Goal: Task Accomplishment & Management: Manage account settings

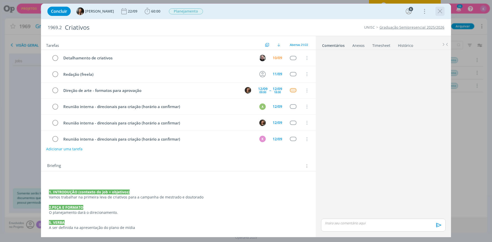
click at [439, 8] on icon "dialog" at bounding box center [440, 11] width 8 height 8
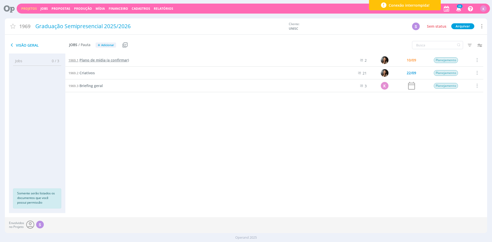
click at [108, 59] on span "Plano de mídia (a confirmar)" at bounding box center [103, 60] width 49 height 5
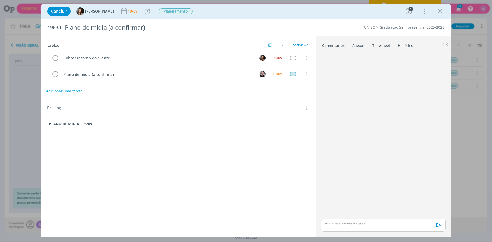
click at [54, 28] on span "1969.1" at bounding box center [55, 28] width 14 height 6
copy span "1969.1"
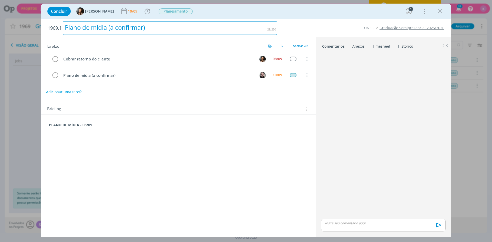
click at [87, 22] on div "Plano de mídia (a confirmar)" at bounding box center [170, 28] width 214 height 14
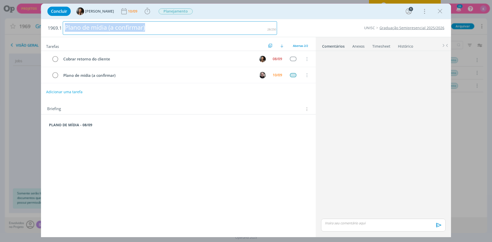
click at [87, 22] on div "Plano de mídia (a confirmar)" at bounding box center [170, 28] width 214 height 14
copy div "Plano de mídia (a confirmar)"
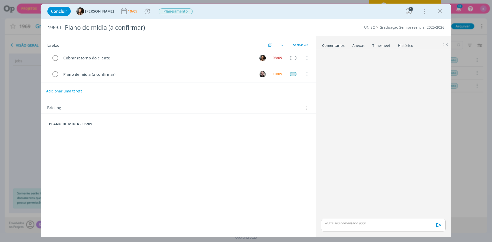
click at [72, 124] on strong "PLANO DE MÍDIA - 08/09" at bounding box center [70, 123] width 43 height 5
click at [49, 124] on div "PLANO DE MÍDIA - 08/09" at bounding box center [178, 127] width 266 height 14
click at [67, 121] on div "PLANO DE MÍDIA - 08/09" at bounding box center [178, 132] width 266 height 24
click at [62, 127] on p "dialog" at bounding box center [178, 129] width 259 height 5
click at [64, 122] on strong "PASTA DO JOB" at bounding box center [61, 123] width 25 height 5
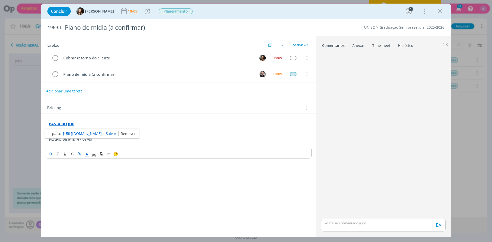
click at [136, 132] on link "dialog" at bounding box center [127, 133] width 17 height 5
click at [60, 127] on p "dialog" at bounding box center [178, 129] width 259 height 5
click at [62, 124] on strong "PASTA DO JOB" at bounding box center [61, 123] width 25 height 5
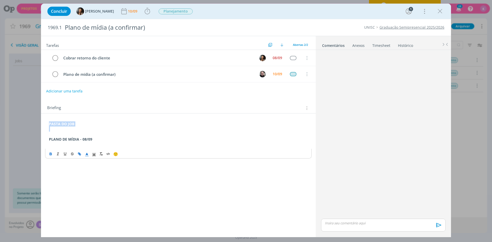
click at [80, 155] on icon "dialog" at bounding box center [79, 154] width 4 height 4
paste input "https://sobeae.sharepoint.com/:f:/s/SOBEAE/EjlQVWCR7w5PlKGgCIZqaV4Br7uHVs7p-6wk…"
type input "https://sobeae.sharepoint.com/:f:/s/SOBEAE/EjlQVWCR7w5PlKGgCIZqaV4Br7uHVs7p-6wk…"
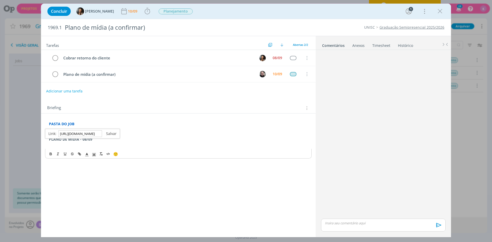
click at [111, 136] on link "dialog" at bounding box center [109, 133] width 15 height 5
drag, startPoint x: 107, startPoint y: 117, endPoint x: 71, endPoint y: 129, distance: 37.4
click at [106, 118] on div "PASTA DO JOB PLANO DE MÍDIA - 08/09 https://sobeae.sharepoint.com/:f:/s/SOBEAE/…" at bounding box center [178, 136] width 275 height 47
click at [64, 129] on p "dialog" at bounding box center [178, 129] width 259 height 5
click at [92, 108] on div "Briefing Briefings Predefinidos Versões do Briefing Ver Briefing do Projeto" at bounding box center [179, 108] width 264 height 7
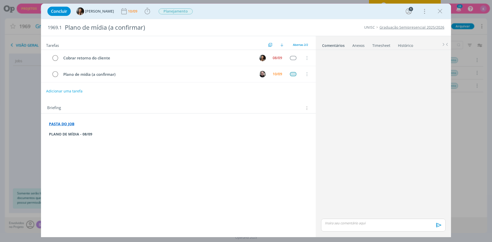
click at [79, 124] on p "PASTA DO JOB" at bounding box center [178, 123] width 259 height 5
click at [198, 94] on div "Adicionar uma tarefa" at bounding box center [178, 91] width 275 height 9
click at [75, 139] on p "dialog" at bounding box center [178, 139] width 259 height 5
click at [74, 145] on strong "PLANO DE MÍDIA - 08/09" at bounding box center [70, 144] width 43 height 5
click at [78, 146] on strong "PLANO DE MÍDIA - 08/09" at bounding box center [70, 144] width 43 height 5
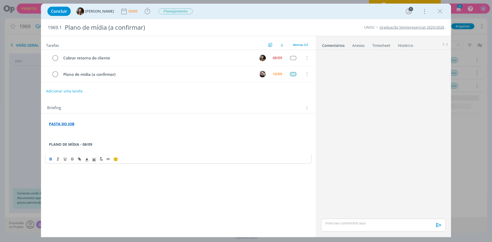
click at [75, 136] on p "dialog" at bounding box center [178, 134] width 259 height 5
click at [420, 28] on link "Graduação Semipresencial 2025/2026" at bounding box center [411, 27] width 65 height 5
click at [81, 136] on p "dialog" at bounding box center [178, 134] width 259 height 5
click at [392, 27] on link "Graduação Semipresencial 2025/2026" at bounding box center [411, 27] width 65 height 5
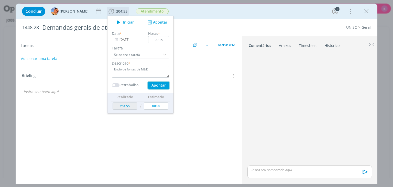
click at [152, 84] on button "Apontar" at bounding box center [158, 85] width 21 height 7
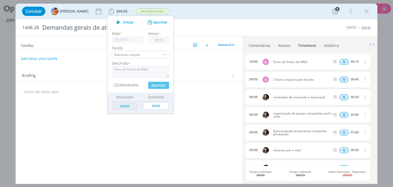
type input "205:10"
type input "00:00"
click at [222, 9] on div "Concluir Luíza Santana 205:10 Iniciar Apontar Data * 10/09/2025 Horas * 00:00 T…" at bounding box center [196, 11] width 354 height 12
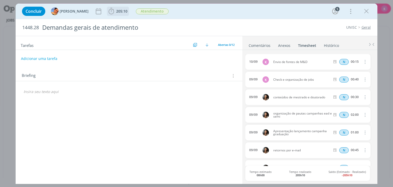
click at [122, 9] on span "205:10" at bounding box center [121, 11] width 11 height 5
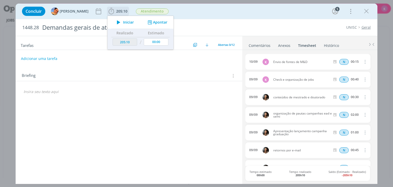
click at [155, 21] on button "Apontar" at bounding box center [156, 22] width 21 height 5
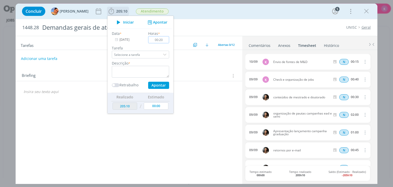
type input "00:20"
click at [143, 68] on textarea "dialog" at bounding box center [140, 72] width 57 height 12
type textarea "Check emails"
click at [148, 88] on button "Apontar" at bounding box center [158, 85] width 21 height 7
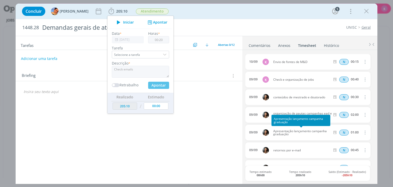
type input "205:30"
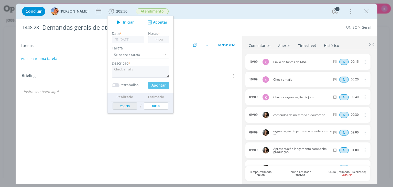
type input "00:00"
click at [249, 19] on div "1448.28 Demandas gerais de atendimento UNISC Geral Tarefas Usar Job de template…" at bounding box center [197, 101] width 362 height 165
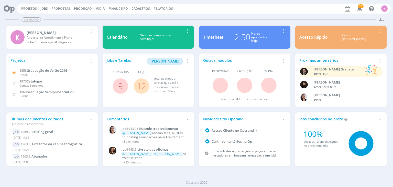
click at [12, 7] on icon at bounding box center [7, 9] width 10 height 10
click at [34, 80] on span "Catálogos" at bounding box center [35, 81] width 16 height 5
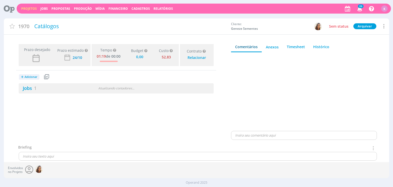
type input "0,00"
click at [26, 89] on link "Jobs 1" at bounding box center [28, 88] width 18 height 6
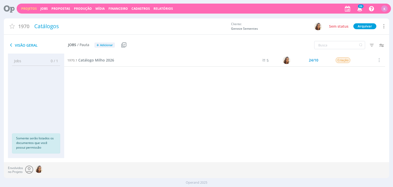
click at [10, 7] on icon at bounding box center [7, 9] width 10 height 10
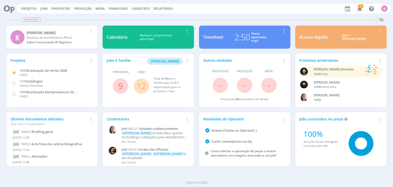
click at [92, 62] on icon "button" at bounding box center [91, 61] width 6 height 6
click at [68, 57] on div "Projetos Adicionar Remover Card 1858 Graduação de Verão 2026 UNISC 1970 Catálog…" at bounding box center [51, 81] width 91 height 54
click at [33, 7] on link "Projetos" at bounding box center [29, 8] width 16 height 4
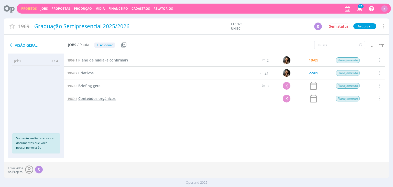
click at [108, 99] on span "Conteúdos orgânicos" at bounding box center [96, 98] width 37 height 5
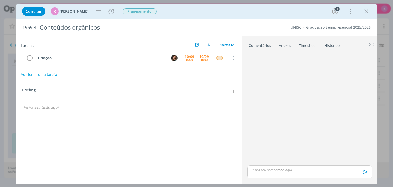
click at [44, 74] on button "Adicionar uma tarefa" at bounding box center [39, 74] width 36 height 9
click at [37, 74] on input "Redação (" at bounding box center [95, 74] width 141 height 7
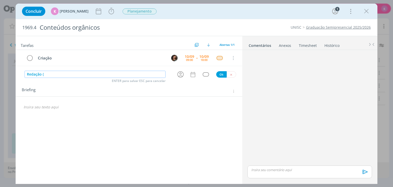
click at [37, 74] on input "Redação (" at bounding box center [95, 74] width 141 height 7
paste input "freela)"
type input "Redação (freela)"
click at [193, 73] on icon "dialog" at bounding box center [193, 74] width 7 height 7
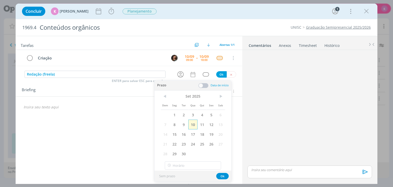
click at [195, 124] on span "10" at bounding box center [192, 125] width 9 height 10
click at [224, 175] on button "Ok" at bounding box center [222, 176] width 13 height 6
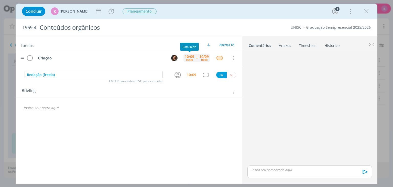
click at [186, 58] on div "09:00" at bounding box center [189, 59] width 7 height 3
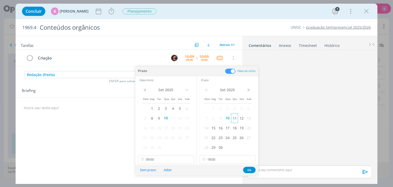
click at [236, 119] on span "11" at bounding box center [234, 118] width 7 height 10
click at [174, 116] on span "11" at bounding box center [173, 118] width 7 height 10
click at [249, 169] on button "Ok" at bounding box center [249, 170] width 13 height 6
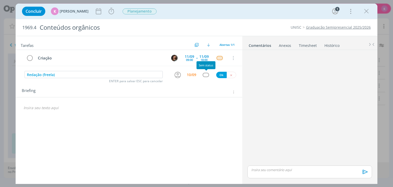
click at [205, 78] on div "Redação (freela) ENTER para salvar ESC para cancelar 10/09 Ok" at bounding box center [129, 74] width 227 height 9
drag, startPoint x: 210, startPoint y: 73, endPoint x: 208, endPoint y: 75, distance: 2.7
click at [208, 75] on div "dialog" at bounding box center [205, 75] width 15 height 4
click at [208, 75] on div "dialog" at bounding box center [206, 75] width 6 height 4
type input "reda"
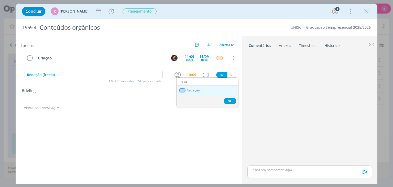
click at [208, 86] on link "Redação" at bounding box center [208, 90] width 62 height 9
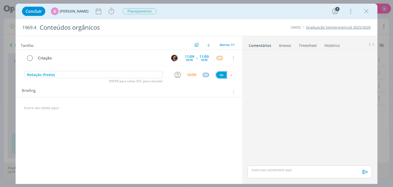
click at [222, 72] on button "Ok" at bounding box center [221, 75] width 10 height 6
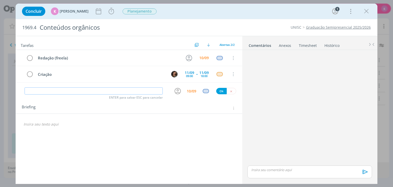
click at [98, 90] on input "dialog" at bounding box center [94, 90] width 138 height 7
paste input "Detalhamento de criativos"
drag, startPoint x: 89, startPoint y: 90, endPoint x: 60, endPoint y: 91, distance: 29.7
click at [60, 91] on input "Detalhamento de criativos" at bounding box center [94, 90] width 138 height 7
click at [176, 93] on icon "dialog" at bounding box center [178, 91] width 8 height 8
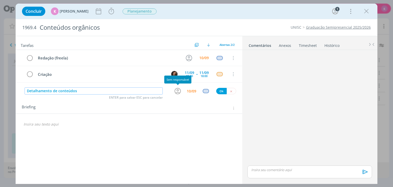
type input "Detalhamento de conteúdos"
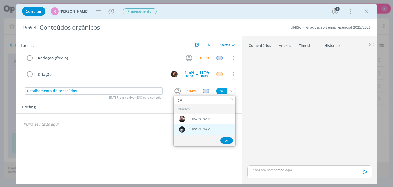
click at [196, 128] on span "[PERSON_NAME]" at bounding box center [200, 130] width 26 height 4
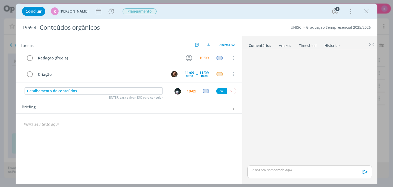
click at [179, 91] on img "dialog" at bounding box center [178, 91] width 6 height 6
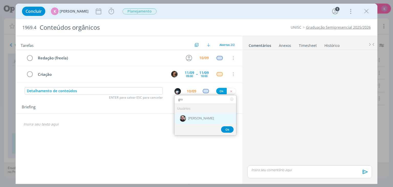
type input "gio"
click at [194, 119] on span "[PERSON_NAME]" at bounding box center [201, 119] width 26 height 4
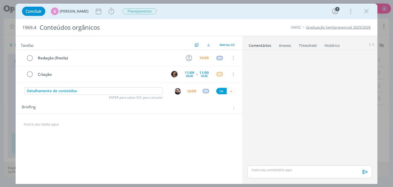
click at [192, 91] on div "10/09" at bounding box center [191, 91] width 9 height 4
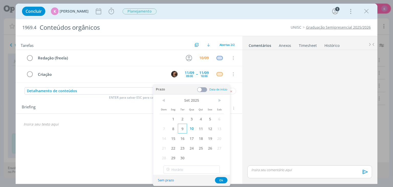
click at [182, 128] on span "9" at bounding box center [182, 129] width 9 height 10
click at [220, 180] on button "Ok" at bounding box center [221, 180] width 13 height 6
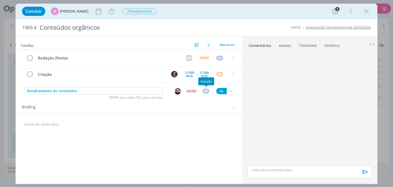
click at [208, 89] on div "dialog" at bounding box center [206, 91] width 6 height 4
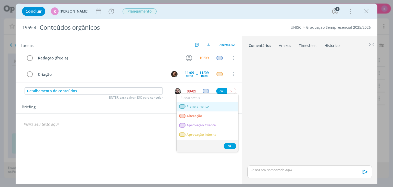
click at [210, 106] on link "Planejamento" at bounding box center [208, 106] width 62 height 9
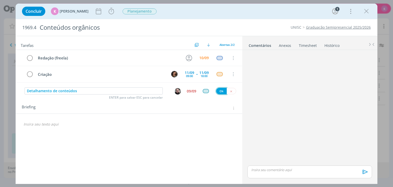
click at [219, 92] on button "Ok" at bounding box center [221, 91] width 10 height 6
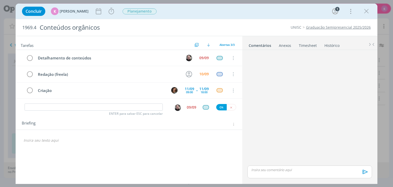
click at [35, 27] on span "1969.4" at bounding box center [29, 28] width 14 height 6
copy span "1969.4"
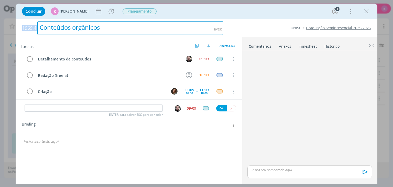
click at [77, 24] on div "Conteúdos orgânicos" at bounding box center [130, 28] width 186 height 14
copy div "Conteúdos orgânicos"
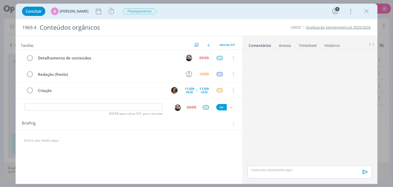
click at [56, 142] on div "dialog" at bounding box center [129, 140] width 218 height 9
click at [233, 122] on icon "dialog" at bounding box center [234, 124] width 4 height 4
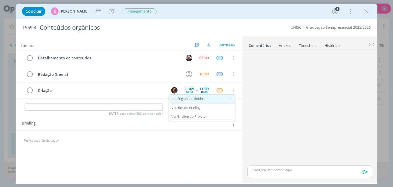
click at [218, 97] on div "Briefings Predefinidos" at bounding box center [202, 98] width 66 height 9
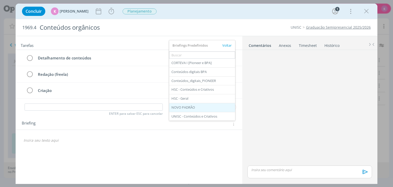
click at [194, 110] on div "NOVO PADRÃO" at bounding box center [202, 107] width 66 height 9
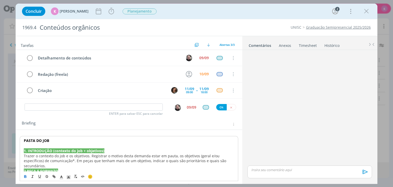
click at [32, 140] on strong "PASTA DO JOB" at bounding box center [36, 140] width 25 height 5
click at [55, 176] on icon "dialog" at bounding box center [54, 176] width 4 height 4
paste input "https://sobeae.sharepoint.com/:f:/s/SOBEAE/Er9GHBpd5KBJjIxe5l4CwVwB0mpfHUCmTUAf…"
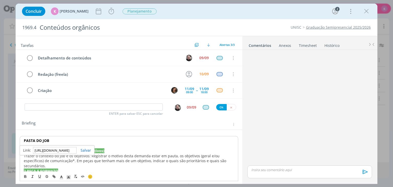
scroll to position [0, 135]
type input "https://sobeae.sharepoint.com/:f:/s/SOBEAE/Er9GHBpd5KBJjIxe5l4CwVwB0mpfHUCmTUAf…"
click at [88, 149] on link "dialog" at bounding box center [84, 150] width 15 height 5
click at [58, 141] on p "PASTA DO JOB" at bounding box center [129, 140] width 210 height 5
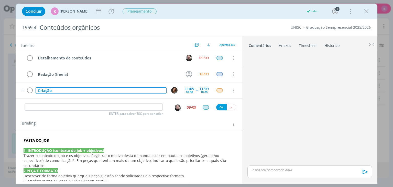
click at [49, 89] on div "Criação" at bounding box center [101, 90] width 131 height 6
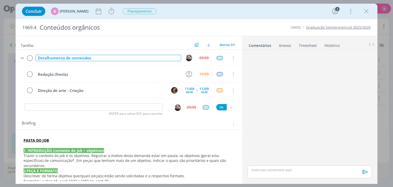
drag, startPoint x: 83, startPoint y: 55, endPoint x: 87, endPoint y: 55, distance: 3.7
click at [85, 55] on div "Detalhamento de conteúdos" at bounding box center [108, 58] width 145 height 6
drag, startPoint x: 93, startPoint y: 56, endPoint x: 72, endPoint y: 57, distance: 21.8
click at [72, 57] on div "Detalhamento de conteúdos" at bounding box center [108, 58] width 145 height 6
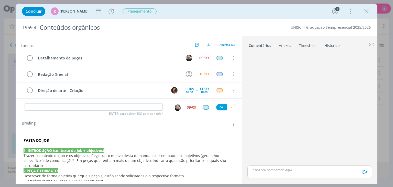
click at [144, 39] on div "Tarefas Usar Job de template Criar template a partir deste job Visualizar Templ…" at bounding box center [129, 43] width 227 height 14
click at [108, 109] on input "dialog" at bounding box center [94, 106] width 138 height 7
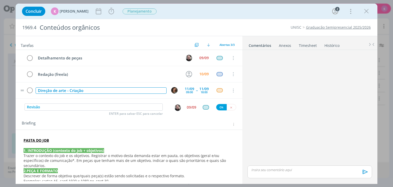
click at [75, 90] on div "Direção de arte - Criação" at bounding box center [101, 90] width 131 height 6
copy div "Direção de arte - Criação"
click at [97, 99] on div "Detalhamento de peças 09/09 Cancelar Redação (freela) 10/09 Cancelar Direção de…" at bounding box center [129, 76] width 227 height 53
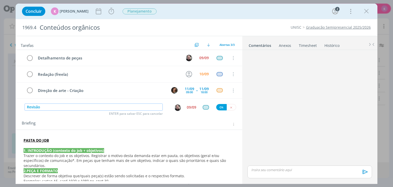
click at [92, 109] on input "Revisão" at bounding box center [94, 106] width 138 height 7
paste input "Direção de arte - Criaç"
click at [175, 106] on img "dialog" at bounding box center [178, 107] width 6 height 6
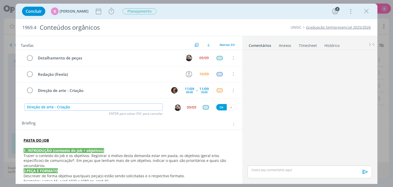
type input "Direção de arte - Criação"
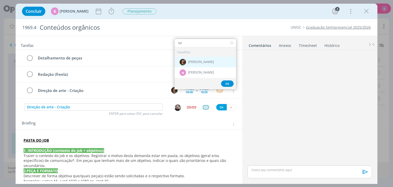
type input "let"
click at [188, 61] on span "[PERSON_NAME]" at bounding box center [201, 62] width 26 height 4
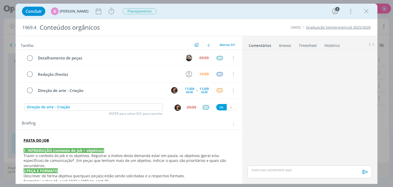
click at [190, 106] on div "09/09" at bounding box center [191, 108] width 9 height 4
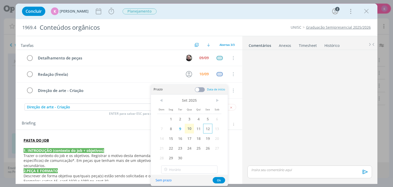
click at [207, 131] on span "12" at bounding box center [207, 129] width 9 height 10
click at [198, 88] on span at bounding box center [200, 89] width 10 height 5
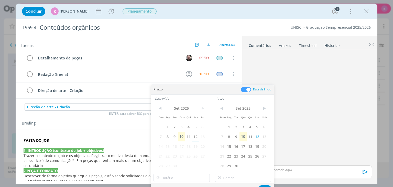
click at [196, 135] on span "12" at bounding box center [195, 137] width 7 height 10
click at [176, 178] on input "15:00" at bounding box center [182, 178] width 56 height 8
click at [170, 121] on div "09:00" at bounding box center [182, 121] width 57 height 9
type input "09:00"
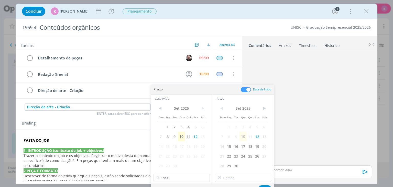
scroll to position [332, 0]
click at [244, 179] on input "15:00" at bounding box center [243, 178] width 56 height 8
click at [228, 148] on div "18:00" at bounding box center [243, 146] width 57 height 9
type input "18:00"
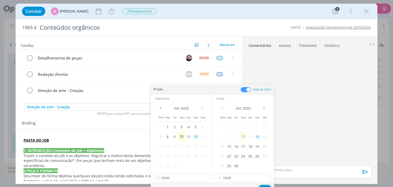
click at [264, 185] on button "Ok" at bounding box center [265, 188] width 13 height 6
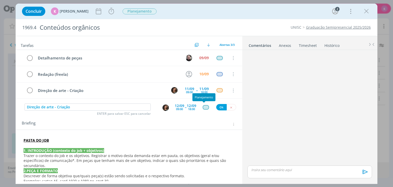
click at [203, 106] on div "dialog" at bounding box center [206, 107] width 6 height 4
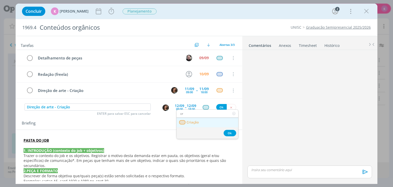
type input "cr"
click at [203, 119] on link "Criação" at bounding box center [208, 122] width 62 height 9
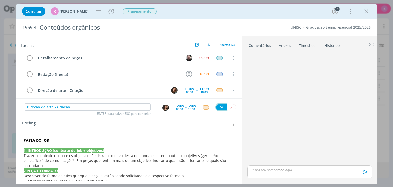
click at [220, 105] on button "Ok" at bounding box center [221, 107] width 10 height 6
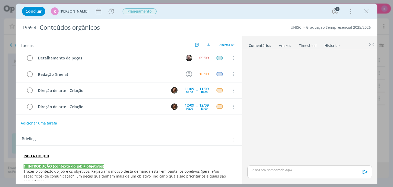
click at [48, 123] on button "Adicionar uma tarefa" at bounding box center [39, 123] width 36 height 9
type input "Reunião de alinhamentos"
click at [129, 121] on input "Reunião de alinhamentos" at bounding box center [95, 122] width 141 height 7
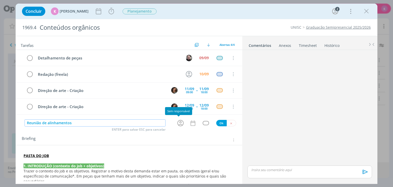
click at [177, 123] on icon "dialog" at bounding box center [181, 123] width 8 height 8
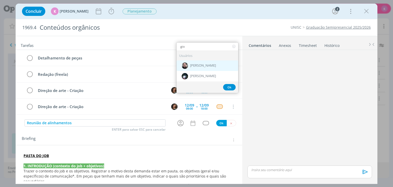
type input "gio"
click at [195, 65] on span "[PERSON_NAME]" at bounding box center [203, 66] width 26 height 4
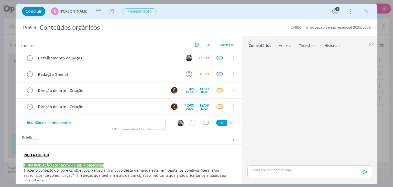
click at [190, 122] on icon "dialog" at bounding box center [193, 122] width 7 height 7
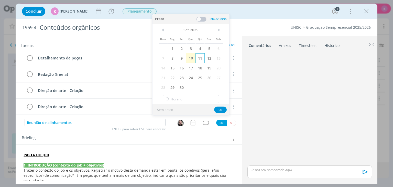
click at [198, 57] on span "11" at bounding box center [200, 58] width 9 height 10
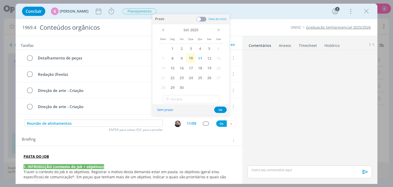
click at [200, 19] on span at bounding box center [201, 19] width 10 height 5
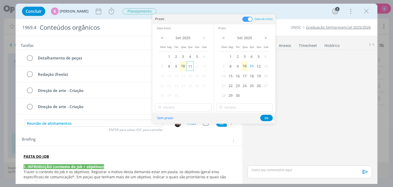
click at [193, 67] on span "11" at bounding box center [190, 66] width 7 height 10
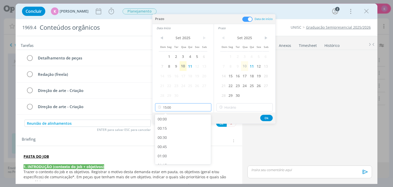
click at [176, 106] on input "15:00" at bounding box center [183, 107] width 56 height 8
drag, startPoint x: 169, startPoint y: 133, endPoint x: 173, endPoint y: 130, distance: 4.6
click at [170, 132] on div "09:30" at bounding box center [183, 134] width 57 height 9
type input "09:30"
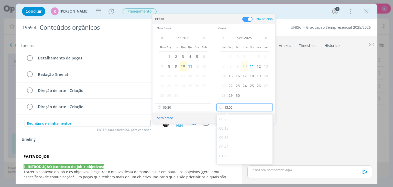
click at [227, 107] on input "15:00" at bounding box center [245, 107] width 56 height 8
click at [229, 129] on div "10:00" at bounding box center [245, 127] width 57 height 9
type input "10:00"
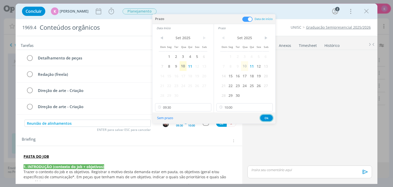
click at [265, 118] on button "Ok" at bounding box center [266, 118] width 13 height 6
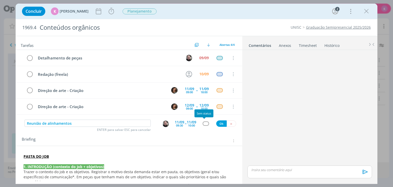
click at [204, 122] on div "dialog" at bounding box center [206, 123] width 6 height 4
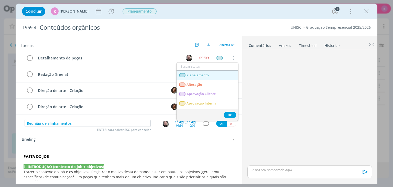
click at [213, 74] on link "Planejamento" at bounding box center [208, 75] width 62 height 9
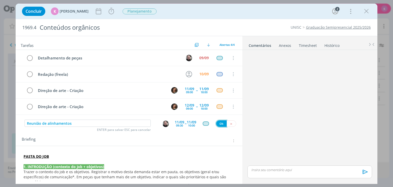
click at [217, 120] on button "Ok" at bounding box center [221, 123] width 10 height 6
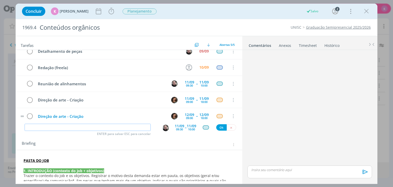
scroll to position [0, 0]
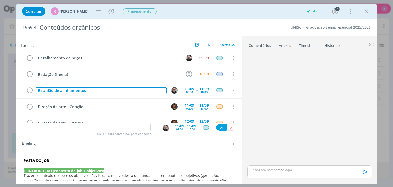
click at [57, 92] on div "Reunião de alinhamentos" at bounding box center [101, 90] width 131 height 6
copy div "Reunião de alinhamentos"
click at [51, 127] on input "dialog" at bounding box center [88, 127] width 126 height 7
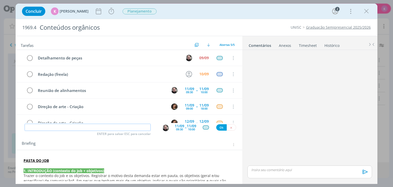
paste input "Reunião de alinhamentos"
click at [164, 129] on img "dialog" at bounding box center [166, 128] width 6 height 6
type input "Reunião de alinhamentos"
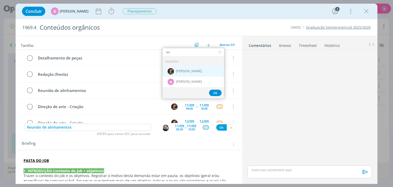
type input "let"
click at [190, 72] on span "[PERSON_NAME]" at bounding box center [189, 71] width 26 height 4
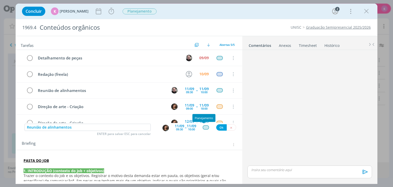
click at [204, 126] on div "dialog" at bounding box center [206, 127] width 6 height 4
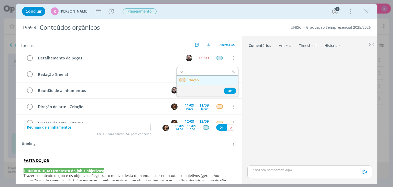
type input "cr"
click at [208, 78] on link "Criação" at bounding box center [208, 80] width 62 height 9
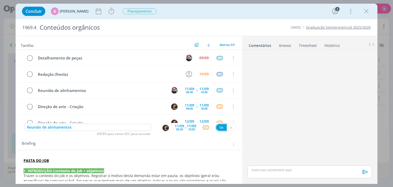
click at [219, 127] on button "Ok" at bounding box center [221, 127] width 10 height 6
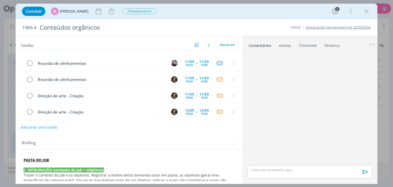
click at [32, 130] on button "Adicionar uma tarefa" at bounding box center [39, 127] width 36 height 9
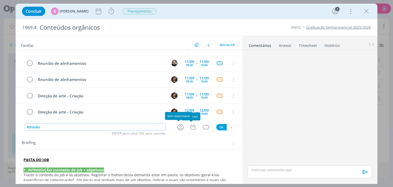
click at [181, 129] on icon "dialog" at bounding box center [180, 127] width 6 height 6
type input "Revisão"
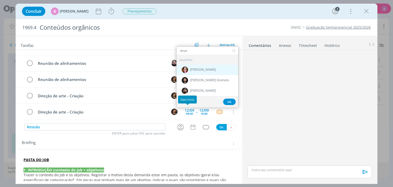
type input "brun"
click at [199, 73] on div "[PERSON_NAME]" at bounding box center [208, 70] width 62 height 10
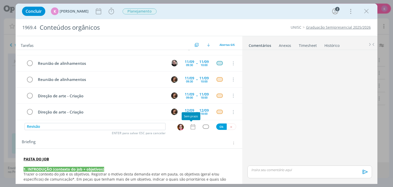
click at [190, 127] on icon "dialog" at bounding box center [193, 126] width 7 height 7
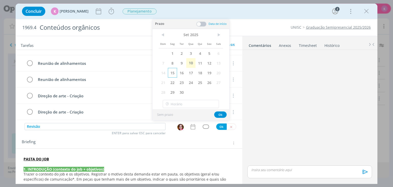
click at [174, 75] on span "15" at bounding box center [172, 73] width 9 height 10
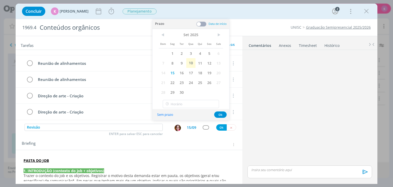
click at [201, 24] on span at bounding box center [201, 24] width 10 height 5
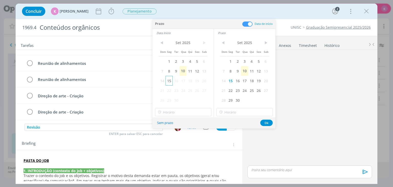
click at [170, 82] on span "15" at bounding box center [169, 81] width 7 height 10
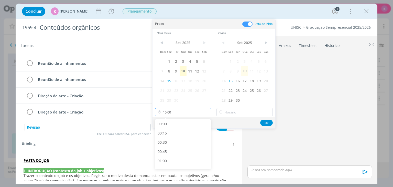
scroll to position [514, 0]
click at [170, 111] on input "15:00" at bounding box center [183, 112] width 56 height 8
click at [171, 132] on div "10:00" at bounding box center [183, 132] width 57 height 9
type input "10:00"
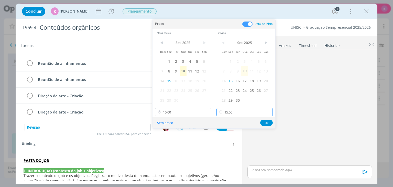
click at [228, 115] on input "15:00" at bounding box center [245, 112] width 56 height 8
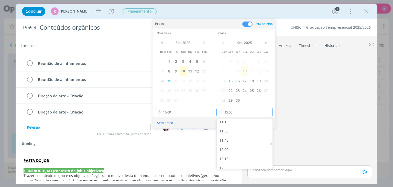
scroll to position [412, 0]
click at [234, 135] on div "11:30" at bounding box center [245, 136] width 57 height 9
type input "11:30"
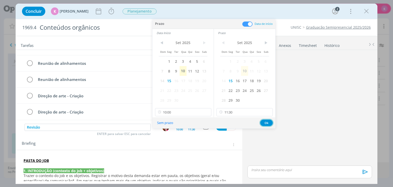
click at [267, 122] on button "Ok" at bounding box center [266, 123] width 13 height 6
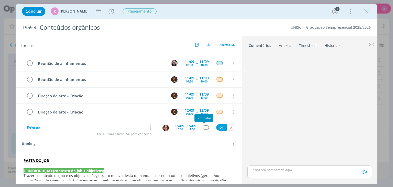
click at [205, 128] on div "dialog" at bounding box center [206, 127] width 6 height 4
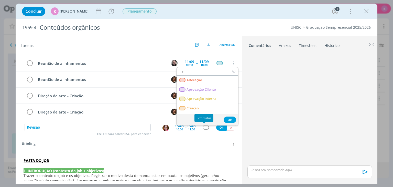
type input "rev"
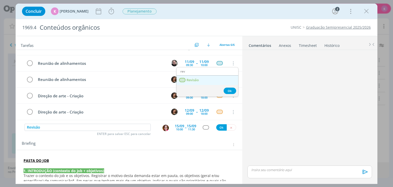
click at [208, 80] on link "Revisão" at bounding box center [208, 80] width 62 height 9
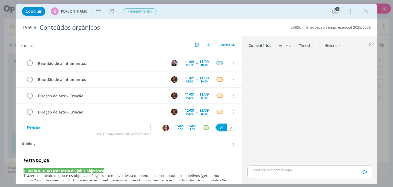
click at [220, 127] on button "Ok" at bounding box center [221, 127] width 10 height 6
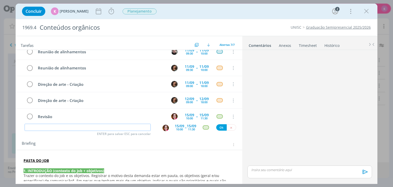
click at [118, 130] on input "dialog" at bounding box center [88, 127] width 126 height 7
paste input "Direção de arte (alterações de revisão interna)"
click at [163, 129] on img "dialog" at bounding box center [166, 128] width 6 height 6
type input "Direção de arte (alterações de revisão interna)"
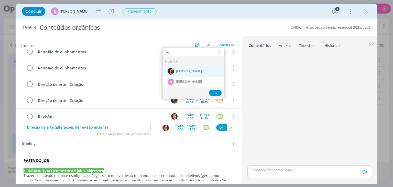
type input "let"
click at [182, 69] on span "[PERSON_NAME]" at bounding box center [189, 71] width 26 height 4
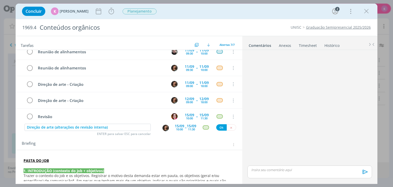
click at [177, 127] on div "15/09" at bounding box center [179, 126] width 9 height 4
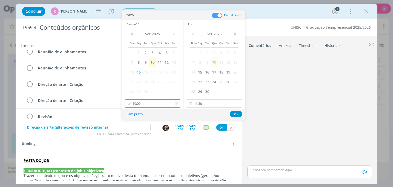
click at [141, 100] on input "10:00" at bounding box center [153, 103] width 56 height 8
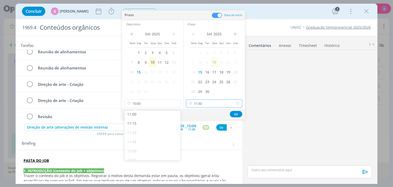
drag, startPoint x: 201, startPoint y: 102, endPoint x: 203, endPoint y: 111, distance: 8.9
click at [201, 102] on input "11:30" at bounding box center [214, 103] width 56 height 8
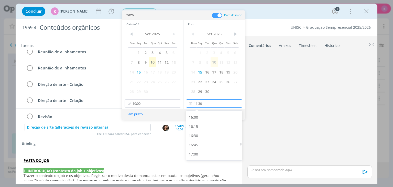
scroll to position [590, 0]
click at [201, 117] on div "16:00" at bounding box center [214, 115] width 57 height 9
type input "16:00"
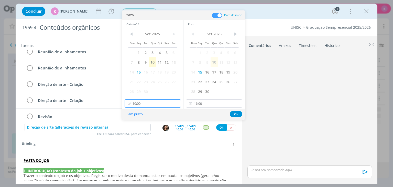
click at [153, 107] on input "10:00" at bounding box center [153, 103] width 56 height 8
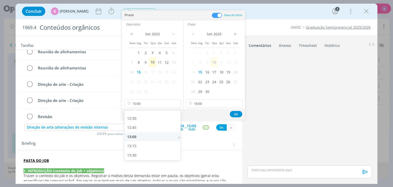
click at [152, 132] on div "13:00" at bounding box center [153, 136] width 57 height 9
type input "13:00"
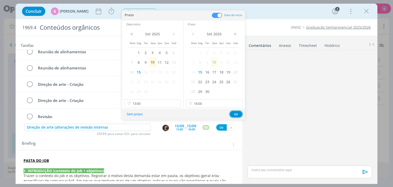
click at [237, 116] on button "Ok" at bounding box center [236, 114] width 13 height 6
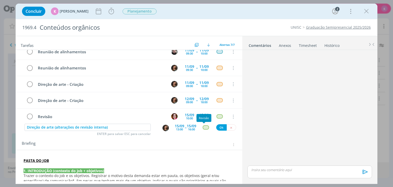
click at [204, 128] on div "dialog" at bounding box center [206, 127] width 6 height 4
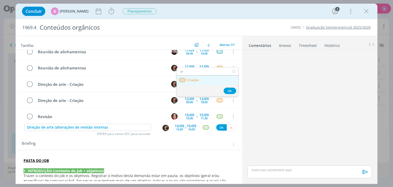
type input "cr"
click at [201, 82] on link "Criação" at bounding box center [208, 80] width 62 height 9
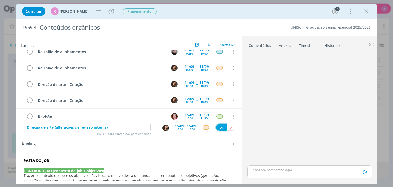
click at [218, 127] on button "Ok" at bounding box center [221, 127] width 10 height 6
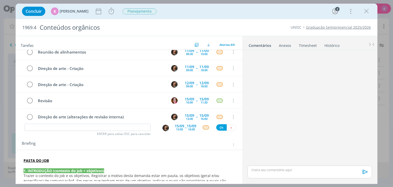
click at [85, 131] on div "ENTER para salvar ESC para cancelar" at bounding box center [88, 128] width 126 height 8
click at [85, 128] on input "dialog" at bounding box center [88, 127] width 126 height 7
paste input "Revisão final (conferência ajustes)"
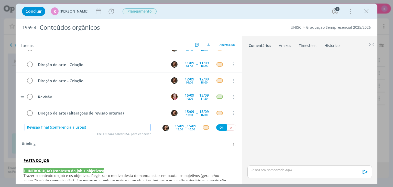
scroll to position [59, 0]
click at [163, 128] on img "dialog" at bounding box center [166, 128] width 6 height 6
type input "Revisão final (conferência ajustes)"
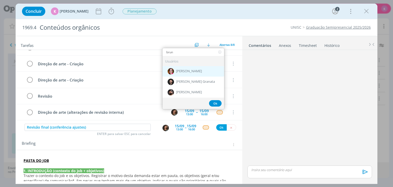
type input "brun"
click at [189, 72] on span "[PERSON_NAME]" at bounding box center [189, 71] width 26 height 4
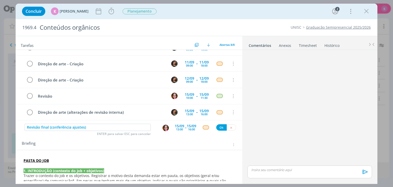
click at [179, 131] on div "15/09 13:00" at bounding box center [179, 127] width 9 height 9
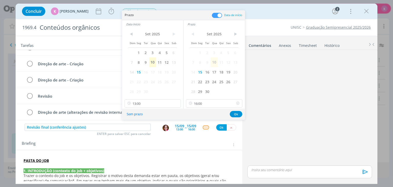
click at [191, 101] on icon at bounding box center [190, 103] width 6 height 8
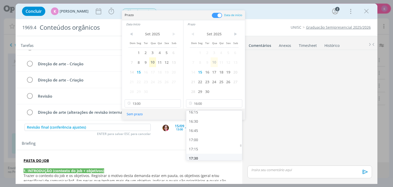
click at [204, 157] on div "17:30" at bounding box center [214, 158] width 57 height 9
type input "17:30"
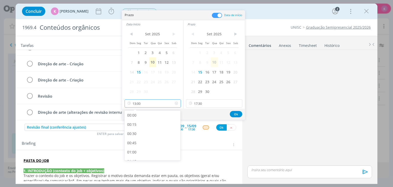
click at [153, 105] on input "13:00" at bounding box center [153, 103] width 56 height 8
click at [149, 146] on div "17:00" at bounding box center [153, 147] width 57 height 9
type input "17:00"
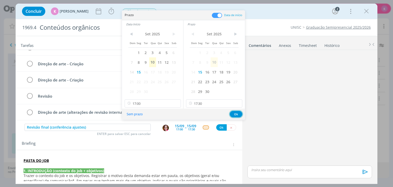
click at [234, 113] on button "Ok" at bounding box center [236, 114] width 13 height 6
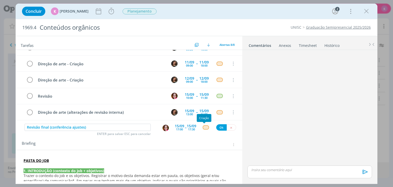
click at [204, 128] on div "dialog" at bounding box center [206, 127] width 6 height 4
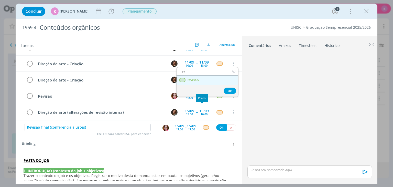
type input "rev"
click at [203, 81] on link "Revisão" at bounding box center [208, 80] width 62 height 9
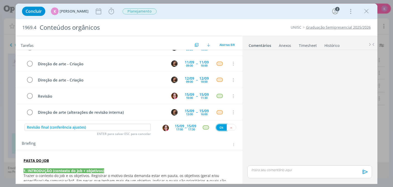
click at [217, 127] on button "Ok" at bounding box center [221, 127] width 10 height 6
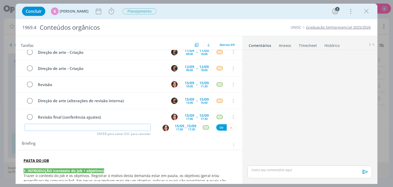
click at [38, 130] on input "dialog" at bounding box center [88, 127] width 126 height 7
paste input "Coordenação DA e aprovação interna"
type input "Coordenação DA e aprovação interna"
click at [163, 127] on img "dialog" at bounding box center [166, 128] width 6 height 6
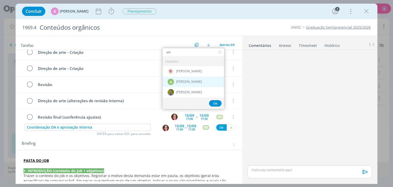
type input "ale"
click at [193, 80] on span "[PERSON_NAME]" at bounding box center [189, 82] width 26 height 4
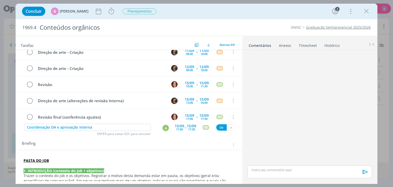
click at [176, 130] on div "17:00" at bounding box center [179, 129] width 7 height 3
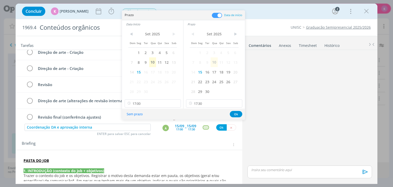
click at [217, 15] on span at bounding box center [217, 15] width 10 height 5
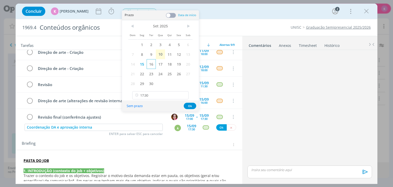
click at [153, 63] on span "16" at bounding box center [151, 64] width 9 height 10
click at [187, 105] on button "Ok" at bounding box center [190, 106] width 13 height 6
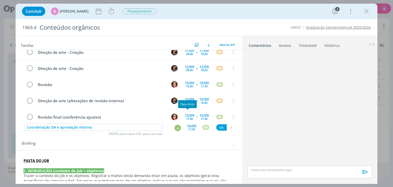
click at [188, 130] on div "17:30" at bounding box center [191, 129] width 7 height 3
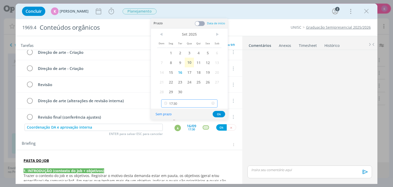
click at [187, 103] on input "17:30" at bounding box center [189, 103] width 56 height 8
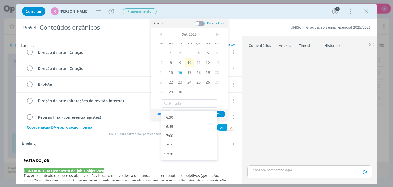
click at [149, 145] on div "Briefing" at bounding box center [130, 144] width 216 height 7
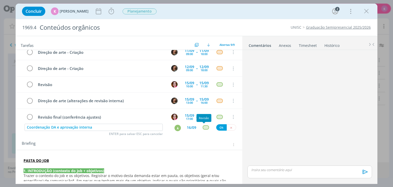
click at [205, 127] on div "dialog" at bounding box center [206, 127] width 6 height 4
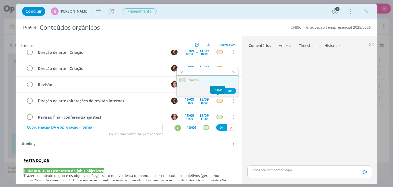
type input "cr"
click at [212, 78] on link "Criação" at bounding box center [208, 80] width 62 height 9
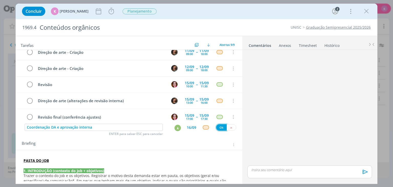
click at [217, 127] on button "Ok" at bounding box center [221, 127] width 10 height 6
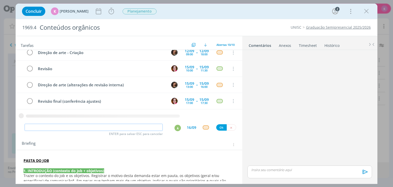
click at [82, 128] on input "dialog" at bounding box center [94, 127] width 138 height 7
click at [176, 126] on div "A" at bounding box center [178, 128] width 6 height 6
type input "Envio para o cliente"
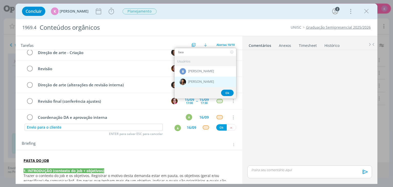
type input "bea"
click at [188, 81] on span "[PERSON_NAME]" at bounding box center [201, 82] width 26 height 4
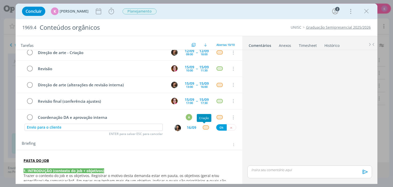
click at [207, 126] on div "dialog" at bounding box center [206, 127] width 6 height 4
click at [203, 128] on div "dialog" at bounding box center [206, 127] width 6 height 4
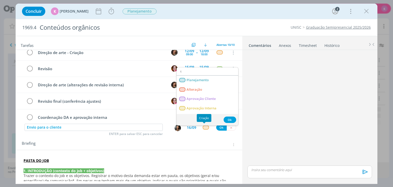
type input "te"
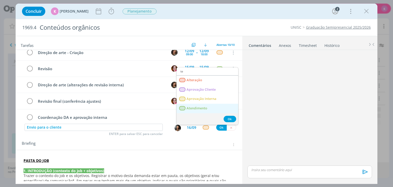
click at [200, 104] on link "Atendimento" at bounding box center [208, 108] width 62 height 9
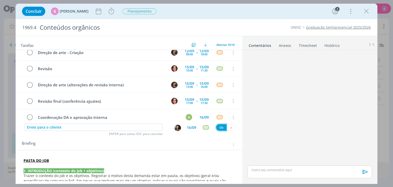
click at [217, 128] on button "Ok" at bounding box center [221, 127] width 10 height 6
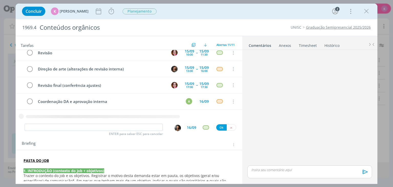
click at [54, 117] on icon "dialog" at bounding box center [129, 115] width 227 height 9
click at [136, 127] on input "dialog" at bounding box center [94, 127] width 138 height 7
paste input "Envio para cliente"
click at [175, 129] on img "dialog" at bounding box center [178, 128] width 6 height 6
type input "Envio para cliente"
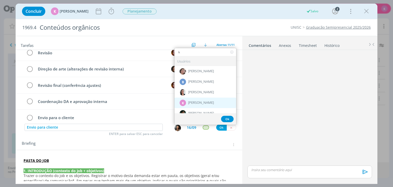
type input "k"
click at [196, 101] on span "[PERSON_NAME]" at bounding box center [201, 103] width 26 height 4
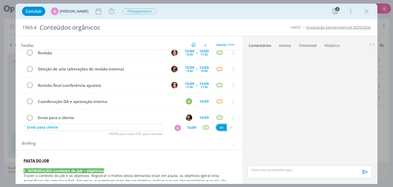
click at [218, 124] on button "Ok" at bounding box center [221, 127] width 10 height 6
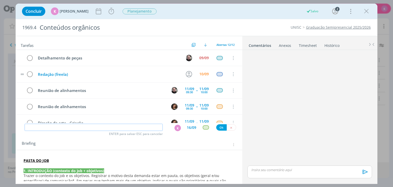
scroll to position [123, 0]
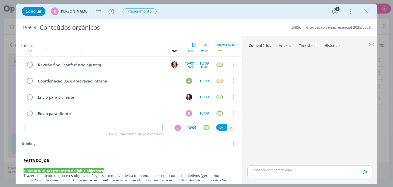
click at [87, 127] on input "dialog" at bounding box center [94, 127] width 138 height 7
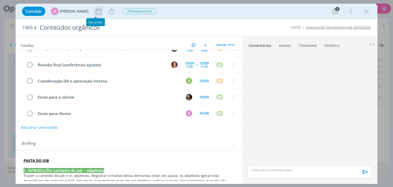
click at [95, 9] on icon "dialog" at bounding box center [99, 11] width 8 height 8
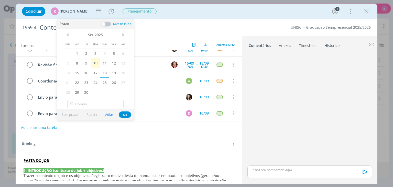
click at [101, 73] on span "18" at bounding box center [104, 73] width 9 height 10
click at [125, 113] on button "Ok" at bounding box center [125, 114] width 13 height 6
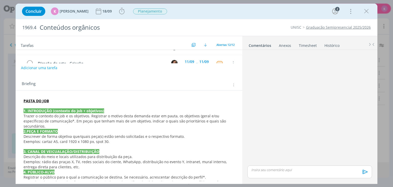
scroll to position [77, 0]
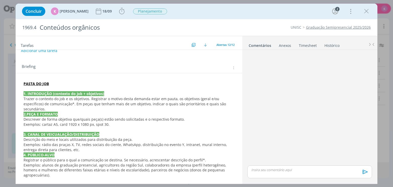
click at [83, 101] on span "o contexto do job e os objetivos. Registrar o motivo desta demanda estar em pau…" at bounding box center [126, 103] width 204 height 15
click at [83, 101] on span "o contexto do job e os objetivos. Registrar o motivo desta demanda estar em pau…" at bounding box center [126, 104] width 204 height 15
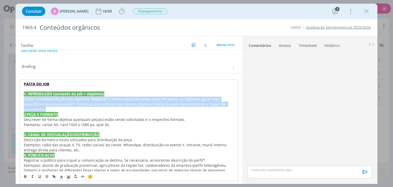
click at [83, 101] on span "o contexto do job e os objetivos. Registrar o motivo desta demanda estar em pau…" at bounding box center [126, 104] width 204 height 15
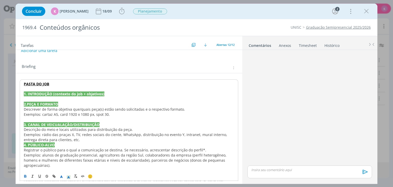
click at [67, 112] on span "Exemplos: cartaz A5, card 1920 x 1080 px, spot 30." at bounding box center [67, 114] width 86 height 5
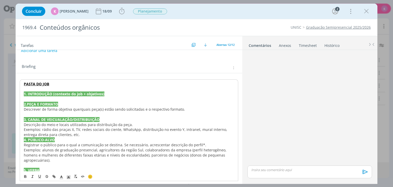
click at [69, 109] on span "Descrever de forma objetiva que/quais peça(s) estão sendo solicitadas e o respe…" at bounding box center [104, 109] width 161 height 5
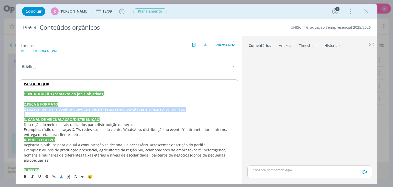
click at [69, 109] on span "Descrever de forma objetiva que/quais peça(s) estão sendo solicitadas e o respe…" at bounding box center [104, 109] width 161 height 5
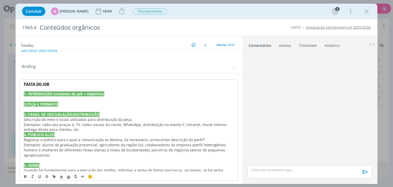
click at [59, 119] on span "Descrição do meio e locais utilizados para distribuição da peça." at bounding box center [78, 119] width 109 height 5
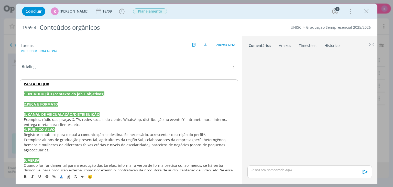
click at [59, 119] on span "Exemplos: rádio das praças X, TV, redes sociais do ciente, WhatsApp, distribuiç…" at bounding box center [126, 122] width 205 height 10
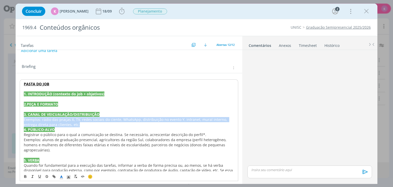
click at [59, 119] on span "Exemplos: rádio das praças X, TV, redes sociais do ciente, WhatsApp, distribuiç…" at bounding box center [126, 122] width 205 height 10
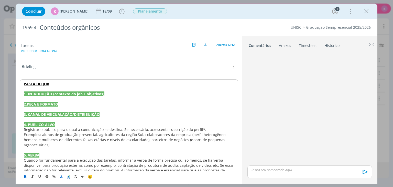
click at [48, 133] on span "Exemplos: alunos de graduação presencial, agricultores da região Sul, colaborad…" at bounding box center [126, 139] width 204 height 15
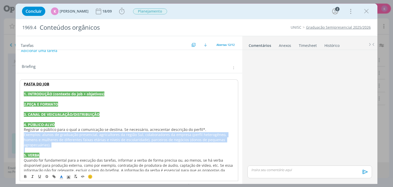
click at [48, 133] on span "Exemplos: alunos de graduação presencial, agricultores da região Sul, colaborad…" at bounding box center [126, 139] width 204 height 15
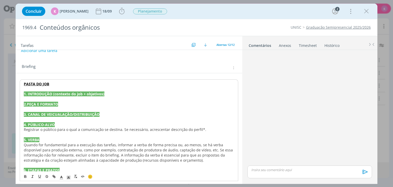
click at [51, 127] on span "Registrar o público para o qual a comunicação se destina. Se necessário, acresc…" at bounding box center [115, 129] width 183 height 5
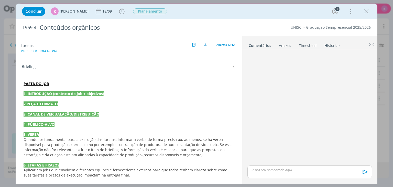
click at [40, 141] on span "Quando for fundamental para a execução das tarefas, informar a verba de forma p…" at bounding box center [129, 147] width 210 height 20
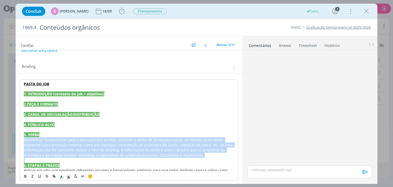
click at [40, 141] on span "Quando for fundamental para a execução das tarefas, informar a verba de forma p…" at bounding box center [129, 147] width 210 height 20
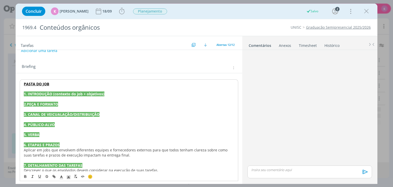
click at [37, 132] on strong "5. VERBA" at bounding box center [32, 134] width 16 height 5
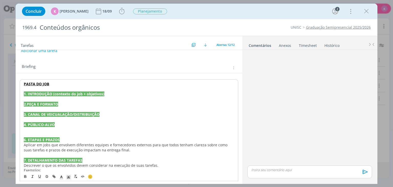
click at [29, 146] on span "Aplicar em jobs que envolvem diferentes equipes e fornecedores externos para qu…" at bounding box center [126, 147] width 205 height 10
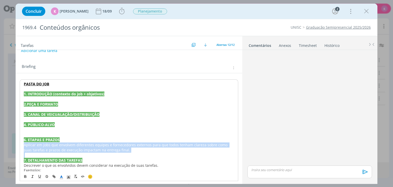
click at [29, 146] on span "Aplicar em jobs que envolvem diferentes equipes e fornecedores externos para qu…" at bounding box center [126, 147] width 205 height 10
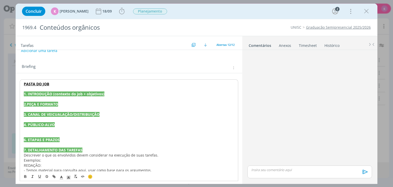
click at [29, 155] on span "Descrever o que os envolvidos devem considerar na execução de suas tarefas." at bounding box center [91, 155] width 135 height 5
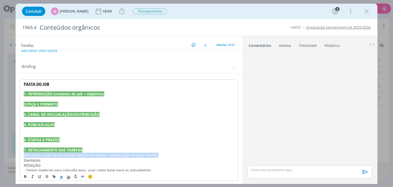
click at [29, 155] on span "Descrever o que os envolvidos devem considerar na execução de suas tarefas." at bounding box center [91, 155] width 135 height 5
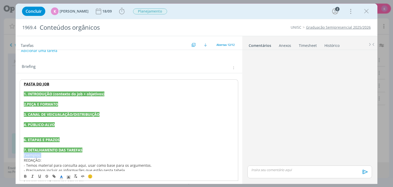
click at [29, 155] on span "Exemplos:" at bounding box center [32, 155] width 17 height 5
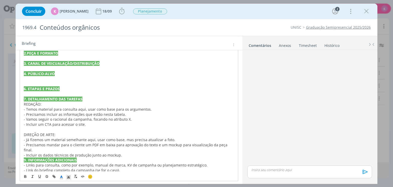
scroll to position [148, 0]
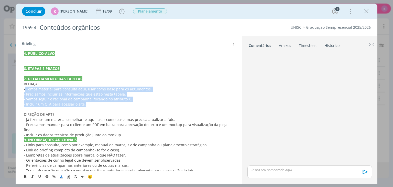
drag, startPoint x: 25, startPoint y: 89, endPoint x: 98, endPoint y: 101, distance: 74.3
click at [98, 101] on div "PASTA DO JOB 1. INTRODUÇÃO (contexto do job + objetivos) 2.PEÇA E FORMATO 3. CA…" at bounding box center [129, 91] width 218 height 167
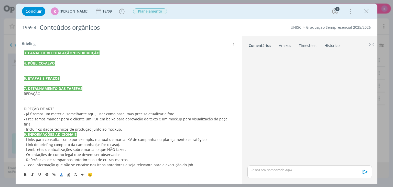
scroll to position [133, 0]
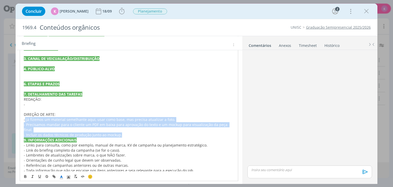
drag, startPoint x: 25, startPoint y: 120, endPoint x: 124, endPoint y: 128, distance: 99.0
click at [124, 128] on div "PASTA DO JOB 1. INTRODUÇÃO (contexto do job + objetivos) 2.PEÇA E FORMATO 3. CA…" at bounding box center [129, 99] width 218 height 151
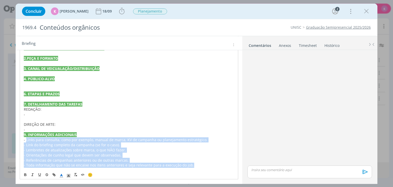
drag, startPoint x: 26, startPoint y: 140, endPoint x: 206, endPoint y: 180, distance: 184.4
click at [206, 180] on div "PASTA DO JOB 1. INTRODUÇÃO (contexto do job + objetivos) 2.PEÇA E FORMATO 3. CA…" at bounding box center [129, 108] width 218 height 148
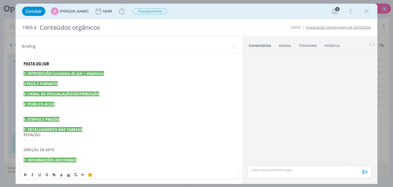
scroll to position [97, 0]
click at [36, 141] on p "-" at bounding box center [129, 140] width 211 height 5
drag, startPoint x: 86, startPoint y: 140, endPoint x: 80, endPoint y: 161, distance: 22.3
click at [105, 138] on p "- Os direcionais dos conteúdos estão AQUI" at bounding box center [129, 140] width 211 height 5
click at [54, 174] on icon "dialog" at bounding box center [54, 175] width 2 height 2
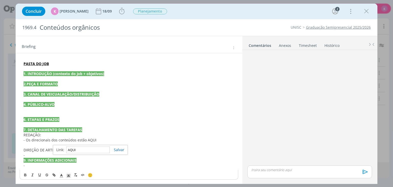
paste input "https://sobeae.sharepoint.com/:w:/s/SOBEAE/EQe6m3xtM-dLly3Ki9FvEU4Bs_BXEKm-cmr3…"
type input "https://sobeae.sharepoint.com/:w:/s/SOBEAE/EQe6m3xtM-dLly3Ki9FvEU4Bs_BXEKm-cmr3…"
click at [118, 150] on link "dialog" at bounding box center [117, 149] width 15 height 5
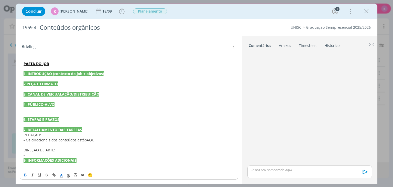
click at [26, 174] on icon "dialog" at bounding box center [25, 175] width 4 height 4
click at [107, 141] on p "- Os direcionais dos conteúdos estão AQUI" at bounding box center [129, 140] width 211 height 5
drag, startPoint x: 100, startPoint y: 140, endPoint x: 87, endPoint y: 141, distance: 13.9
click at [87, 141] on p "- Os direcionais dos conteúdos estão AQUI" at bounding box center [129, 140] width 211 height 5
click at [64, 175] on span "dialog" at bounding box center [61, 175] width 7 height 6
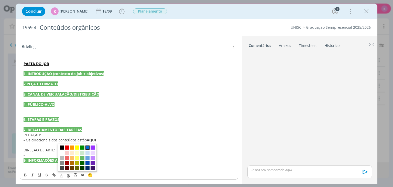
click at [87, 148] on span "dialog" at bounding box center [88, 147] width 4 height 4
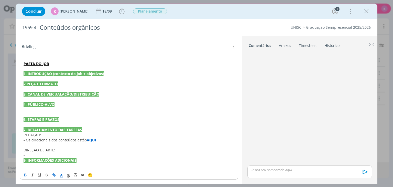
click at [98, 140] on p "- Os direcionais dos conteúdos estão AQUI" at bounding box center [129, 140] width 211 height 5
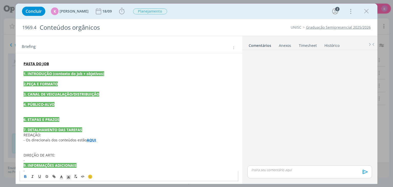
click at [58, 147] on div "PASTA DO JOB 1. INTRODUÇÃO (contexto do job + objetivos) 2.PEÇA E FORMATO 3. CA…" at bounding box center [129, 116] width 218 height 115
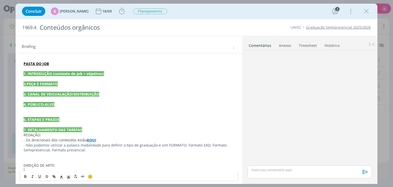
drag, startPoint x: 26, startPoint y: 171, endPoint x: 23, endPoint y: 169, distance: 4.0
click at [23, 169] on div "PASTA DO JOB 1. INTRODUÇÃO (contexto do job + objetivos) 2.PEÇA E FORMATO 3. CA…" at bounding box center [129, 122] width 218 height 126
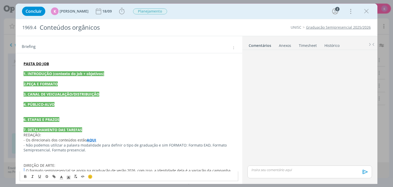
scroll to position [98, 0]
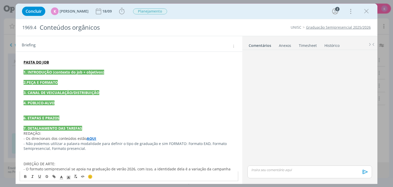
click at [57, 160] on p "dialog" at bounding box center [129, 158] width 211 height 5
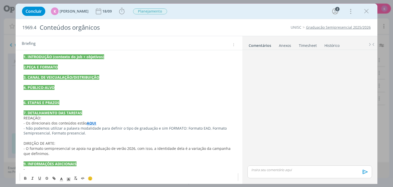
scroll to position [117, 0]
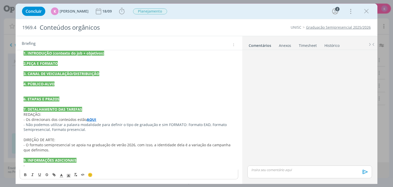
drag, startPoint x: 24, startPoint y: 165, endPoint x: 19, endPoint y: 162, distance: 6.1
click at [19, 162] on div "PASTA DO JOB 1. INTRODUÇÃO (contexto do job + objetivos) 2.PEÇA E FORMATO 3. CA…" at bounding box center [129, 107] width 227 height 149
click at [25, 165] on span "-" at bounding box center [24, 165] width 1 height 5
drag, startPoint x: 27, startPoint y: 167, endPoint x: 20, endPoint y: 164, distance: 7.9
click at [20, 164] on div "PASTA DO JOB 1. INTRODUÇÃO (contexto do job + objetivos) 2.PEÇA E FORMATO 3. CA…" at bounding box center [129, 104] width 218 height 131
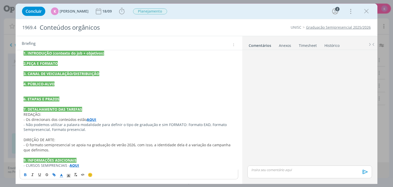
click at [33, 88] on p "dialog" at bounding box center [129, 88] width 211 height 5
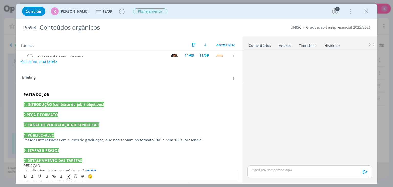
click at [44, 128] on p "dialog" at bounding box center [129, 130] width 211 height 5
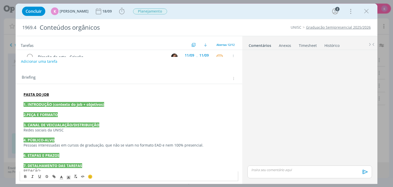
click at [47, 118] on p "dialog" at bounding box center [129, 119] width 211 height 5
click at [34, 117] on p "dialog" at bounding box center [129, 119] width 211 height 5
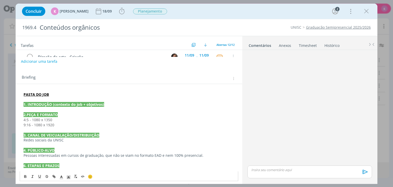
click at [24, 118] on span "4:5 - 1080 x 1350" at bounding box center [38, 119] width 29 height 5
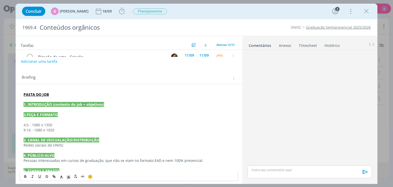
click at [42, 110] on p "dialog" at bounding box center [129, 109] width 211 height 5
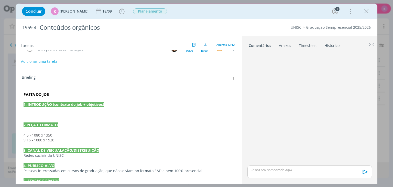
scroll to position [77, 0]
click at [56, 112] on p "dialog" at bounding box center [129, 114] width 211 height 5
click at [57, 109] on p "dialog" at bounding box center [129, 109] width 211 height 5
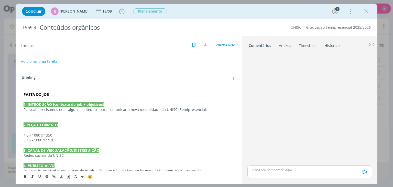
click at [51, 115] on p "dialog" at bounding box center [129, 114] width 211 height 5
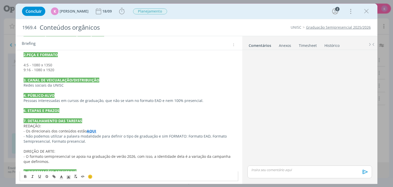
scroll to position [148, 0]
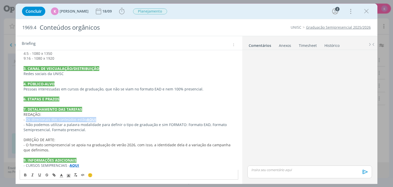
drag, startPoint x: 26, startPoint y: 119, endPoint x: 101, endPoint y: 118, distance: 75.3
click at [101, 118] on p "- Os direcionais dos conteúdos estão AQUI" at bounding box center [129, 119] width 211 height 5
copy p "Os direcionais dos conteúdos estão AQUI"
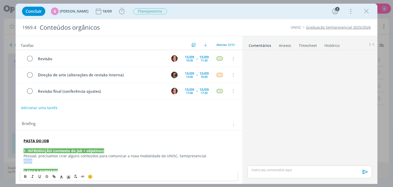
drag, startPoint x: 36, startPoint y: 161, endPoint x: 22, endPoint y: 160, distance: 14.4
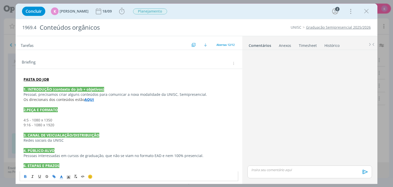
scroll to position [97, 0]
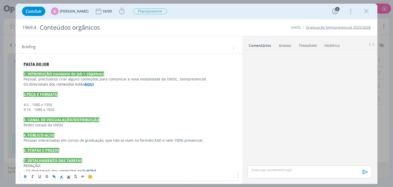
click at [46, 101] on p "dialog" at bounding box center [129, 99] width 211 height 5
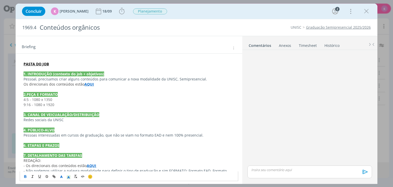
scroll to position [122, 0]
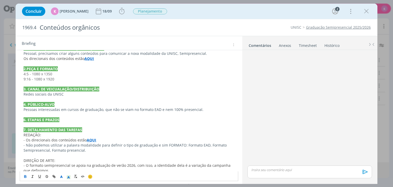
click at [45, 124] on p "dialog" at bounding box center [129, 124] width 211 height 5
click at [64, 124] on p "dialog" at bounding box center [129, 124] width 211 height 5
click at [360, 138] on div "dialog" at bounding box center [310, 108] width 129 height 112
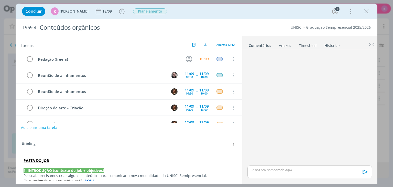
scroll to position [0, 0]
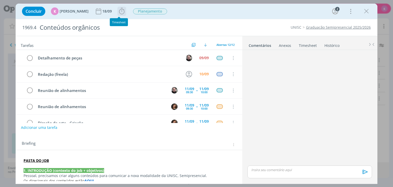
click at [118, 10] on icon "dialog" at bounding box center [122, 11] width 8 height 8
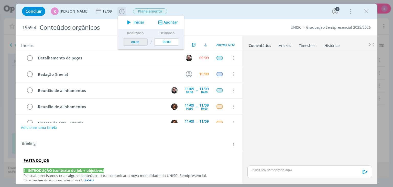
click at [170, 24] on button "Apontar" at bounding box center [167, 22] width 21 height 5
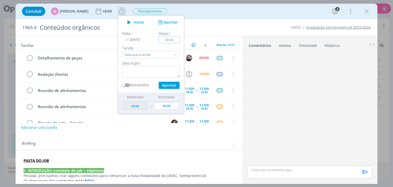
type input "00:30"
click at [144, 67] on textarea "dialog" at bounding box center [150, 72] width 57 height 12
type textarea "b"
type textarea "Briefing + pauta"
click at [163, 86] on button "Apontar" at bounding box center [169, 85] width 21 height 7
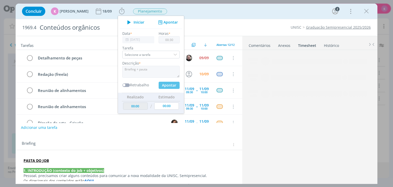
type input "00:30"
type input "00:00"
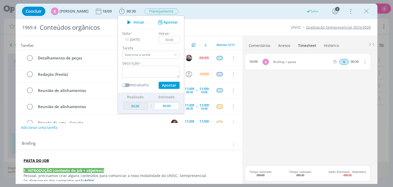
click at [134, 141] on div "Briefing" at bounding box center [130, 144] width 216 height 7
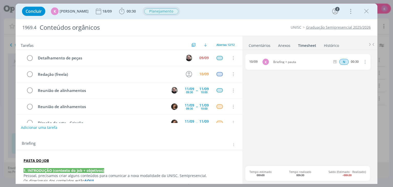
click at [153, 10] on span "Planejamento" at bounding box center [161, 11] width 34 height 6
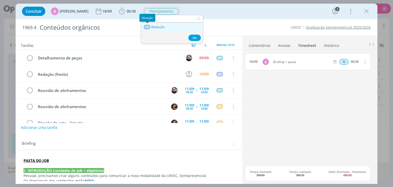
type input "reda"
click at [147, 29] on div "dialog" at bounding box center [147, 27] width 6 height 4
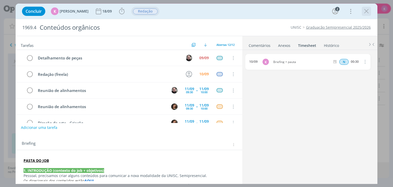
click at [368, 8] on icon "dialog" at bounding box center [367, 11] width 8 height 8
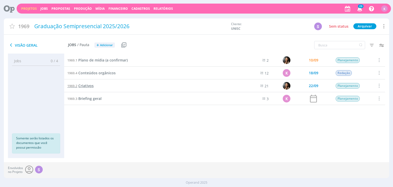
click at [91, 85] on span "Criativos" at bounding box center [85, 85] width 15 height 5
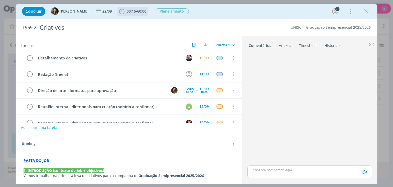
click at [139, 10] on span "60:00" at bounding box center [141, 11] width 9 height 5
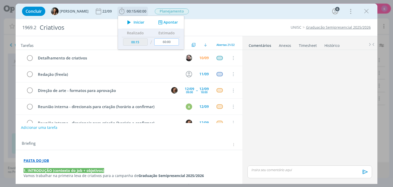
click at [164, 41] on input "60:00" at bounding box center [167, 41] width 25 height 7
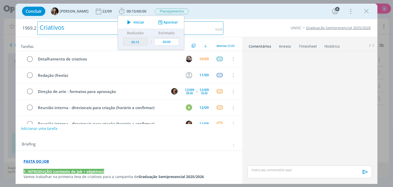
click at [202, 33] on div "Criativos" at bounding box center [130, 28] width 186 height 14
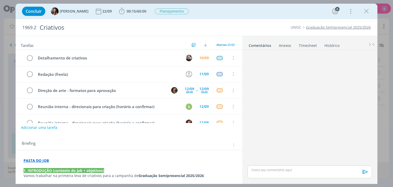
click at [234, 26] on div "UNISC Graduação Semipresencial 2025/2026" at bounding box center [299, 27] width 147 height 5
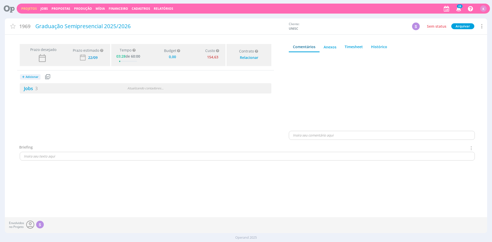
type input "0,00"
click at [34, 86] on link "Jobs 3" at bounding box center [29, 88] width 18 height 6
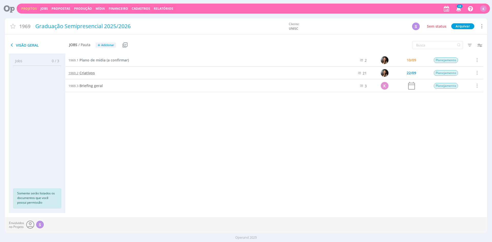
click at [86, 72] on span "Criativos" at bounding box center [86, 72] width 15 height 5
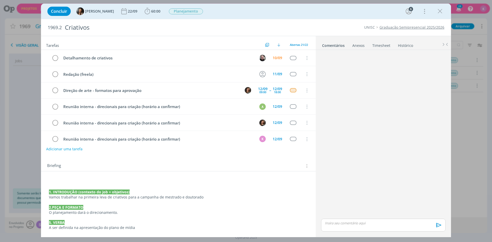
click at [58, 29] on span "1969.2" at bounding box center [55, 28] width 14 height 6
copy span "1969.2"
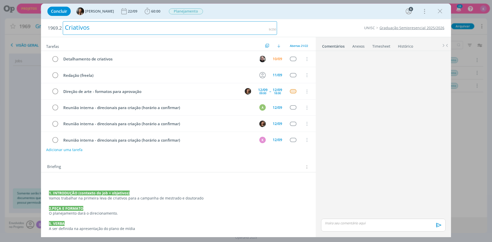
click at [87, 24] on div "Criativos" at bounding box center [170, 28] width 214 height 14
click at [87, 24] on div "1969.2" at bounding box center [170, 28] width 214 height 14
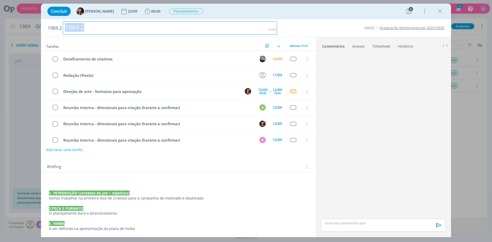
click at [87, 24] on div "1969.2" at bounding box center [170, 28] width 214 height 14
click at [82, 27] on div "Criativos" at bounding box center [170, 28] width 214 height 14
copy div "Criativos"
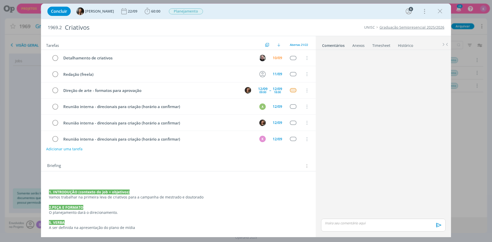
click at [67, 182] on p "dialog" at bounding box center [178, 181] width 259 height 5
click at [67, 182] on p "PASTA DO JOB" at bounding box center [178, 182] width 258 height 5
click at [80, 227] on icon "dialog" at bounding box center [79, 228] width 4 height 4
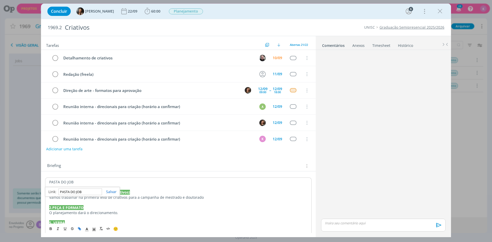
paste input "https://sobeae.sharepoint.com/:f:/s/SOBEAE/EhXyO5pZ9wJBuxIfbGG3_KQBQmNGhSgOxq2e…"
click at [112, 192] on link "dialog" at bounding box center [109, 191] width 15 height 5
click at [52, 227] on icon "dialog" at bounding box center [51, 228] width 4 height 4
drag, startPoint x: 203, startPoint y: 196, endPoint x: 161, endPoint y: 199, distance: 42.1
click at [161, 199] on p "Vamos trabalhar na primeira leva de criativos para a campanha de mestrado e dou…" at bounding box center [178, 197] width 259 height 5
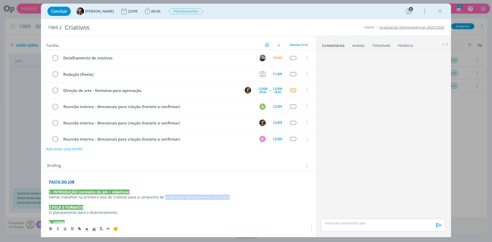
drag, startPoint x: 161, startPoint y: 198, endPoint x: 226, endPoint y: 197, distance: 65.0
click at [226, 197] on p "Vamos trabalhar na primeira leva de criativos para a campanha de Graduação Semi…" at bounding box center [178, 197] width 259 height 5
click at [52, 229] on icon "dialog" at bounding box center [51, 228] width 4 height 4
click at [137, 205] on p "2.PEÇA E FORMATO" at bounding box center [178, 207] width 259 height 5
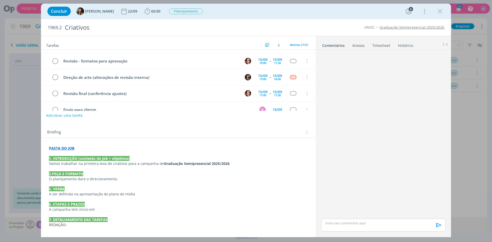
scroll to position [72, 0]
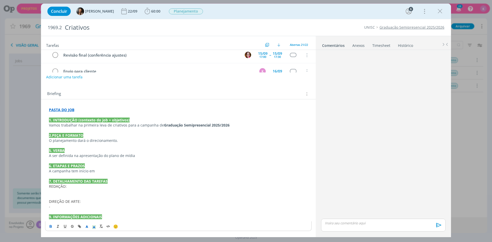
click at [119, 140] on p "O planejamento dará o direcionamento." at bounding box center [178, 140] width 259 height 5
click at [87, 141] on p "O planejamento dará o direcionamento." at bounding box center [178, 140] width 259 height 5
click at [128, 138] on p "O planejamento dará os direcionamento." at bounding box center [178, 140] width 259 height 5
click at [100, 170] on p "A campanha tem início em" at bounding box center [178, 171] width 259 height 5
click at [103, 218] on p "9. INFORMAÇÕES ADICIONAIS" at bounding box center [178, 216] width 259 height 5
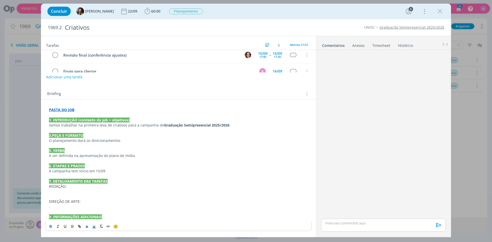
click at [108, 215] on p "9. INFORMAÇÕES ADICIONAIS" at bounding box center [178, 216] width 259 height 5
click at [101, 219] on p "﻿" at bounding box center [178, 221] width 259 height 5
click at [102, 222] on p "﻿" at bounding box center [178, 221] width 259 height 5
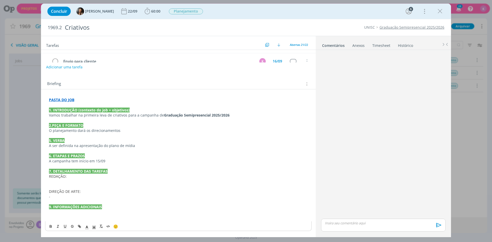
click at [102, 213] on p "dialog" at bounding box center [178, 211] width 259 height 5
drag, startPoint x: 83, startPoint y: 210, endPoint x: 92, endPoint y: 213, distance: 9.5
click at [92, 213] on p "- PLANO DE MÍDIA - AQUI" at bounding box center [178, 211] width 259 height 5
click at [80, 227] on icon "dialog" at bounding box center [79, 226] width 4 height 4
paste input "https://app4.operand.com.br/jobs/14744"
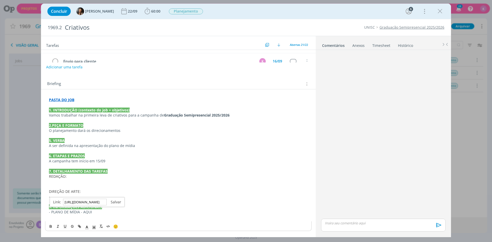
scroll to position [0, 0]
click at [112, 203] on link "dialog" at bounding box center [114, 201] width 15 height 5
click at [51, 226] on icon "dialog" at bounding box center [51, 225] width 2 height 1
click at [161, 162] on p "A campanha tem início em 15/09" at bounding box center [178, 161] width 259 height 5
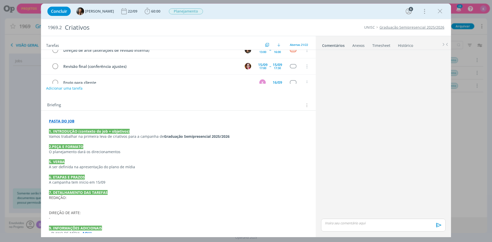
scroll to position [82, 0]
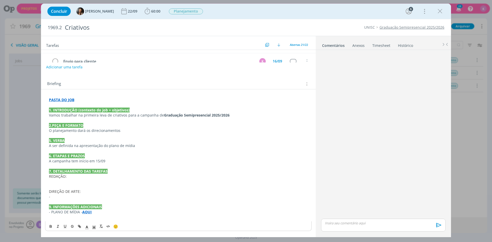
click at [57, 181] on p "dialog" at bounding box center [178, 181] width 259 height 5
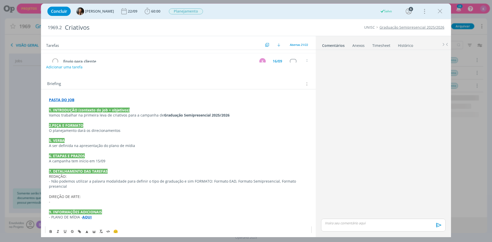
click at [56, 202] on p "-" at bounding box center [178, 201] width 259 height 5
click at [227, 204] on p "- O formato semipresencial se apoia na graduação de verão 2026, com isso, a ide…" at bounding box center [178, 201] width 259 height 5
click at [277, 202] on p "- O formato semipresencial se apoia na graduação de verão 2026, com isso, a ide…" at bounding box center [178, 201] width 259 height 5
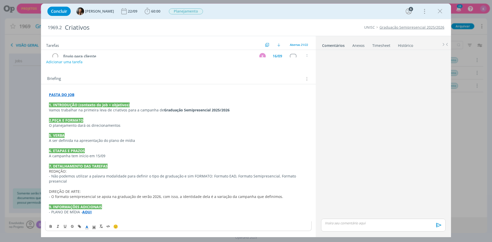
click at [77, 178] on p "- Não podemos utilizar a palavra modalidade para definir o tipo de graduação e …" at bounding box center [178, 179] width 259 height 10
click at [74, 181] on p "- Não podemos utilizar a palavra modalidade para definir o tipo de graduação e …" at bounding box center [178, 179] width 259 height 10
click at [99, 213] on p "- PLANO DE MÍDIA - AQUI" at bounding box center [178, 211] width 259 height 5
click at [95, 215] on strong "- CURSOS SEMIPRENCIAIS - AQUI" at bounding box center [78, 216] width 58 height 5
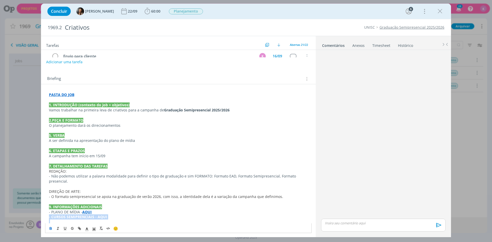
click at [95, 215] on strong "- CURSOS SEMIPRENCIAIS - AQUI" at bounding box center [78, 216] width 58 height 5
click at [51, 227] on icon "dialog" at bounding box center [51, 228] width 4 height 4
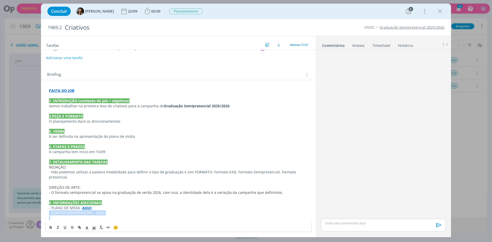
scroll to position [92, 0]
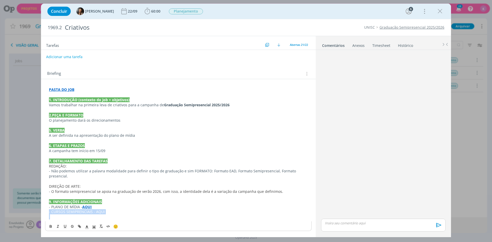
click at [101, 211] on p "- CURSOS SEMIPRENCIAIS - AQUI" at bounding box center [178, 211] width 259 height 5
click at [96, 210] on p "- CURSOS SEMIPRENCIAIS - AQUI" at bounding box center [178, 211] width 259 height 5
drag, startPoint x: 94, startPoint y: 211, endPoint x: 104, endPoint y: 212, distance: 9.5
click at [104, 212] on p "- CURSOS SEMIPRENCIAIS - AQUI" at bounding box center [178, 211] width 259 height 5
click at [79, 227] on icon "dialog" at bounding box center [79, 226] width 2 height 2
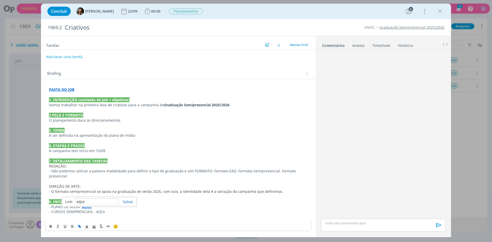
paste input "https://sobeae.sharepoint.com/:i:/s/SOBEAE/Eaph8bYZzAJBrHv1JKxZ-swBaI2j2gpv9oBx…"
type input "https://sobeae.sharepoint.com/:i:/s/SOBEAE/Eaph8bYZzAJBrHv1JKxZ-swBaI2j2gpv9oBx…"
click at [130, 201] on link "dialog" at bounding box center [126, 201] width 15 height 5
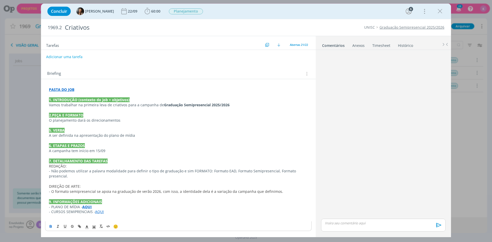
click at [50, 227] on icon "dialog" at bounding box center [51, 226] width 4 height 4
click at [127, 71] on div "Briefing Briefings Predefinidos Versões do Briefing Ver Briefing do Projeto" at bounding box center [179, 73] width 264 height 7
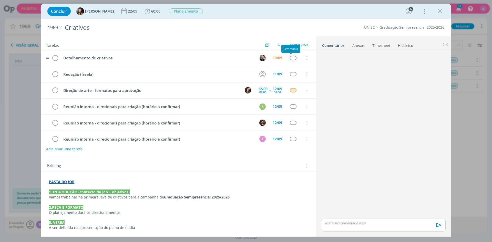
click at [292, 57] on div "dialog" at bounding box center [293, 58] width 6 height 4
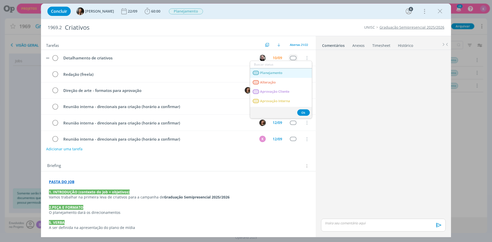
click at [280, 71] on span "Planejamento" at bounding box center [271, 73] width 22 height 4
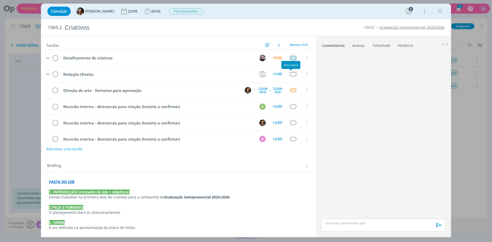
click at [291, 74] on div "dialog" at bounding box center [293, 74] width 6 height 4
type input "REDA"
click at [280, 89] on link "Redação" at bounding box center [281, 89] width 62 height 9
click at [291, 106] on div "dialog" at bounding box center [293, 106] width 6 height 4
type input "CR"
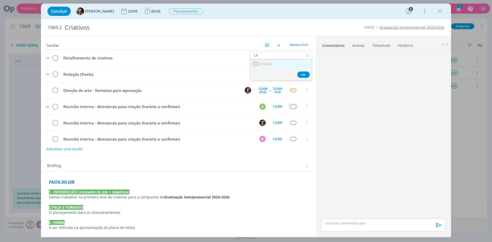
click at [284, 60] on link "Criação" at bounding box center [281, 63] width 62 height 9
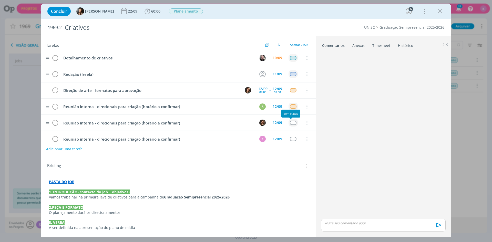
click at [290, 122] on div "dialog" at bounding box center [293, 123] width 6 height 4
type input "CR"
click at [283, 72] on link "Criação" at bounding box center [281, 74] width 62 height 9
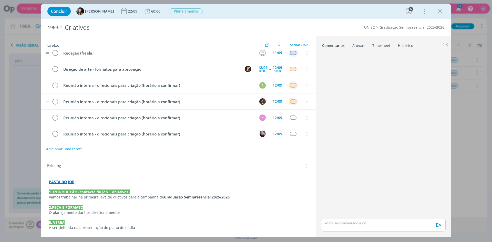
scroll to position [26, 0]
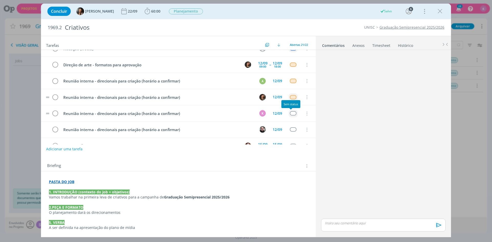
click at [291, 115] on div "dialog" at bounding box center [293, 113] width 6 height 4
type input "ATE"
click at [285, 68] on link "Atendimento" at bounding box center [281, 65] width 62 height 9
click at [291, 129] on div "dialog" at bounding box center [293, 129] width 6 height 4
type input "PL"
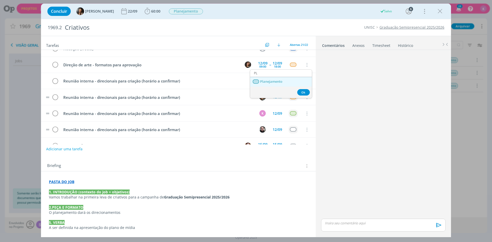
click at [279, 81] on span "Planejamento" at bounding box center [271, 82] width 22 height 4
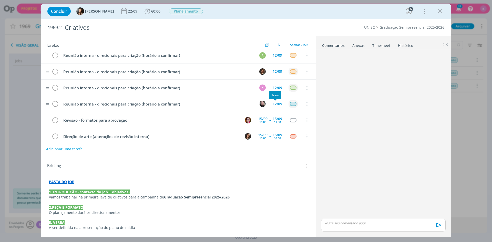
scroll to position [77, 0]
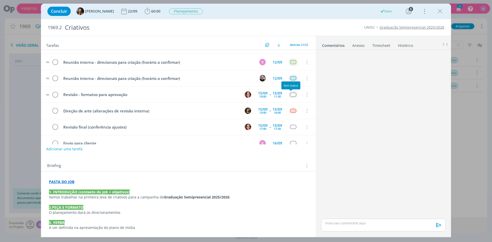
click at [290, 92] on div "dialog" at bounding box center [293, 94] width 6 height 4
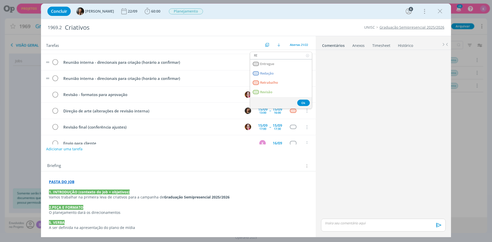
type input "REV"
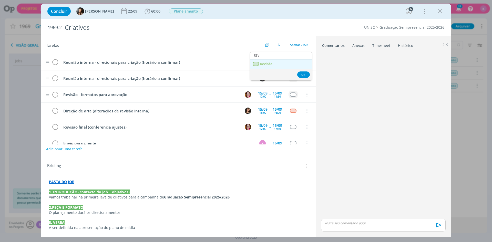
click at [286, 67] on link "Revisão" at bounding box center [281, 63] width 62 height 9
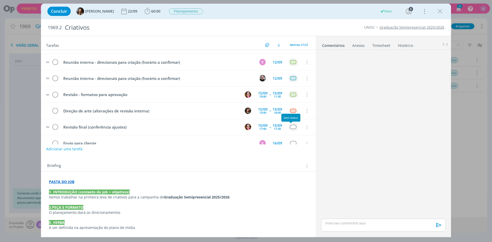
click at [290, 126] on div "dialog" at bounding box center [293, 127] width 6 height 4
type input "REV"
click at [283, 79] on link "Revisão" at bounding box center [281, 79] width 62 height 9
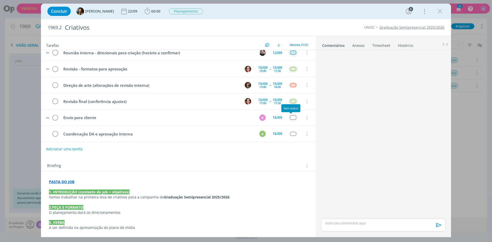
click at [292, 119] on div "dialog" at bounding box center [293, 117] width 6 height 4
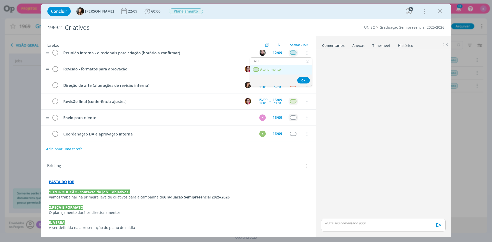
type input "ATE"
click at [281, 70] on link "Atendimento" at bounding box center [281, 69] width 62 height 9
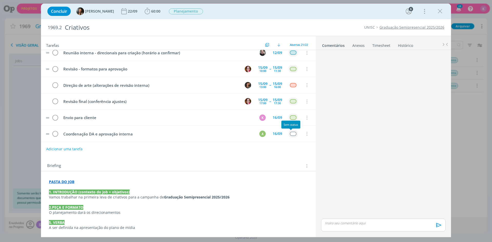
click at [291, 133] on div "dialog" at bounding box center [293, 134] width 6 height 4
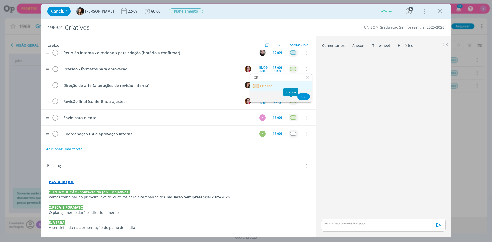
type input "CR"
click at [285, 87] on link "Criação" at bounding box center [281, 85] width 62 height 9
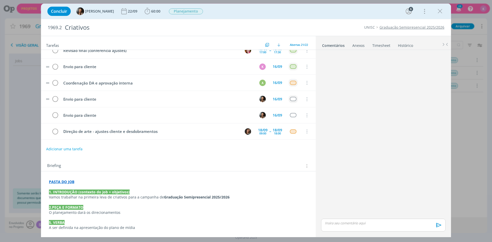
scroll to position [154, 0]
click at [291, 97] on div "dialog" at bounding box center [293, 99] width 6 height 4
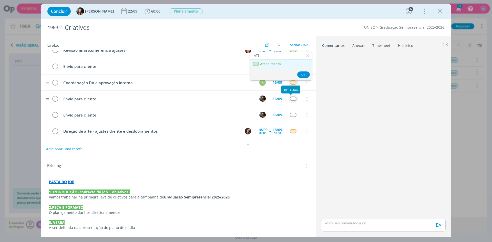
type input "ATE"
click at [295, 63] on link "Atendimento" at bounding box center [281, 63] width 62 height 9
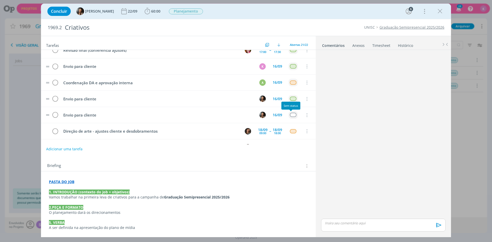
click at [291, 114] on div "dialog" at bounding box center [293, 115] width 6 height 4
type input "ATE"
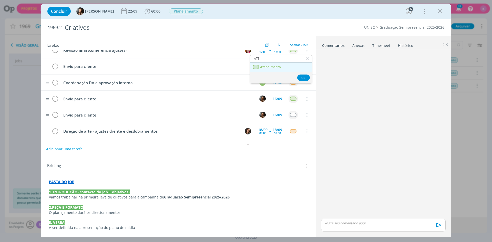
click at [291, 66] on link "Atendimento" at bounding box center [281, 66] width 62 height 9
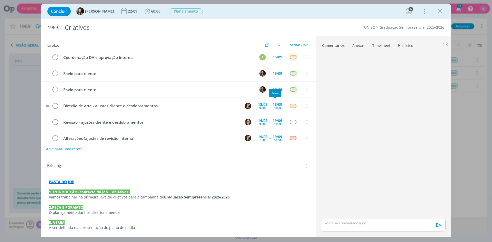
scroll to position [179, 0]
click at [291, 123] on div "dialog" at bounding box center [293, 122] width 6 height 4
type input "REV"
click at [277, 76] on link "Revisão" at bounding box center [281, 73] width 62 height 9
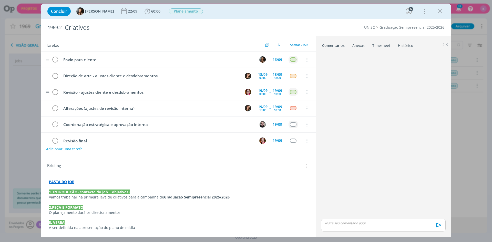
scroll to position [230, 0]
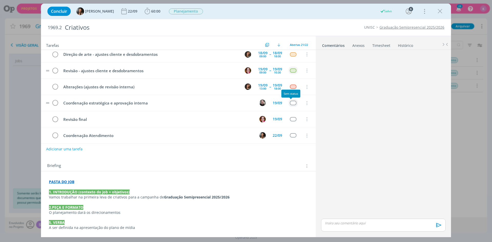
click at [290, 101] on div "dialog" at bounding box center [293, 103] width 6 height 4
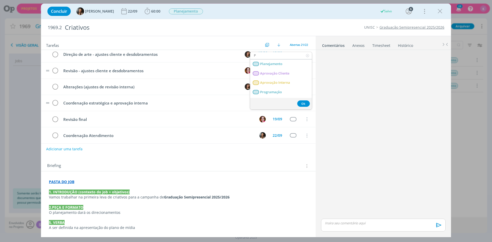
type input "PL"
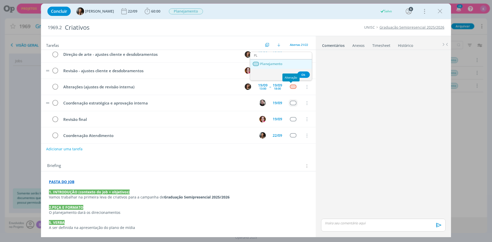
click at [293, 63] on link "Planejamento" at bounding box center [281, 63] width 62 height 9
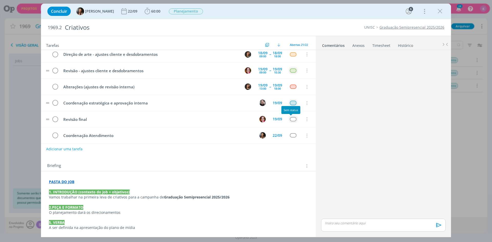
click at [290, 119] on div "dialog" at bounding box center [293, 119] width 6 height 4
type input "REV"
click at [278, 74] on link "Revisão" at bounding box center [281, 71] width 62 height 9
click at [290, 134] on div "dialog" at bounding box center [293, 135] width 6 height 4
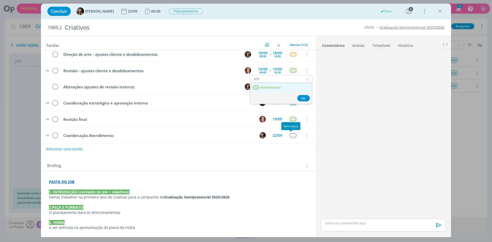
type input "ATE"
click at [298, 88] on link "Atendimento" at bounding box center [281, 87] width 62 height 9
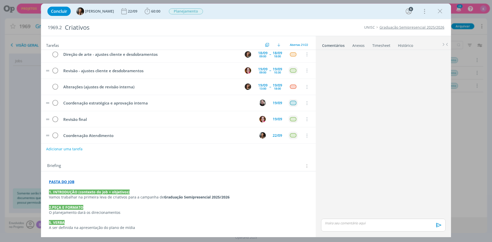
scroll to position [250, 0]
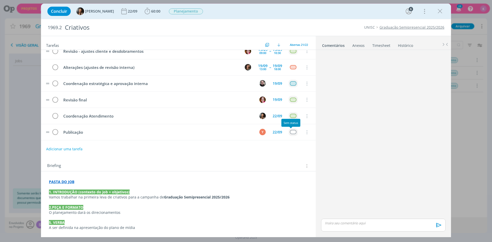
click at [290, 132] on div "dialog" at bounding box center [293, 132] width 6 height 4
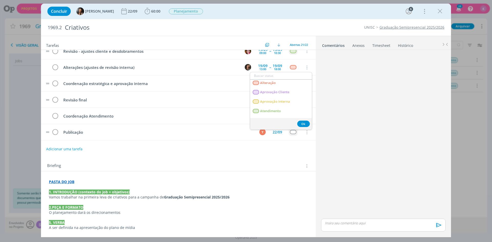
scroll to position [0, 0]
click at [293, 83] on link "Planejamento" at bounding box center [281, 84] width 62 height 9
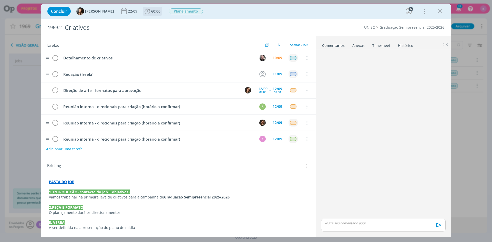
click at [153, 8] on span "60:00" at bounding box center [152, 11] width 18 height 8
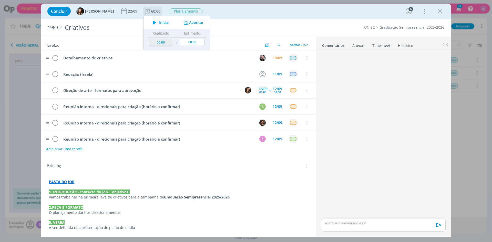
click at [186, 22] on icon "dialog" at bounding box center [186, 22] width 6 height 5
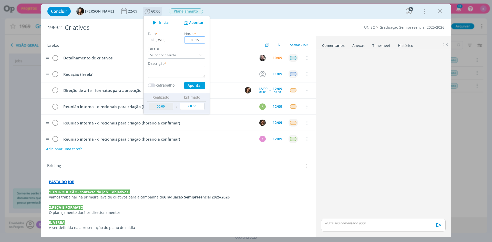
type input "00:15"
click at [179, 73] on textarea "dialog" at bounding box center [176, 72] width 57 height 12
type textarea "b"
type textarea "Briefing + pauta"
click at [198, 85] on button "Apontar" at bounding box center [194, 85] width 21 height 7
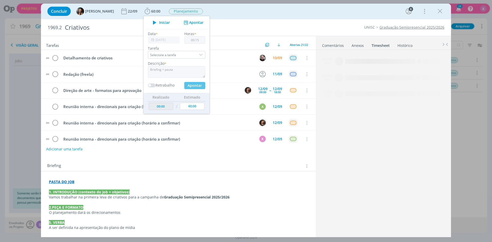
type input "00:15"
type input "00:00"
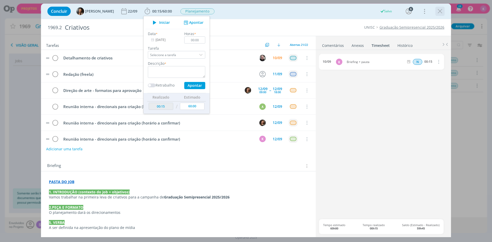
click at [442, 10] on icon "dialog" at bounding box center [440, 11] width 8 height 8
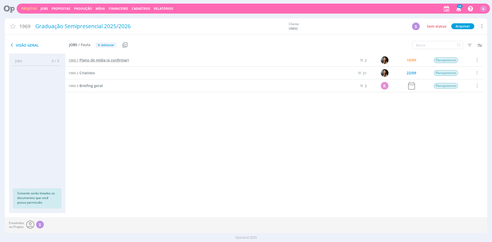
click at [97, 58] on span "Plano de mídia (a confirmar)" at bounding box center [103, 60] width 49 height 5
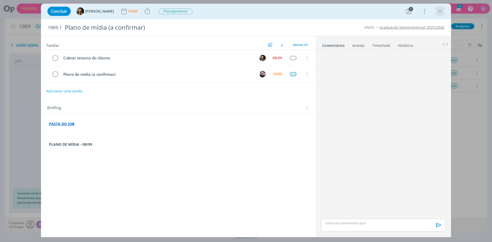
click at [437, 13] on button "dialog" at bounding box center [440, 11] width 8 height 8
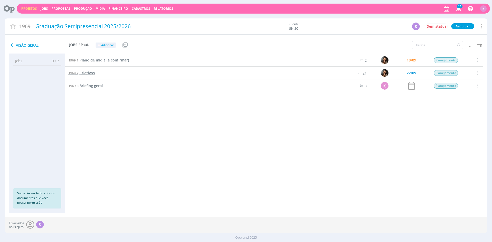
click at [76, 74] on span "1969.2" at bounding box center [73, 73] width 10 height 5
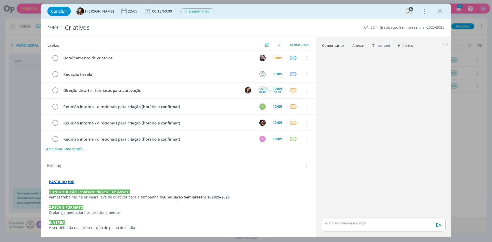
click at [469, 173] on div "Concluir Beatriz Luchese 22/09 00:15 / 60:00 Iniciar Apontar Data * 10/09/2025 …" at bounding box center [246, 121] width 492 height 242
click at [442, 13] on icon "dialog" at bounding box center [440, 11] width 8 height 8
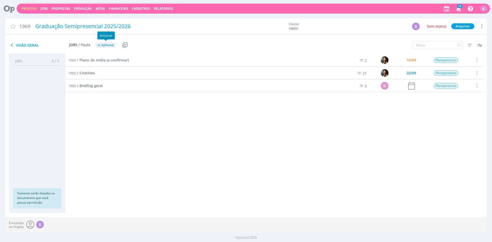
click at [110, 46] on span "Adicionar" at bounding box center [107, 45] width 13 height 3
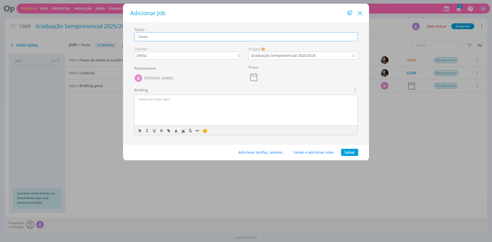
type input "Conte"
click at [361, 14] on icon "Close" at bounding box center [360, 13] width 8 height 8
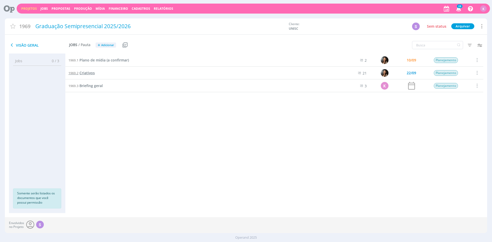
click at [89, 74] on span "Criativos" at bounding box center [86, 72] width 15 height 5
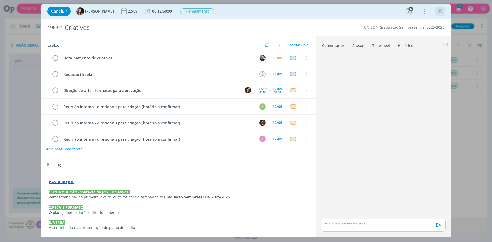
click at [439, 13] on icon "dialog" at bounding box center [440, 11] width 8 height 8
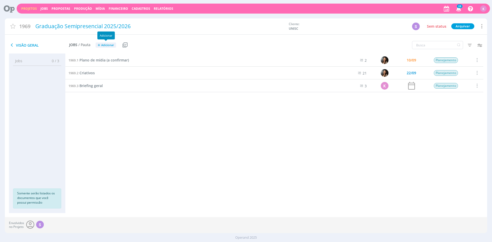
click at [104, 44] on span "Adicionar" at bounding box center [107, 45] width 13 height 3
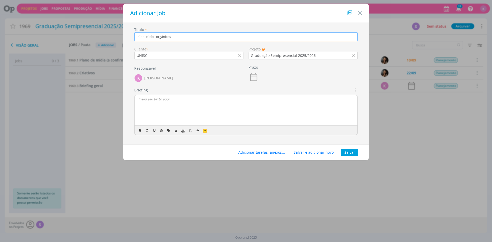
type input "Conteúdos orgânicos"
click at [353, 153] on button "Salvar" at bounding box center [349, 152] width 17 height 7
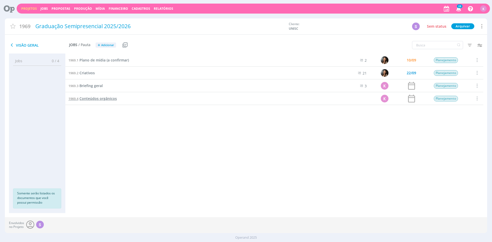
click at [96, 97] on span "Conteúdos orgânicos" at bounding box center [97, 98] width 37 height 5
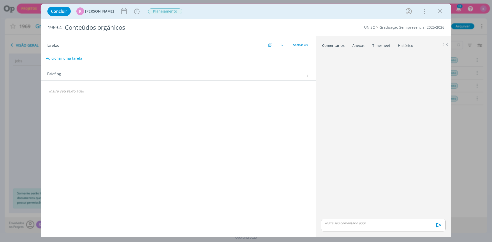
click at [76, 58] on button "Adicionar uma tarefa" at bounding box center [64, 58] width 36 height 9
click at [226, 57] on input "Redação" at bounding box center [144, 58] width 189 height 7
click at [257, 58] on icon "dialog" at bounding box center [254, 58] width 6 height 6
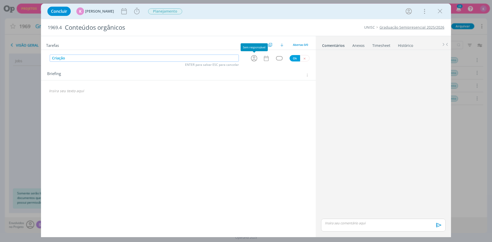
type input "Criação"
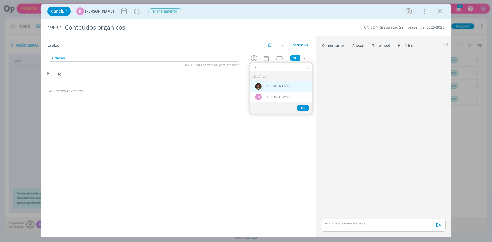
type input "let"
click at [265, 87] on span "[PERSON_NAME]" at bounding box center [277, 87] width 26 height 4
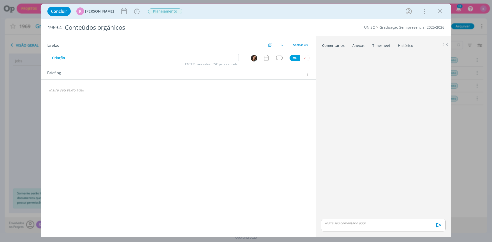
click at [266, 60] on icon "dialog" at bounding box center [266, 57] width 5 height 5
click at [268, 109] on span "10" at bounding box center [265, 108] width 9 height 10
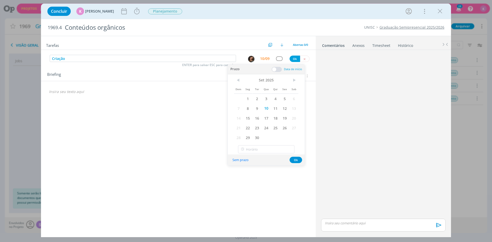
click at [275, 71] on span at bounding box center [276, 69] width 10 height 5
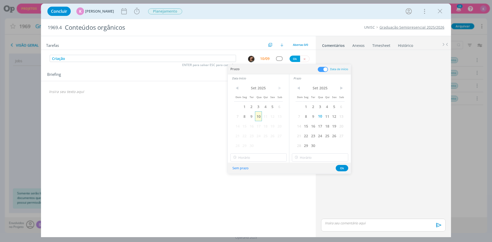
click at [257, 117] on span "10" at bounding box center [258, 116] width 7 height 10
click at [251, 157] on input "15:00" at bounding box center [258, 157] width 56 height 8
click at [250, 167] on div "09:00" at bounding box center [258, 166] width 57 height 9
type input "09:00"
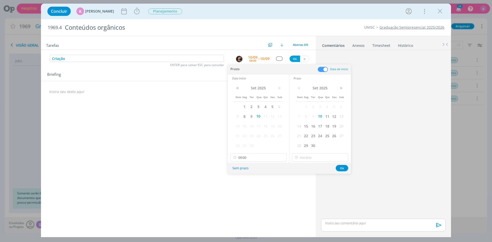
scroll to position [332, 0]
click at [309, 159] on input "15:00" at bounding box center [320, 157] width 56 height 8
click at [302, 193] on div "18:00" at bounding box center [320, 190] width 57 height 9
type input "18:00"
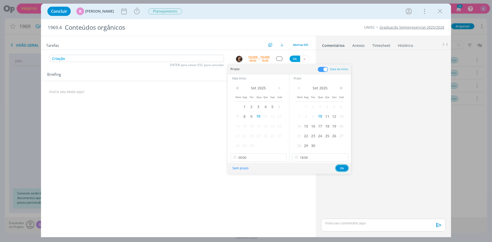
click at [341, 168] on button "Ok" at bounding box center [341, 168] width 13 height 6
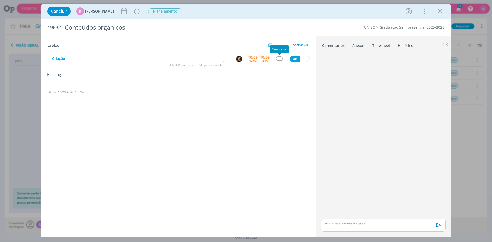
click at [279, 60] on div "dialog" at bounding box center [279, 58] width 6 height 4
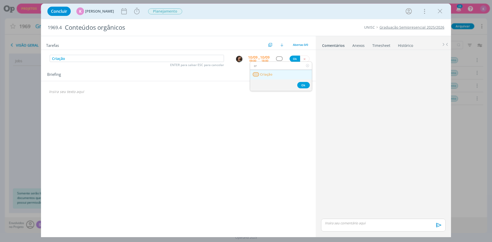
type input "cr"
click at [266, 76] on span "Criação" at bounding box center [266, 74] width 12 height 4
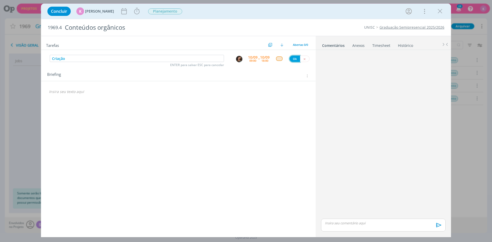
click at [291, 59] on button "Ok" at bounding box center [294, 59] width 10 height 6
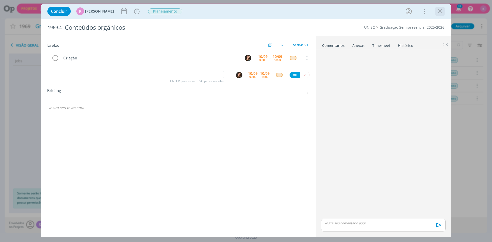
click at [436, 14] on button "dialog" at bounding box center [440, 11] width 8 height 8
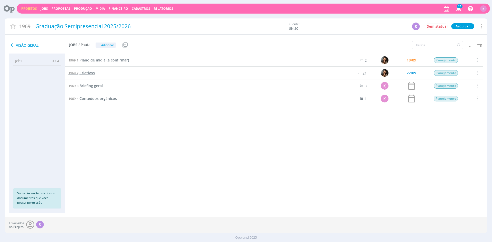
click at [86, 73] on span "Criativos" at bounding box center [86, 72] width 15 height 5
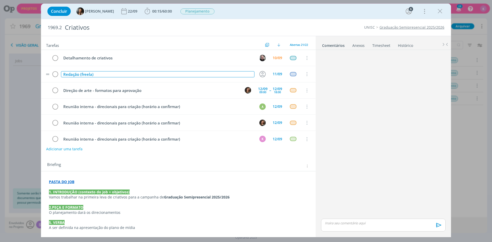
click at [76, 72] on div "Redação (freela)" at bounding box center [157, 74] width 193 height 6
copy div "Redação (freela)"
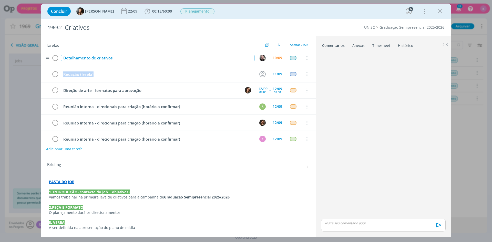
click at [102, 57] on div "Detalhamento de criativos" at bounding box center [157, 58] width 193 height 6
copy div "Detalhamento de criativos"
click at [334, 123] on div "dialog" at bounding box center [383, 135] width 129 height 166
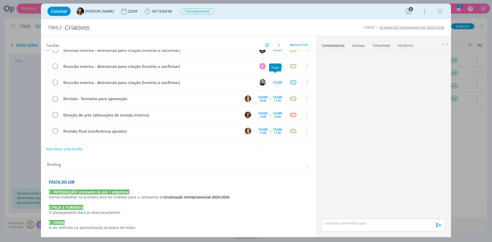
scroll to position [77, 0]
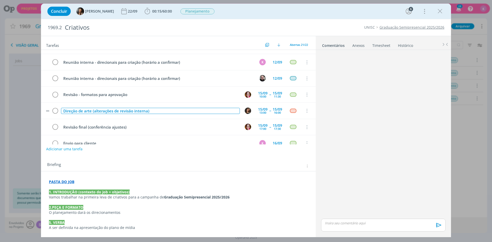
click at [77, 112] on div "Direção de arte (alterações de revisão interna)" at bounding box center [150, 111] width 179 height 6
copy div "Direção de arte (alterações de revisão interna)"
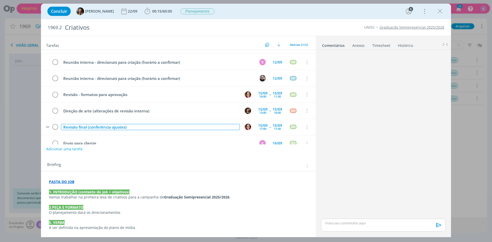
click at [112, 126] on div "Revisão final (conferência ajustes)" at bounding box center [150, 127] width 179 height 6
copy div "Revisão final (conferência ajustes)"
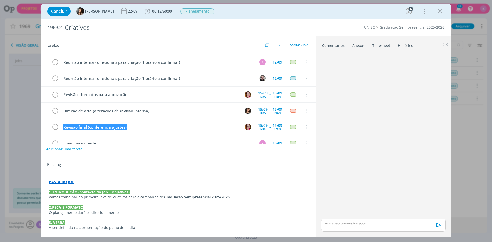
scroll to position [128, 0]
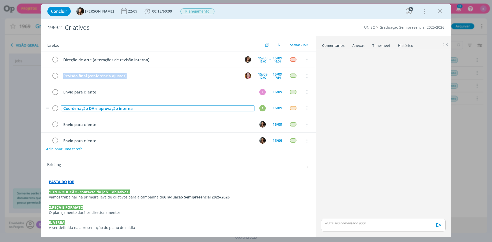
click at [82, 108] on div "Coordenação DA e aprovação interna" at bounding box center [157, 108] width 193 height 6
copy div "Coordenação DA e aprovação interna"
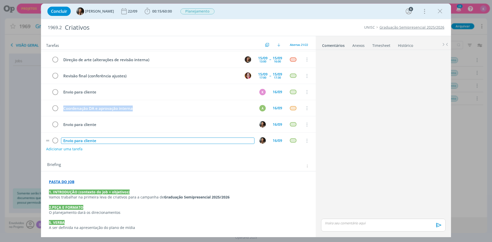
click at [73, 140] on div "Envio para cliente" at bounding box center [157, 141] width 193 height 6
copy div "Envio para cliente"
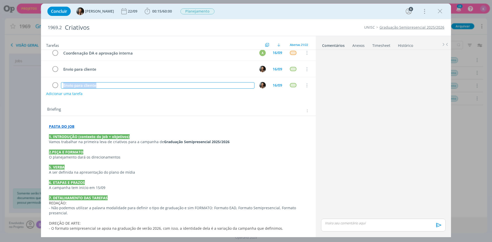
scroll to position [77, 0]
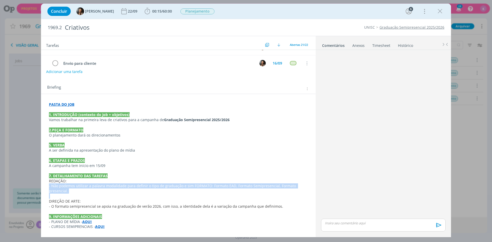
drag, startPoint x: 72, startPoint y: 194, endPoint x: 48, endPoint y: 187, distance: 25.2
click at [48, 187] on div "PASTA DO JOB 1. INTRODUÇÃO (contexto do job + objetivos) Vamos trabalhar na pri…" at bounding box center [178, 165] width 266 height 131
copy p "- Não podemos utilizar a palavra modalidade para definir o tipo de graduação e …"
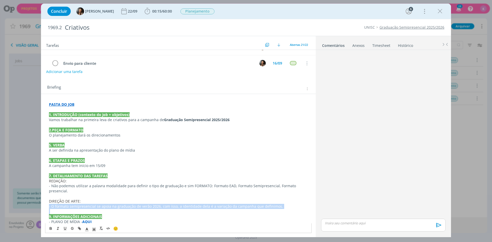
drag, startPoint x: 48, startPoint y: 208, endPoint x: 272, endPoint y: 213, distance: 223.6
click at [272, 213] on div "PASTA DO JOB 1. INTRODUÇÃO (contexto do job + objetivos) Vamos trabalhar na pri…" at bounding box center [178, 165] width 266 height 131
copy span "- O formato semipresencial se apoia na graduação de verão 2026, com isso, a ide…"
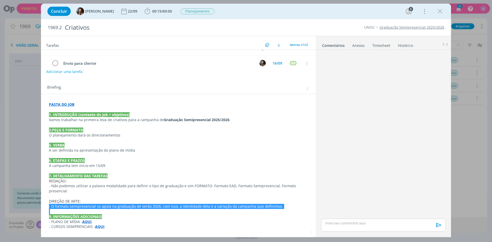
scroll to position [87, 0]
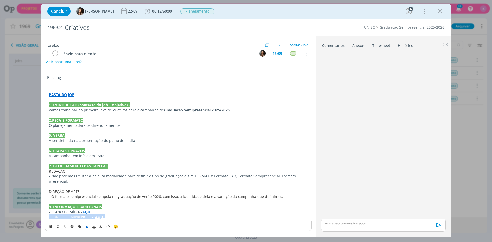
drag, startPoint x: 110, startPoint y: 217, endPoint x: 44, endPoint y: 218, distance: 65.8
click at [44, 218] on div "PASTA DO JOB 1. INTRODUÇÃO (contexto do job + objetivos) Vamos trabalhar na pri…" at bounding box center [178, 158] width 275 height 149
click at [181, 71] on div "Briefing Briefings Predefinidos Versões do Briefing Ver Briefing do Projeto" at bounding box center [178, 77] width 275 height 14
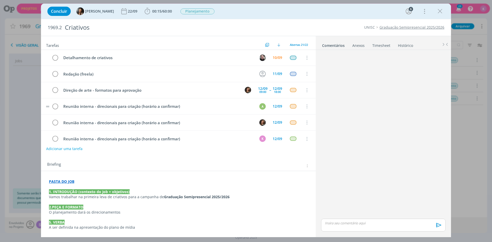
scroll to position [0, 0]
click at [264, 91] on div "09:00" at bounding box center [262, 92] width 7 height 3
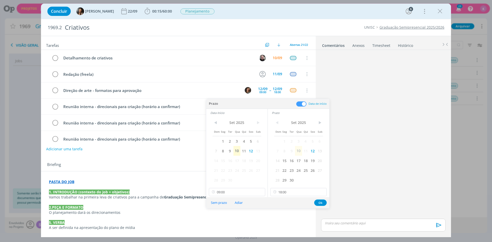
drag, startPoint x: 286, startPoint y: 159, endPoint x: 263, endPoint y: 162, distance: 22.7
click at [286, 159] on span "15" at bounding box center [284, 161] width 7 height 10
click at [225, 160] on span "15" at bounding box center [222, 161] width 7 height 10
click at [320, 203] on button "Ok" at bounding box center [320, 202] width 13 height 6
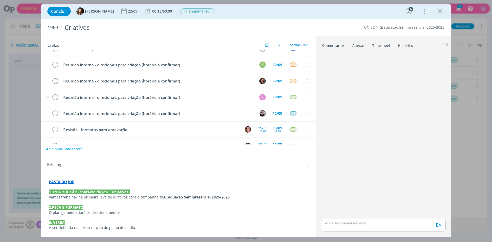
scroll to position [51, 0]
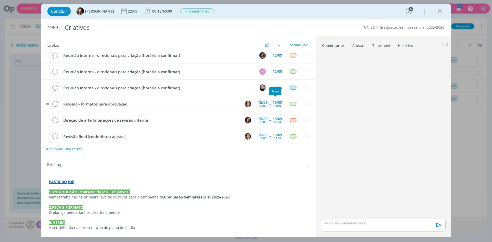
click at [272, 104] on div "15/09" at bounding box center [276, 103] width 9 height 4
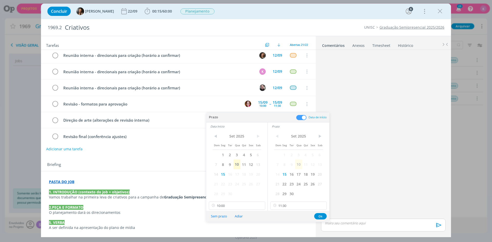
click at [344, 120] on div "dialog" at bounding box center [383, 135] width 129 height 166
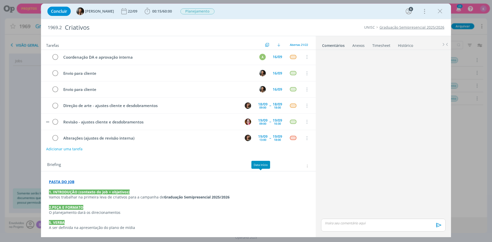
scroll to position [77, 0]
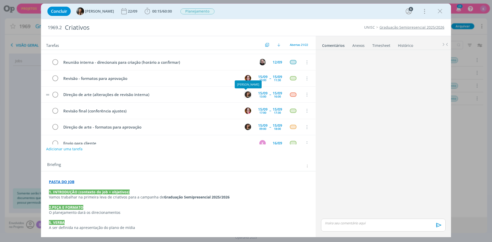
click at [246, 94] on img "dialog" at bounding box center [248, 94] width 6 height 6
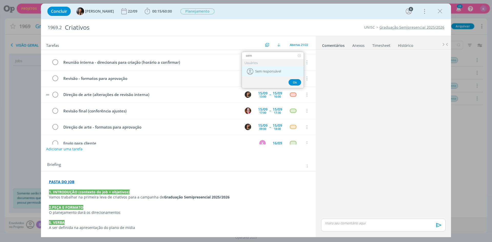
type input "sem"
click at [271, 73] on span "Sem responsável" at bounding box center [268, 72] width 26 height 4
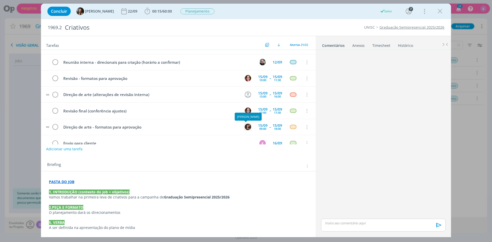
click at [246, 128] on img "dialog" at bounding box center [248, 127] width 6 height 6
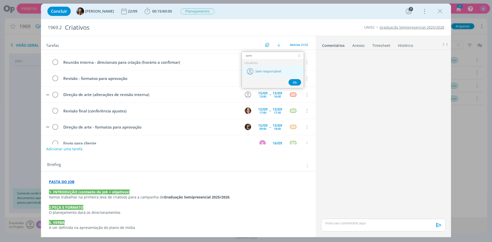
type input "sem"
click at [266, 71] on span "Sem responsável" at bounding box center [268, 72] width 26 height 4
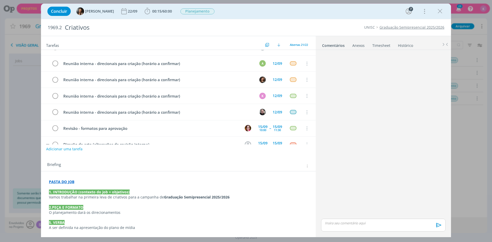
scroll to position [26, 0]
click at [247, 129] on img "dialog" at bounding box center [248, 129] width 6 height 6
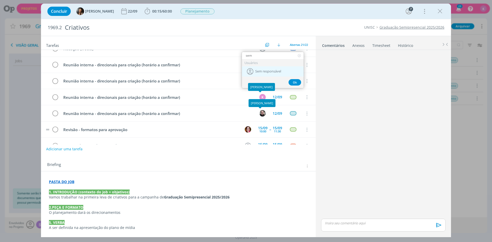
type input "sem"
click at [266, 71] on span "Sem responsável" at bounding box center [268, 72] width 26 height 4
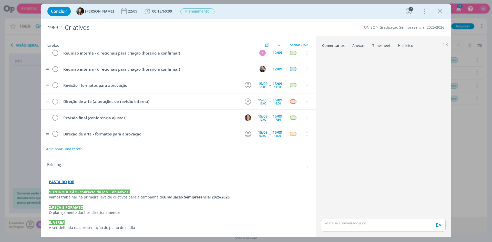
scroll to position [77, 0]
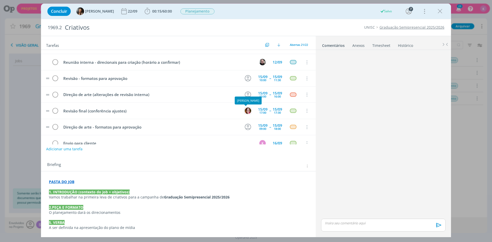
click at [246, 108] on img "dialog" at bounding box center [248, 111] width 6 height 6
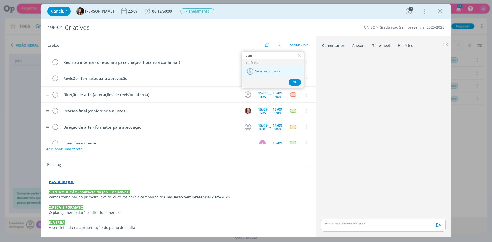
type input "sem"
click at [266, 67] on div "Sem responsável" at bounding box center [273, 71] width 62 height 10
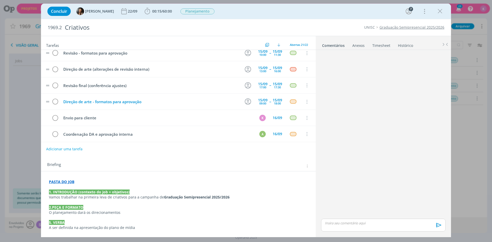
scroll to position [102, 0]
click at [245, 103] on icon "dialog" at bounding box center [248, 101] width 6 height 6
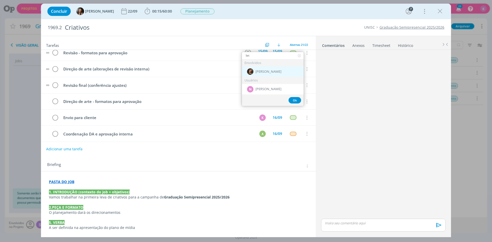
type input "let"
click at [278, 73] on div "[PERSON_NAME]" at bounding box center [273, 71] width 62 height 10
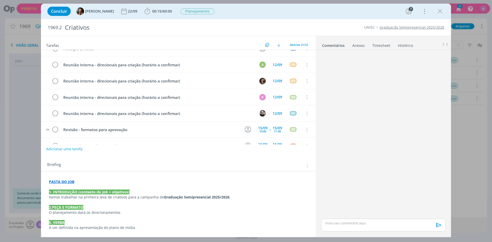
scroll to position [51, 0]
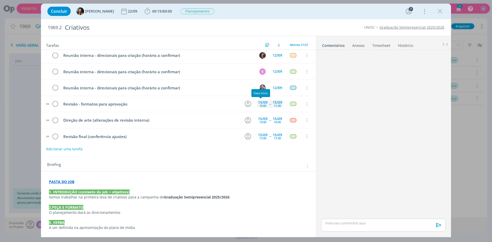
click at [257, 103] on div "15/09 10:00" at bounding box center [263, 104] width 12 height 8
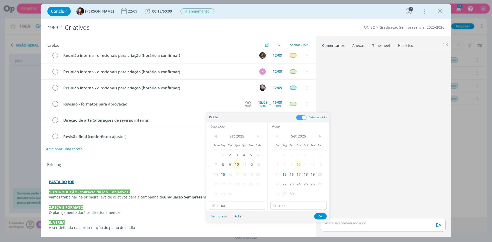
drag, startPoint x: 292, startPoint y: 171, endPoint x: 273, endPoint y: 179, distance: 21.2
click at [292, 171] on span "16" at bounding box center [291, 174] width 7 height 10
click at [232, 172] on span "16" at bounding box center [229, 174] width 7 height 10
click at [241, 207] on input "10:00" at bounding box center [237, 206] width 56 height 8
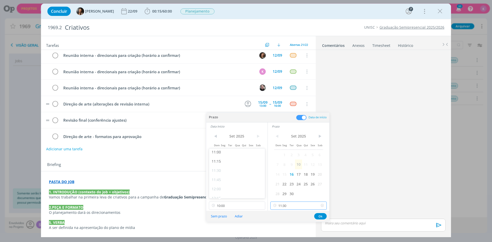
click at [288, 207] on input "11:30" at bounding box center [298, 206] width 56 height 8
click at [282, 179] on div "16:00" at bounding box center [298, 178] width 57 height 9
type input "16:00"
click at [238, 204] on input "10:00" at bounding box center [237, 206] width 56 height 8
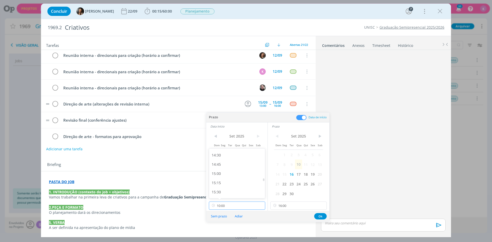
scroll to position [535, 0]
click at [238, 172] on div "15:00" at bounding box center [237, 171] width 57 height 9
type input "15:00"
click at [323, 218] on button "Ok" at bounding box center [320, 216] width 13 height 6
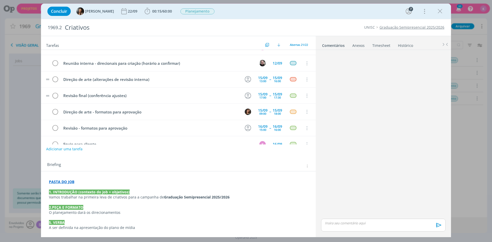
scroll to position [77, 0]
click at [247, 127] on icon "dialog" at bounding box center [248, 127] width 8 height 8
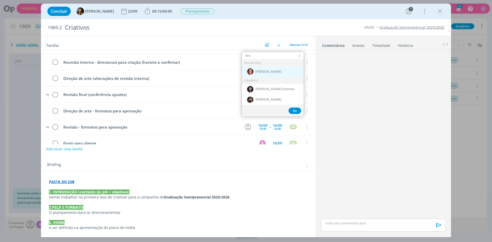
type input "bru"
click at [274, 74] on div "[PERSON_NAME]" at bounding box center [273, 71] width 62 height 10
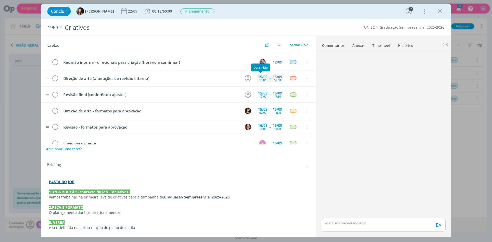
click at [260, 79] on div "13:00" at bounding box center [262, 80] width 7 height 3
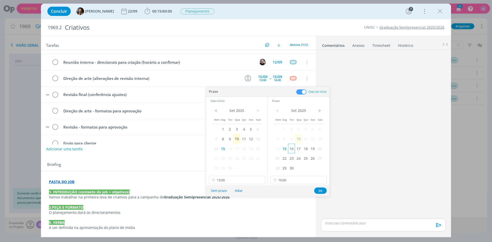
click at [292, 148] on span "16" at bounding box center [291, 149] width 7 height 10
click at [232, 150] on span "16" at bounding box center [229, 149] width 7 height 10
click at [315, 190] on button "Ok" at bounding box center [320, 190] width 13 height 6
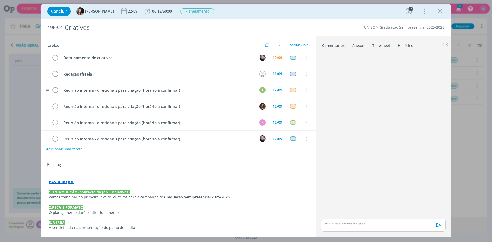
scroll to position [0, 0]
drag, startPoint x: 131, startPoint y: 163, endPoint x: 126, endPoint y: 168, distance: 6.3
click at [126, 168] on div "Briefing Briefings Predefinidos Versões do Briefing Ver Briefing do Projeto" at bounding box center [179, 166] width 264 height 7
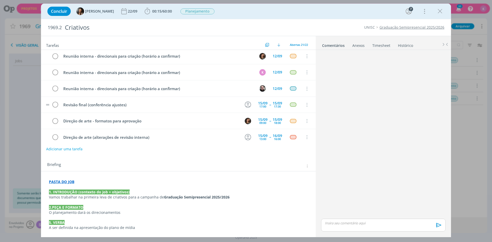
scroll to position [51, 0]
click at [262, 104] on div "17:00" at bounding box center [262, 105] width 7 height 3
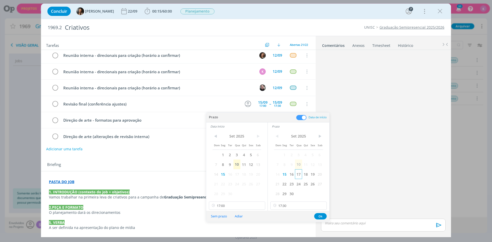
click at [297, 173] on span "17" at bounding box center [298, 174] width 7 height 10
click at [236, 174] on span "17" at bounding box center [236, 174] width 7 height 10
click at [320, 214] on button "Ok" at bounding box center [320, 216] width 13 height 6
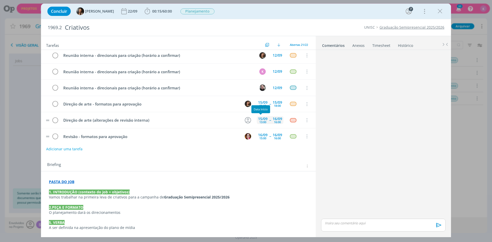
click at [260, 120] on div "15/09" at bounding box center [262, 119] width 9 height 4
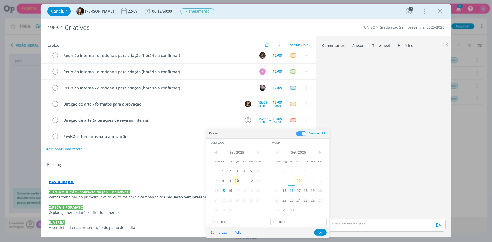
click at [293, 190] on span "16" at bounding box center [291, 190] width 7 height 10
click at [228, 190] on span "16" at bounding box center [229, 190] width 7 height 10
click at [318, 232] on button "Ok" at bounding box center [320, 232] width 13 height 6
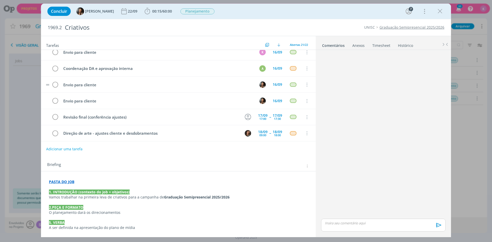
scroll to position [154, 0]
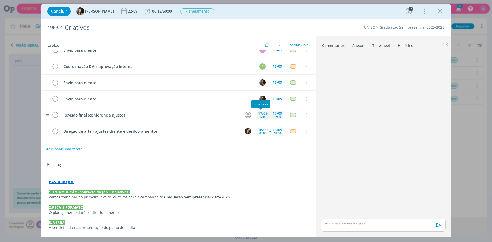
click at [262, 115] on div "17:00" at bounding box center [262, 116] width 7 height 3
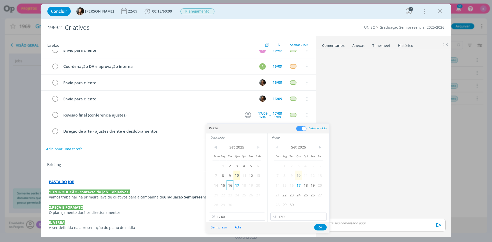
click at [231, 185] on span "16" at bounding box center [229, 185] width 7 height 10
click at [293, 184] on span "16" at bounding box center [291, 185] width 7 height 10
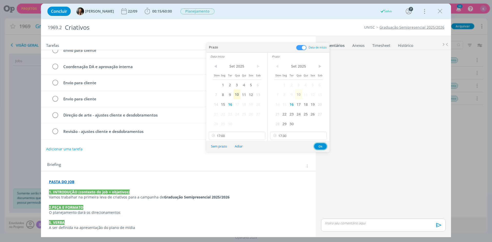
click at [318, 148] on button "Ok" at bounding box center [320, 146] width 13 height 6
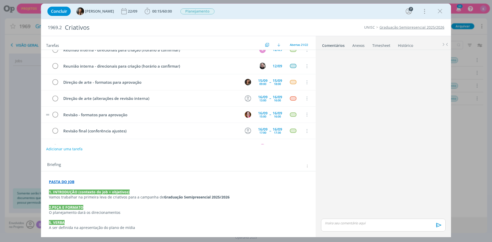
scroll to position [67, 0]
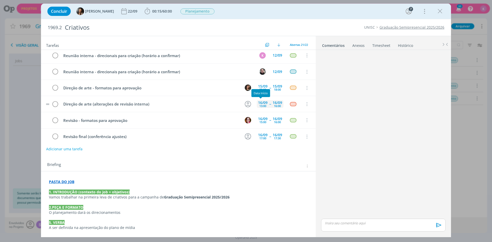
click at [262, 104] on div "16/09" at bounding box center [262, 103] width 9 height 4
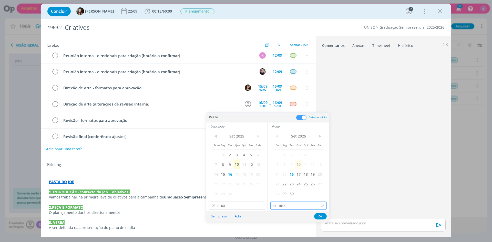
click at [296, 204] on input "16:00" at bounding box center [298, 206] width 56 height 8
click at [231, 207] on input "13:00" at bounding box center [237, 206] width 56 height 8
click at [287, 205] on input "16:00" at bounding box center [298, 206] width 56 height 8
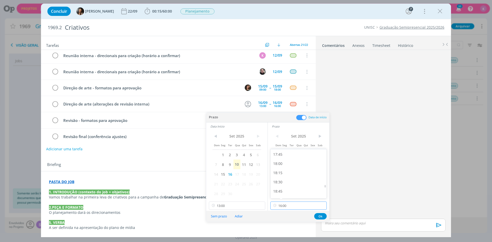
scroll to position [654, 0]
click at [286, 164] on div "18:00" at bounding box center [298, 163] width 57 height 9
type input "18:00"
click at [238, 206] on input "13:00" at bounding box center [237, 206] width 56 height 8
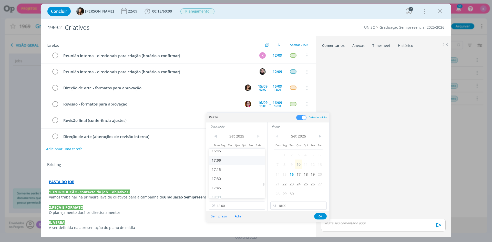
click at [232, 160] on div "17:00" at bounding box center [237, 160] width 57 height 9
type input "17:00"
click at [317, 215] on button "Ok" at bounding box center [320, 216] width 13 height 6
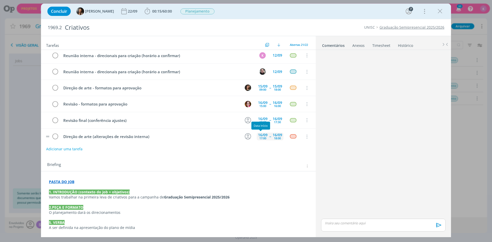
click at [261, 137] on div "17:00" at bounding box center [262, 138] width 7 height 3
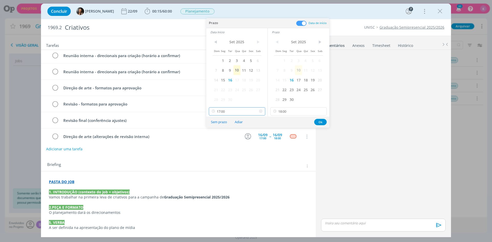
click at [230, 112] on input "17:00" at bounding box center [237, 111] width 56 height 8
click at [232, 126] on div "16:00" at bounding box center [237, 125] width 57 height 9
type input "16:00"
click at [318, 122] on button "Ok" at bounding box center [320, 122] width 13 height 6
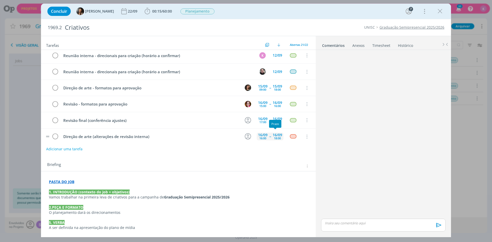
click at [278, 137] on div "18:00" at bounding box center [277, 138] width 7 height 3
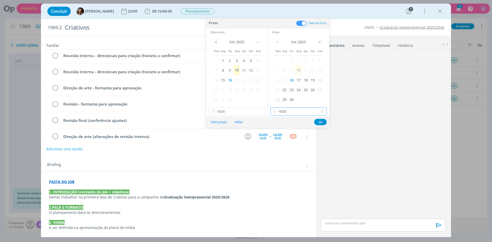
click at [295, 112] on input "18:00" at bounding box center [298, 111] width 56 height 8
click at [282, 148] on div "17:30" at bounding box center [298, 143] width 57 height 9
type input "17:30"
click at [247, 159] on div "Briefing Briefings Predefinidos Versões do Briefing Ver Briefing do Projeto" at bounding box center [178, 164] width 275 height 14
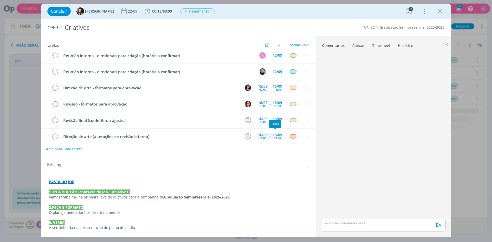
click at [279, 136] on div "16/09" at bounding box center [276, 135] width 9 height 4
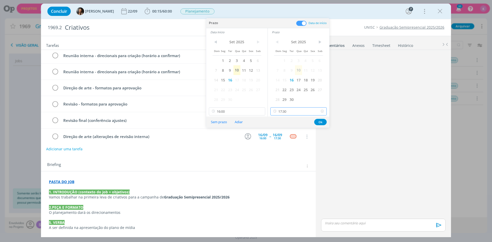
click at [299, 110] on input "17:30" at bounding box center [298, 111] width 56 height 8
click at [287, 155] on div "18:00" at bounding box center [298, 155] width 57 height 9
type input "18:00"
click at [321, 122] on button "Ok" at bounding box center [320, 122] width 13 height 6
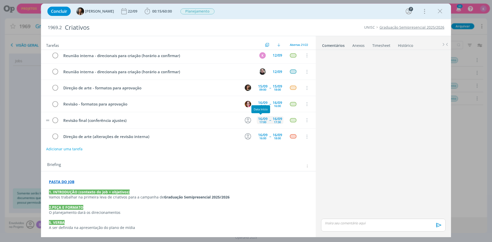
click at [262, 119] on div "16/09" at bounding box center [262, 119] width 9 height 4
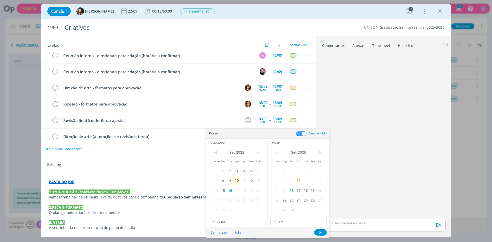
drag, startPoint x: 298, startPoint y: 192, endPoint x: 285, endPoint y: 193, distance: 13.3
click at [298, 192] on span "17" at bounding box center [298, 190] width 7 height 10
click at [238, 190] on span "17" at bounding box center [236, 190] width 7 height 10
click at [243, 223] on input "17:00" at bounding box center [237, 222] width 56 height 8
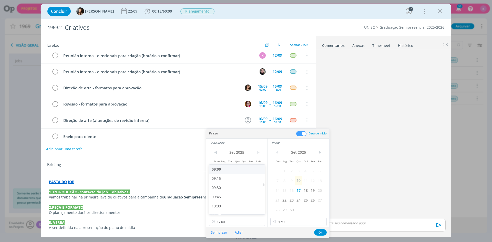
click at [242, 169] on div "09:00" at bounding box center [237, 169] width 57 height 9
type input "09:00"
click at [282, 221] on input "17:30" at bounding box center [298, 222] width 56 height 8
click at [288, 187] on div "10:00" at bounding box center [298, 187] width 57 height 9
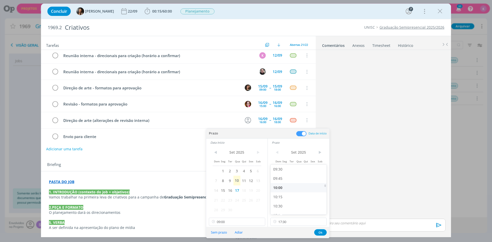
type input "10:00"
drag, startPoint x: 320, startPoint y: 235, endPoint x: 299, endPoint y: 233, distance: 21.6
click at [319, 233] on button "Ok" at bounding box center [320, 232] width 13 height 6
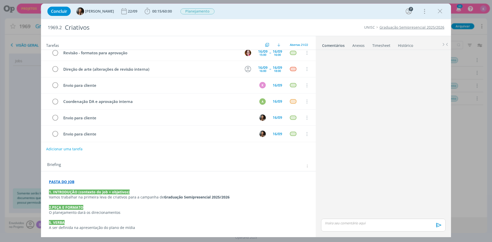
scroll to position [144, 0]
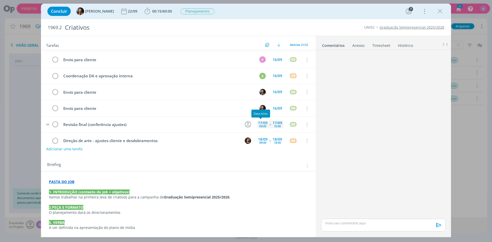
click at [260, 125] on div "09:00" at bounding box center [262, 126] width 7 height 3
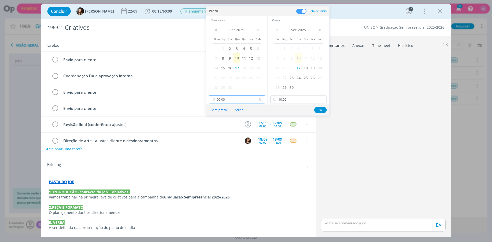
click at [227, 102] on input "09:00" at bounding box center [237, 99] width 56 height 8
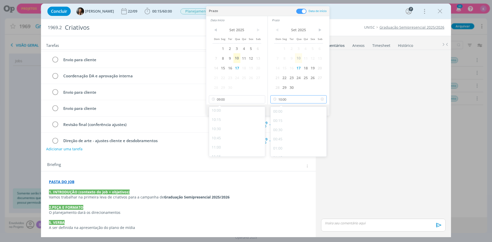
click at [293, 100] on input "10:00" at bounding box center [298, 99] width 56 height 8
click at [290, 135] on div "14:30" at bounding box center [298, 136] width 57 height 9
type input "14:30"
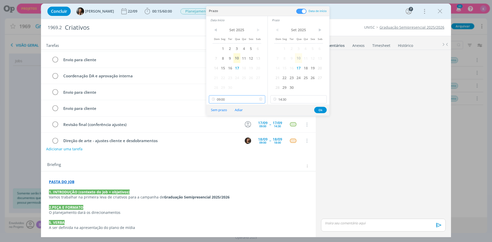
click at [241, 99] on input "09:00" at bounding box center [237, 99] width 56 height 8
click at [233, 141] on div "00:00 00:15 00:30 00:45 01:00 01:15 01:30 01:45 02:00 02:15 02:30 02:45 03:00 0…" at bounding box center [237, 102] width 57 height 885
click at [232, 141] on div "13:00" at bounding box center [237, 144] width 57 height 9
type input "13:00"
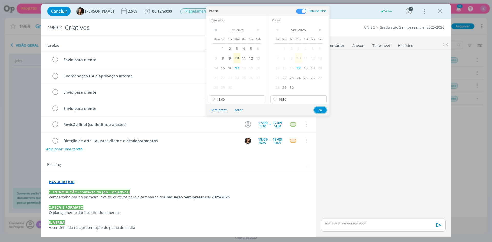
click at [321, 108] on button "Ok" at bounding box center [320, 110] width 13 height 6
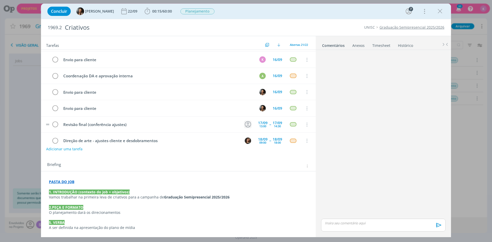
click at [246, 123] on icon "dialog" at bounding box center [248, 124] width 6 height 6
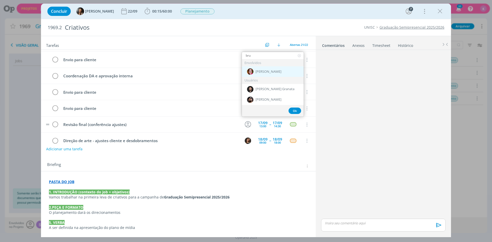
type input "bru"
click at [266, 72] on span "[PERSON_NAME]" at bounding box center [268, 72] width 26 height 4
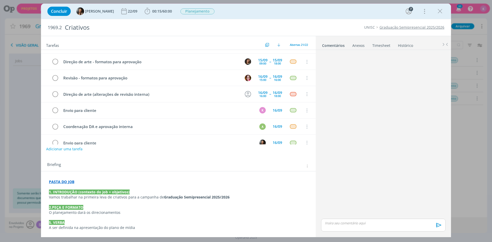
scroll to position [93, 0]
click at [247, 92] on icon "dialog" at bounding box center [248, 94] width 6 height 6
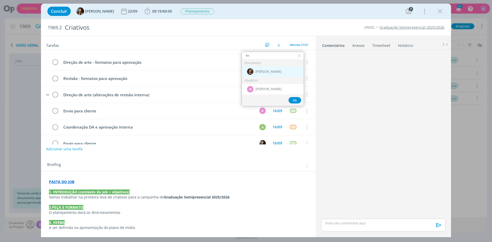
type input "let"
click at [264, 72] on span "[PERSON_NAME]" at bounding box center [268, 72] width 26 height 4
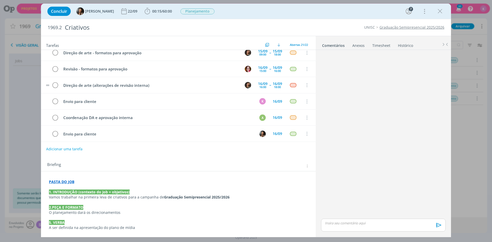
scroll to position [128, 0]
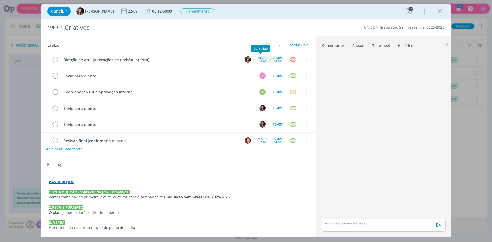
click at [262, 59] on div "16/09" at bounding box center [262, 58] width 9 height 4
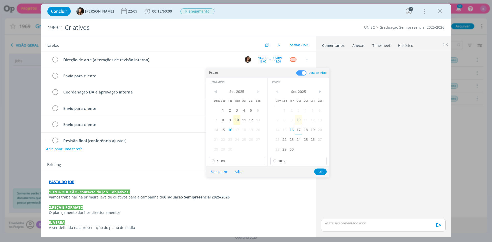
click at [297, 131] on span "17" at bounding box center [298, 130] width 7 height 10
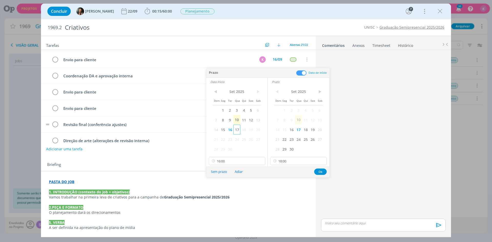
click at [238, 131] on span "17" at bounding box center [236, 130] width 7 height 10
click at [226, 162] on input "16:00" at bounding box center [237, 161] width 56 height 8
click at [227, 182] on div "09:00" at bounding box center [237, 184] width 57 height 9
type input "09:00"
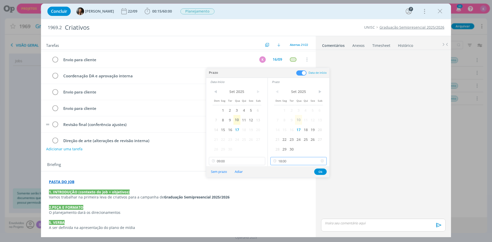
click at [287, 163] on input "18:00" at bounding box center [298, 161] width 56 height 8
click at [286, 182] on div "11:00" at bounding box center [298, 184] width 57 height 9
type input "11:00"
click at [322, 171] on button "Ok" at bounding box center [320, 172] width 13 height 6
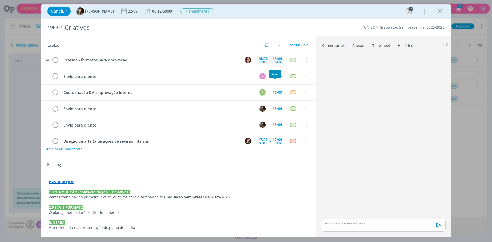
scroll to position [102, 0]
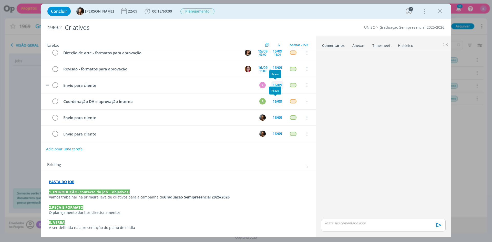
click at [277, 82] on div "16/09" at bounding box center [277, 85] width 12 height 8
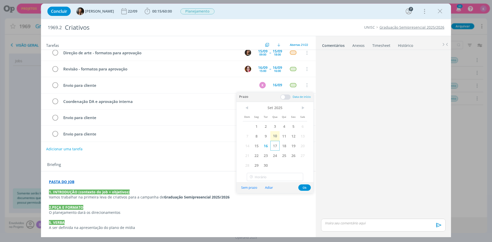
click at [274, 146] on span "17" at bounding box center [274, 146] width 9 height 10
click at [304, 186] on button "Ok" at bounding box center [304, 187] width 13 height 6
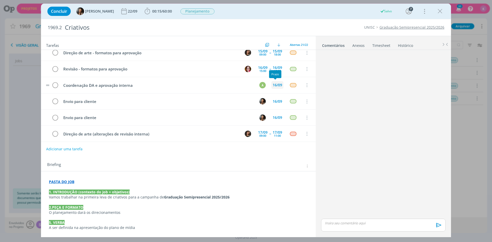
click at [278, 84] on div "16/09" at bounding box center [276, 85] width 9 height 4
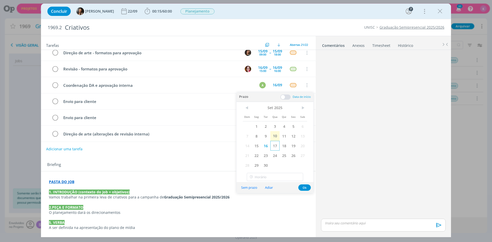
click at [275, 146] on span "17" at bounding box center [274, 146] width 9 height 10
click at [303, 188] on button "Ok" at bounding box center [304, 187] width 13 height 6
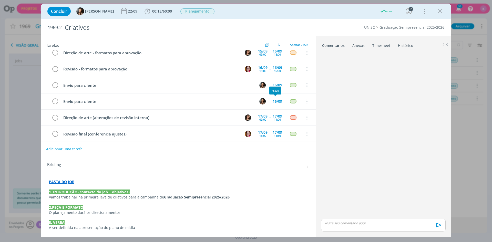
click at [277, 87] on div "Prazo" at bounding box center [275, 91] width 12 height 8
click at [277, 84] on div "16/09" at bounding box center [276, 85] width 9 height 4
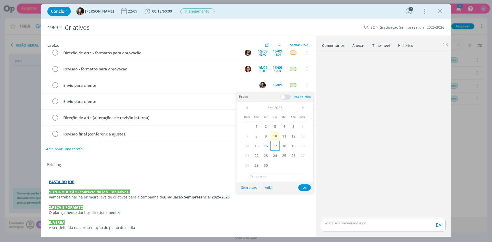
click at [274, 146] on span "17" at bounding box center [274, 146] width 9 height 10
click at [300, 186] on button "Ok" at bounding box center [304, 187] width 13 height 6
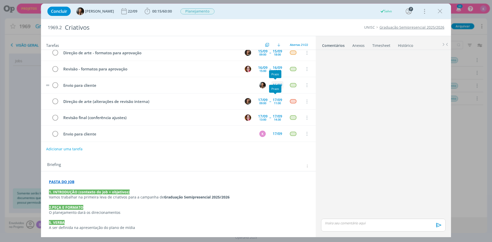
click at [277, 84] on div "16/09" at bounding box center [276, 85] width 9 height 4
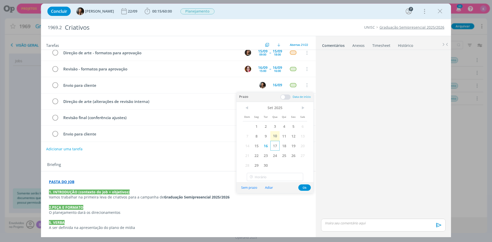
click at [274, 149] on span "17" at bounding box center [274, 146] width 9 height 10
click at [303, 187] on button "Ok" at bounding box center [304, 187] width 13 height 6
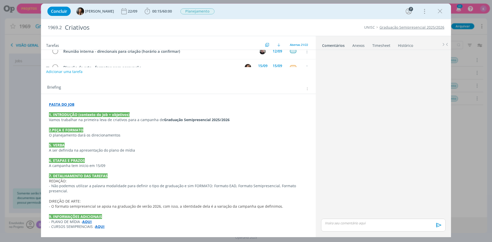
scroll to position [0, 0]
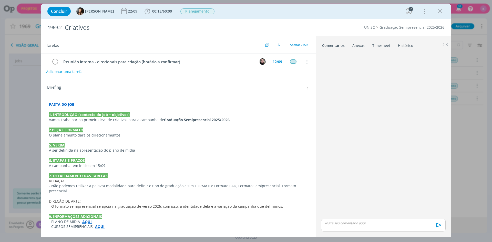
click at [175, 82] on div "Briefing Briefings Predefinidos Versões do Briefing Ver Briefing do Projeto" at bounding box center [178, 87] width 275 height 14
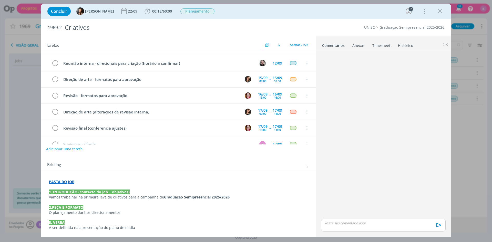
scroll to position [102, 0]
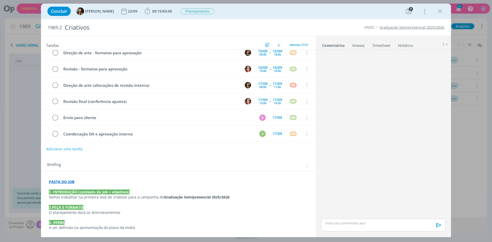
click at [377, 44] on link "Timesheet" at bounding box center [381, 44] width 18 height 7
click at [439, 63] on icon "dialog" at bounding box center [438, 62] width 6 height 6
click at [426, 77] on link "Editar" at bounding box center [423, 79] width 40 height 8
drag, startPoint x: 429, startPoint y: 61, endPoint x: 433, endPoint y: 61, distance: 4.1
click at [433, 61] on input "00:15" at bounding box center [428, 62] width 11 height 6
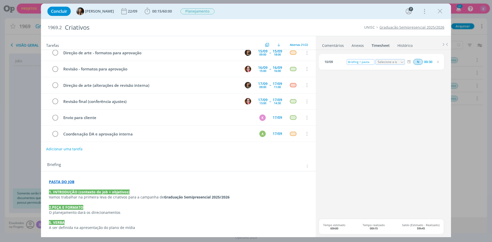
type input "00:30"
click at [363, 61] on div "Briefing + pauta" at bounding box center [360, 62] width 28 height 6
drag, startPoint x: 361, startPoint y: 61, endPoint x: 371, endPoint y: 62, distance: 10.5
click at [372, 62] on div "Briefing + pauta" at bounding box center [360, 62] width 28 height 6
click at [355, 77] on div "10/09 Briefing + reorganização de pauta Selecione a tarefa N 00:30" at bounding box center [383, 136] width 129 height 165
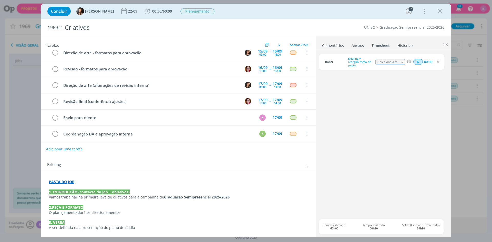
click at [439, 62] on icon "dialog" at bounding box center [438, 62] width 4 height 4
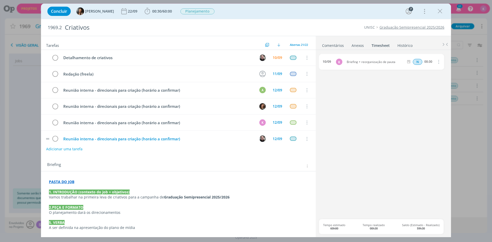
scroll to position [0, 0]
click at [440, 11] on icon "dialog" at bounding box center [440, 11] width 8 height 8
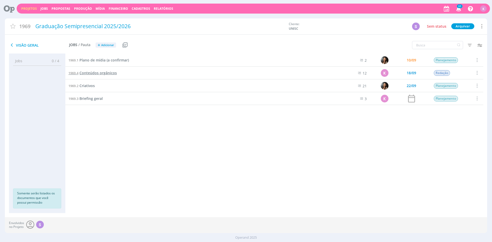
click at [101, 73] on span "Conteúdos orgânicos" at bounding box center [97, 72] width 37 height 5
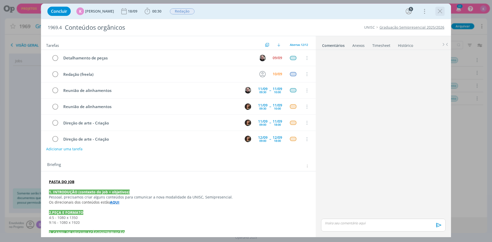
click at [440, 9] on icon "dialog" at bounding box center [440, 11] width 8 height 8
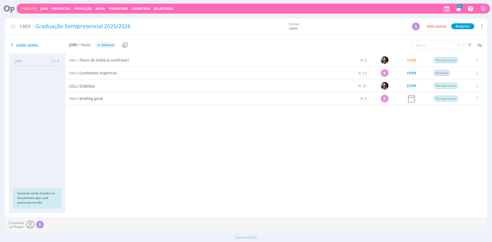
click at [89, 85] on span "Criativos" at bounding box center [86, 85] width 15 height 5
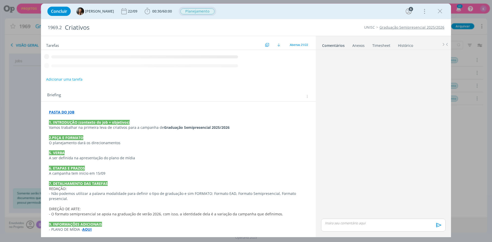
click at [196, 10] on span "Planejamento" at bounding box center [197, 11] width 34 height 6
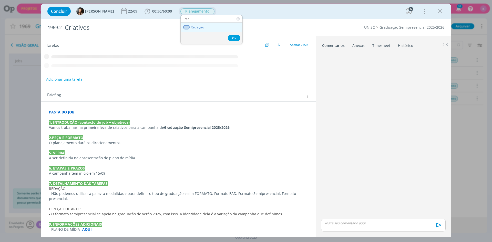
type input "red"
click at [200, 28] on span "Redação" at bounding box center [198, 27] width 14 height 4
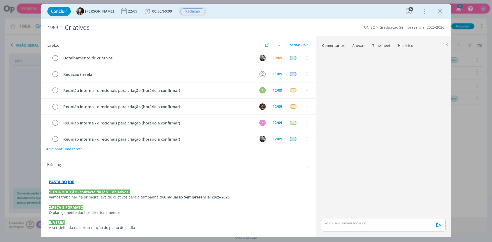
click at [433, 27] on link "Graduação Semipresencial 2025/2026" at bounding box center [411, 27] width 65 height 5
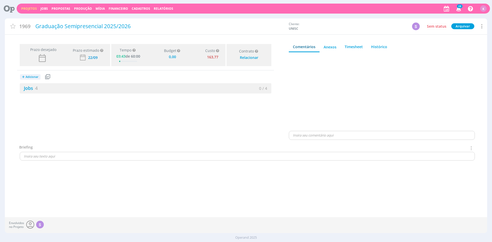
type input "0,00"
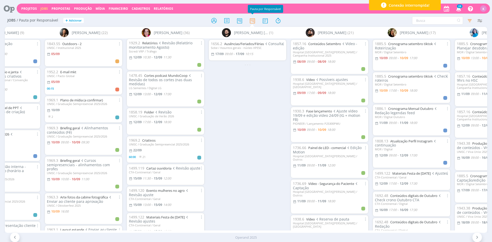
scroll to position [282, 0]
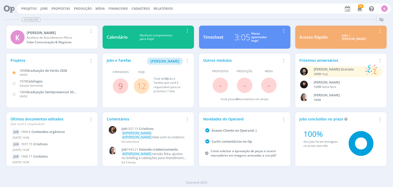
click at [365, 156] on icon at bounding box center [361, 143] width 31 height 31
click at [31, 7] on link "Projetos" at bounding box center [29, 8] width 16 height 4
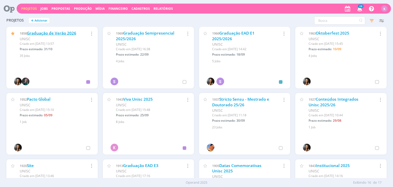
click at [52, 32] on link "Graduação de Verão 2026" at bounding box center [51, 32] width 49 height 5
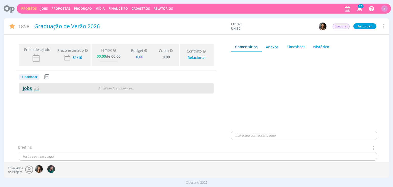
click at [34, 89] on link "Jobs 35" at bounding box center [29, 88] width 20 height 6
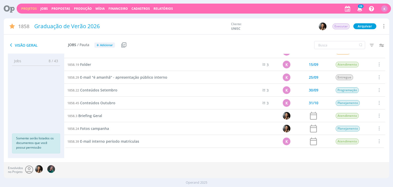
scroll to position [354, 0]
click at [343, 44] on input "text" at bounding box center [339, 45] width 51 height 8
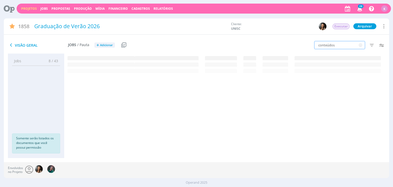
scroll to position [0, 0]
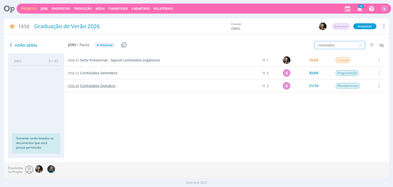
type input "conteúdos"
click at [111, 86] on span "Conteúdos Outubro" at bounding box center [97, 85] width 35 height 5
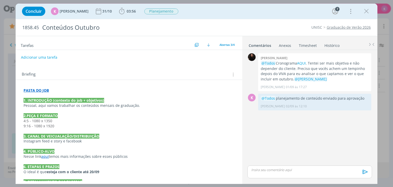
scroll to position [51, 0]
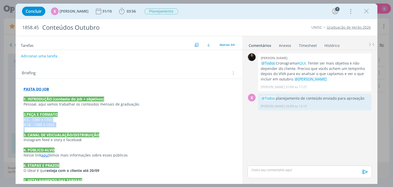
drag, startPoint x: 43, startPoint y: 126, endPoint x: 19, endPoint y: 119, distance: 24.5
copy div "4:5 - 1080 x 1350 ﻿9:16 - 1080 x 1920"
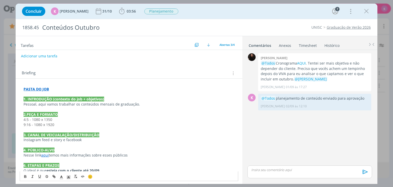
click at [65, 141] on p "Instagram feed e story e facebook" at bounding box center [129, 139] width 211 height 5
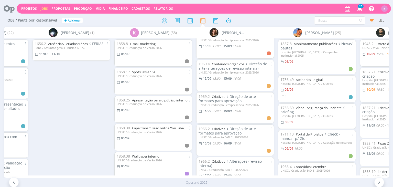
scroll to position [172, 0]
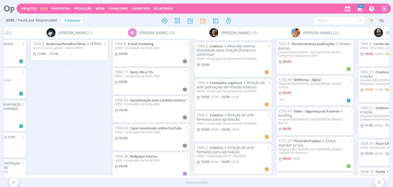
scroll to position [154, 0]
click at [232, 81] on link "Conteúdos orgânicos" at bounding box center [226, 83] width 33 height 5
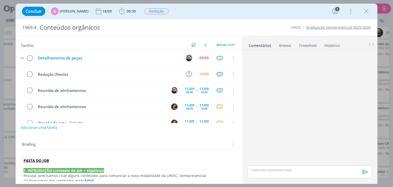
scroll to position [96, 0]
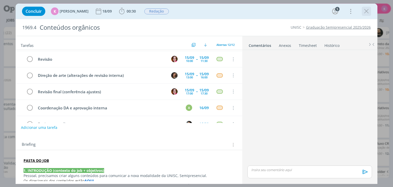
click at [367, 14] on icon "dialog" at bounding box center [367, 11] width 8 height 8
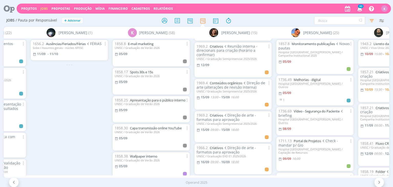
scroll to position [0, 661]
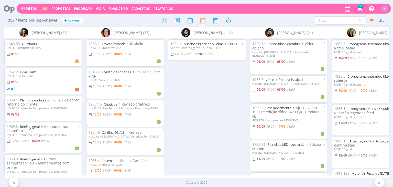
scroll to position [0, 175]
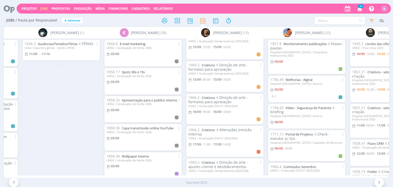
scroll to position [205, 0]
click at [211, 62] on link "Criativos" at bounding box center [208, 64] width 13 height 5
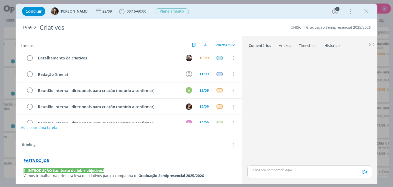
scroll to position [80, 0]
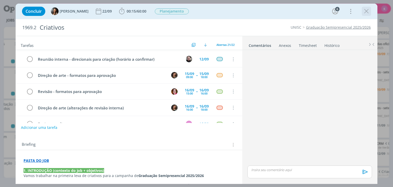
click at [367, 13] on icon "dialog" at bounding box center [367, 11] width 8 height 8
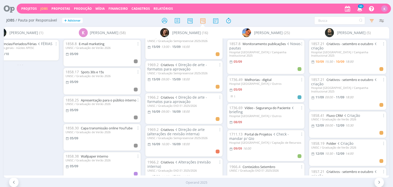
scroll to position [205, 0]
click at [166, 94] on link "Criativos" at bounding box center [167, 96] width 13 height 5
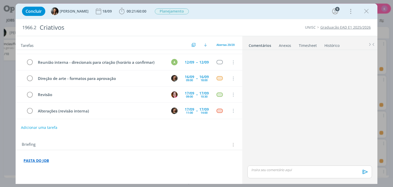
scroll to position [102, 0]
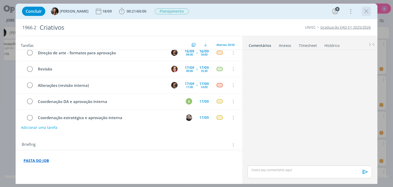
click at [366, 14] on icon "dialog" at bounding box center [367, 11] width 8 height 8
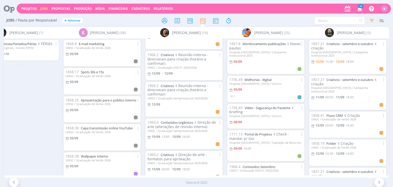
scroll to position [128, 0]
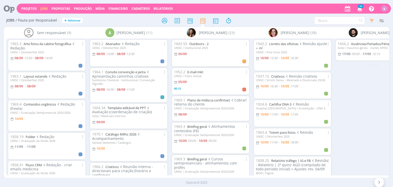
drag, startPoint x: 91, startPoint y: 177, endPoint x: 144, endPoint y: 180, distance: 52.8
click at [166, 173] on div "Sem responsável (9) 1963.3 Arte fotos da cabine fotográfica Redação UNISC / Okt…" at bounding box center [196, 108] width 385 height 162
click at [141, 177] on div "Sem responsável (9) 1963.3 Arte fotos da cabine fotográfica Redação UNISC / Okt…" at bounding box center [196, 108] width 385 height 162
drag, startPoint x: 138, startPoint y: 174, endPoint x: 113, endPoint y: 170, distance: 24.8
click at [135, 175] on div "Sem responsável (9) 1963.3 Arte fotos da cabine fotográfica Redação UNISC / Okt…" at bounding box center [196, 102] width 385 height 151
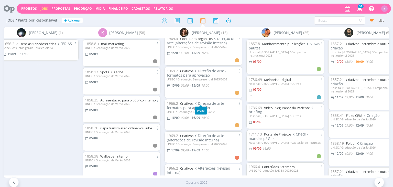
scroll to position [205, 0]
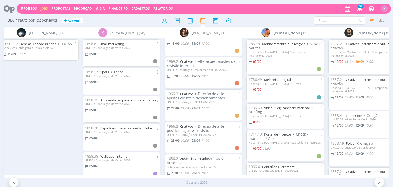
scroll to position [374, 0]
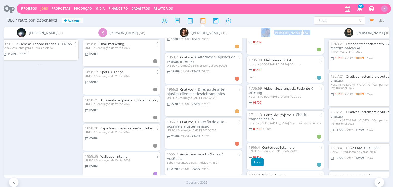
drag, startPoint x: 198, startPoint y: 174, endPoint x: 254, endPoint y: 171, distance: 56.7
click at [255, 170] on div "Sem responsável (9) A [PERSON_NAME] (11) [PERSON_NAME] (23) [PERSON_NAME] (38) …" at bounding box center [196, 102] width 385 height 151
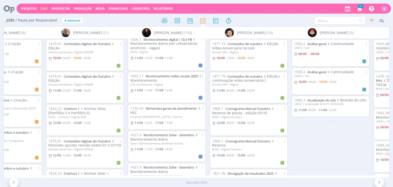
scroll to position [256, 0]
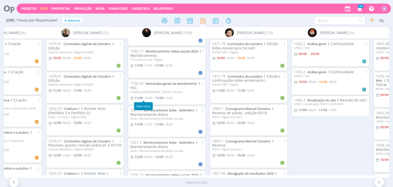
click at [151, 98] on span "13:45" at bounding box center [148, 98] width 8 height 4
type input "17:00"
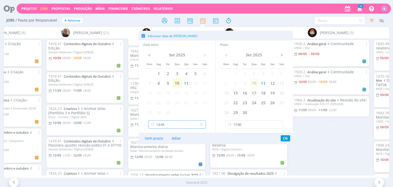
click at [170, 126] on input "13:45" at bounding box center [178, 124] width 58 height 8
click at [161, 149] on div "13:00" at bounding box center [178, 147] width 59 height 9
type input "13:00"
click at [282, 141] on button "Ok" at bounding box center [285, 138] width 9 height 6
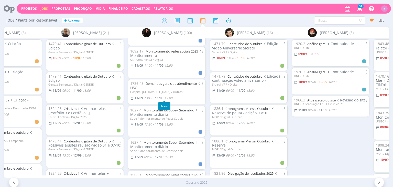
click at [172, 99] on span "17:00" at bounding box center [169, 98] width 8 height 4
type input "17:00"
type input "13:45"
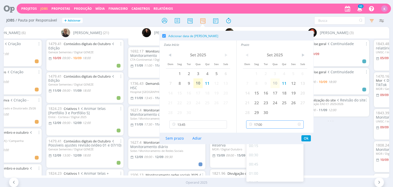
click at [277, 124] on input "17:00" at bounding box center [275, 124] width 58 height 8
click at [265, 167] on div "17:30" at bounding box center [276, 168] width 59 height 9
type input "17:30"
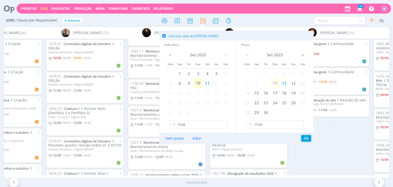
click at [305, 139] on button "Ok" at bounding box center [306, 138] width 9 height 6
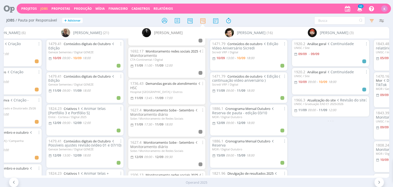
click at [307, 138] on div "1920.2 Análise geral Continuidade UNISC / Site 09/09 - 09/09 1920.2 Análise ger…" at bounding box center [331, 106] width 82 height 137
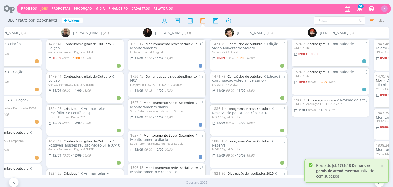
scroll to position [230, 0]
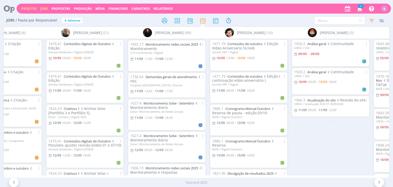
click at [31, 7] on link "Projetos" at bounding box center [29, 8] width 16 height 4
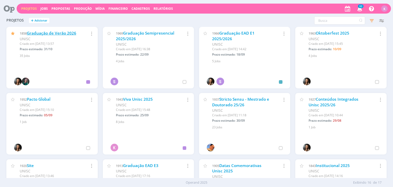
click at [62, 32] on link "Graduação de Verão 2026" at bounding box center [51, 32] width 49 height 5
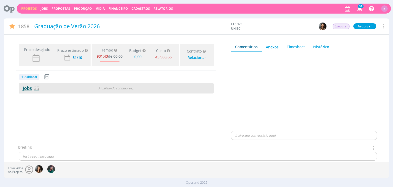
type input "0,00"
click at [37, 89] on span "35" at bounding box center [36, 88] width 5 height 6
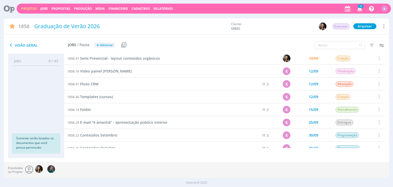
scroll to position [354, 0]
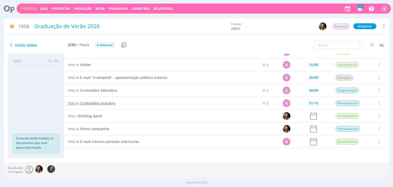
click at [111, 102] on span "Conteúdos Outubro" at bounding box center [97, 103] width 35 height 5
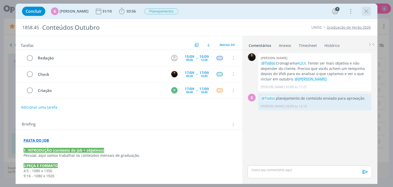
click at [366, 10] on icon "dialog" at bounding box center [367, 11] width 8 height 8
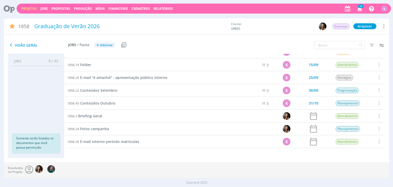
click at [32, 8] on link "Projetos" at bounding box center [29, 8] width 16 height 4
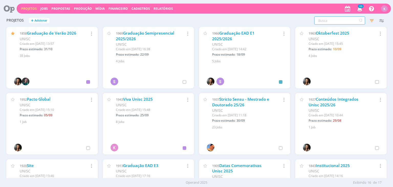
click at [344, 21] on input "text" at bounding box center [339, 20] width 51 height 8
type input "institucional"
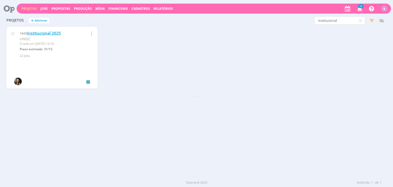
click at [56, 33] on link "Institucional 2025" at bounding box center [44, 32] width 34 height 5
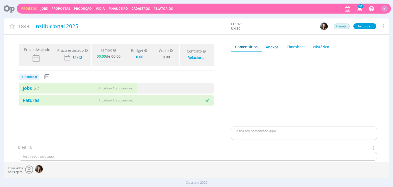
type input "0,00"
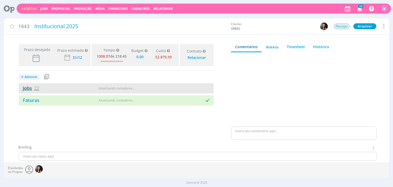
click at [38, 89] on span "22" at bounding box center [36, 88] width 5 height 6
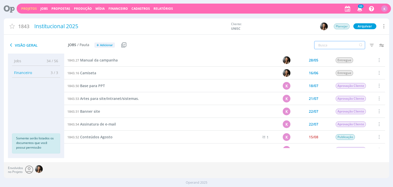
click at [345, 46] on input "text" at bounding box center [339, 45] width 51 height 8
type input "setembro"
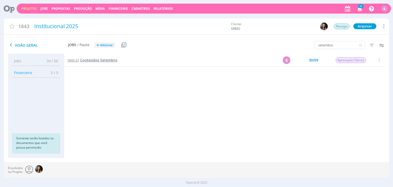
click at [112, 60] on span "Conteúdos Setembro" at bounding box center [98, 60] width 37 height 5
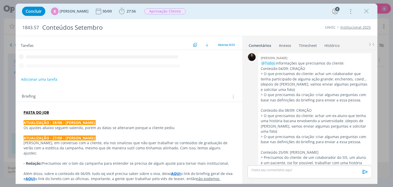
scroll to position [970, 0]
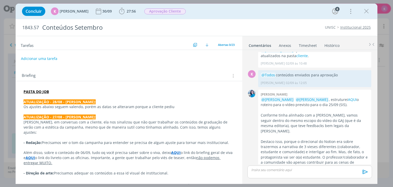
click at [292, 113] on p "Conforme tinha alinhado com a Karol, vamos seguir dentro do mesmo escopo do víd…" at bounding box center [315, 123] width 108 height 21
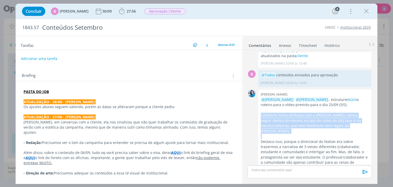
click at [292, 113] on p "Conforme tinha alinhado com a Karol, vamos seguir dentro do mesmo escopo do víd…" at bounding box center [315, 123] width 108 height 21
click at [289, 115] on p "Conforme tinha alinhado com a Karol, vamos seguir dentro do mesmo escopo do víd…" at bounding box center [315, 123] width 108 height 21
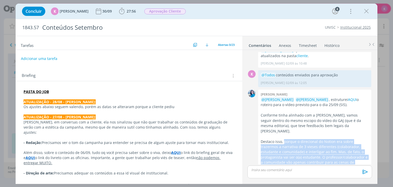
drag, startPoint x: 284, startPoint y: 123, endPoint x: 336, endPoint y: 153, distance: 59.8
click at [336, 153] on p "Destaco isso, porque o direcional do Notion era sobre trazermos a narrativa de …" at bounding box center [315, 154] width 108 height 31
click at [348, 97] on link "AQUI" at bounding box center [352, 99] width 9 height 5
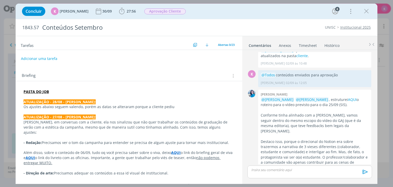
click at [302, 172] on div "dialog" at bounding box center [310, 171] width 124 height 13
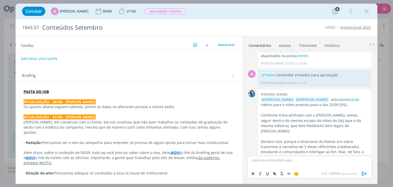
scroll to position [980, 0]
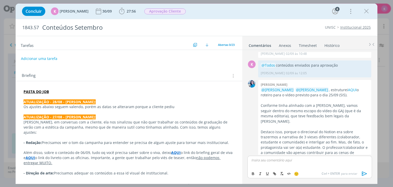
click at [132, 75] on div "Briefing Briefings Predefinidos Versões do Briefing Ver Briefing do Projeto" at bounding box center [130, 75] width 216 height 7
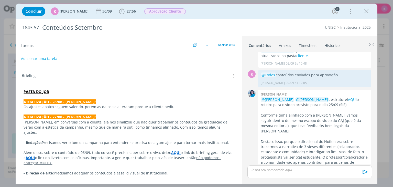
click at [43, 92] on strong "PASTA DO JOB" at bounding box center [36, 91] width 25 height 5
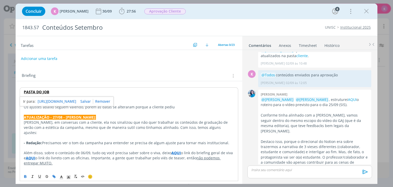
click at [56, 101] on link "https://sobeae.sharepoint.com/:f:/s/SOBEAE/EtsZCbb9tkdKgRdcByue6jEBq-g95RJUiH6b…" at bounding box center [57, 101] width 39 height 7
click at [278, 170] on p "dialog" at bounding box center [310, 169] width 116 height 5
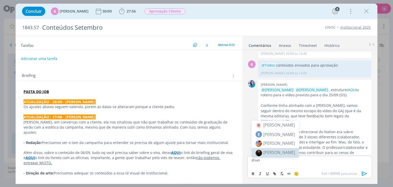
click at [277, 154] on body "Projetos Jobs Propostas Produção Mídia Financeiro Cadastros Relatórios 33 Notif…" at bounding box center [196, 93] width 393 height 187
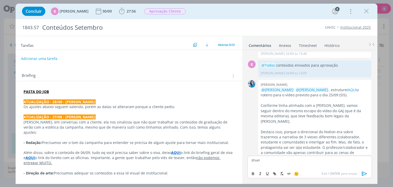
click at [272, 159] on p "@san" at bounding box center [310, 160] width 116 height 5
drag, startPoint x: 274, startPoint y: 174, endPoint x: 280, endPoint y: 169, distance: 8.2
click at [273, 175] on span "[PERSON_NAME]" at bounding box center [280, 177] width 32 height 6
drag, startPoint x: 344, startPoint y: 161, endPoint x: 354, endPoint y: 162, distance: 9.5
click at [354, 162] on p "﻿ @ Sandriny Soares ﻿ conteúdos liberados para programação AQUI" at bounding box center [310, 160] width 116 height 5
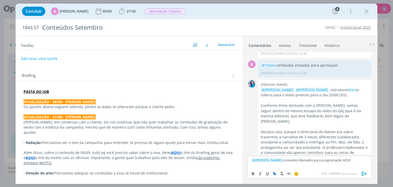
click at [273, 172] on icon "dialog" at bounding box center [275, 174] width 4 height 4
paste input "https://sobeae.sharepoint.com/:f:/s/SOBEAE/EjPRbF3SldxDlbIOARSWg78BJGYoJLa9PI7J…"
type input "https://sobeae.sharepoint.com/:f:/s/SOBEAE/EjPRbF3SldxDlbIOARSWg78BJGYoJLa9PI7J…"
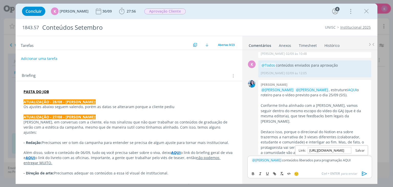
click at [364, 148] on link "dialog" at bounding box center [358, 150] width 13 height 5
click at [363, 173] on icon "dialog" at bounding box center [365, 174] width 8 height 8
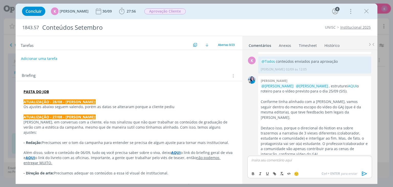
scroll to position [1004, 0]
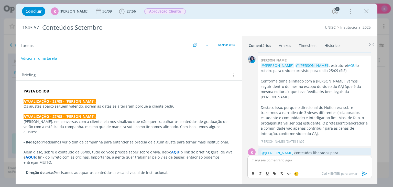
click at [49, 55] on button "Adicionar uma tarefa" at bounding box center [39, 58] width 36 height 9
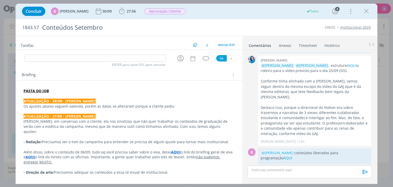
scroll to position [995, 0]
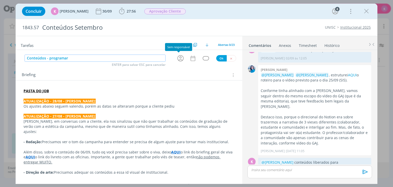
click at [180, 57] on icon "dialog" at bounding box center [181, 58] width 8 height 8
type input "Conteúdos - programar"
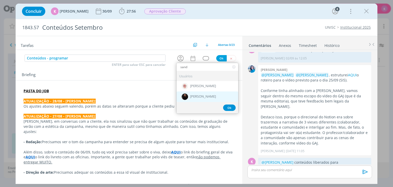
type input "sand"
click at [194, 92] on div "[PERSON_NAME]" at bounding box center [208, 96] width 62 height 10
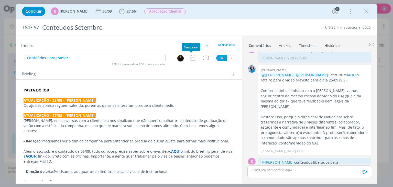
click at [190, 59] on icon "dialog" at bounding box center [193, 58] width 7 height 7
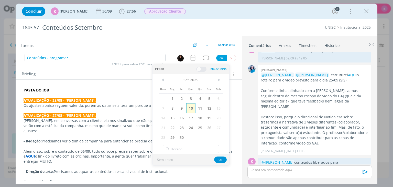
click at [191, 107] on span "10" at bounding box center [190, 108] width 9 height 10
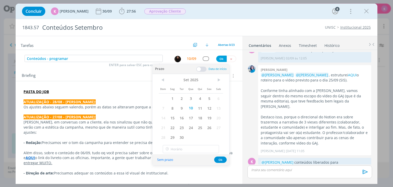
click at [199, 69] on span at bounding box center [201, 69] width 10 height 5
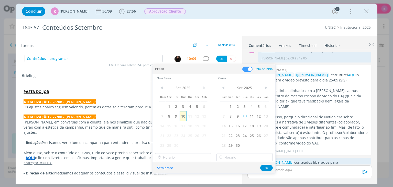
click at [181, 118] on span "10" at bounding box center [183, 116] width 7 height 10
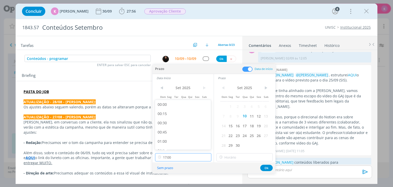
click at [170, 158] on input "17:00" at bounding box center [183, 157] width 56 height 8
drag, startPoint x: 167, startPoint y: 118, endPoint x: 174, endPoint y: 118, distance: 6.9
click at [167, 118] on div "16:15" at bounding box center [183, 115] width 57 height 9
type input "16:15"
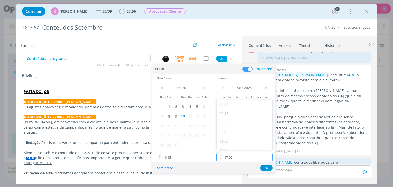
click at [235, 159] on input "17:00" at bounding box center [245, 157] width 56 height 8
click at [230, 133] on div "17:30" at bounding box center [245, 136] width 57 height 9
type input "17:30"
click at [265, 167] on button "Ok" at bounding box center [266, 168] width 13 height 6
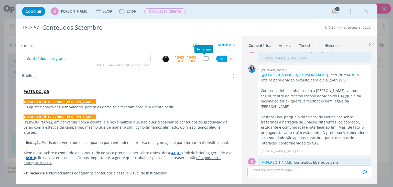
click at [203, 58] on div "dialog" at bounding box center [206, 58] width 6 height 4
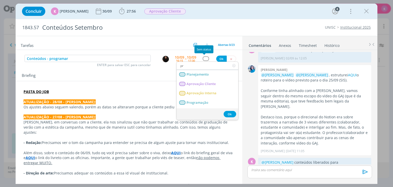
type input "pro"
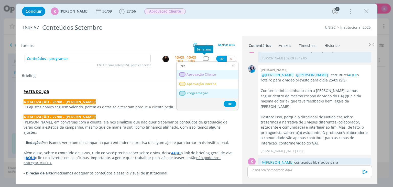
click at [197, 91] on span "Programação" at bounding box center [198, 93] width 22 height 4
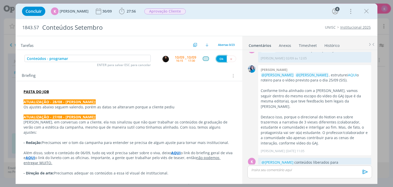
click at [216, 57] on button "Ok" at bounding box center [221, 59] width 10 height 6
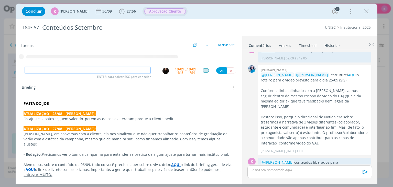
click at [174, 9] on span "Aprovação Cliente" at bounding box center [164, 11] width 41 height 6
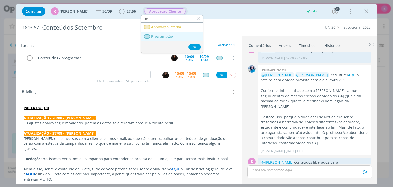
type input "pr"
click at [173, 38] on span "Programação" at bounding box center [163, 37] width 22 height 4
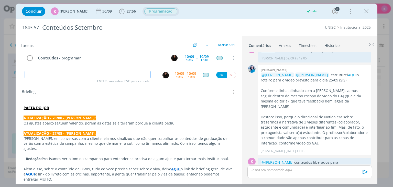
click at [98, 75] on input "dialog" at bounding box center [88, 74] width 126 height 7
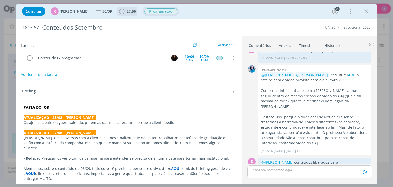
drag, startPoint x: 128, startPoint y: 8, endPoint x: 134, endPoint y: 10, distance: 6.2
click at [128, 8] on span "27:56" at bounding box center [127, 11] width 19 height 8
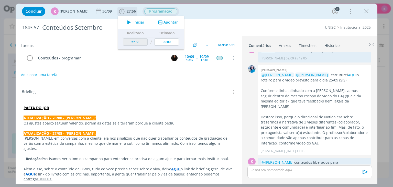
click at [164, 22] on button "Apontar" at bounding box center [167, 22] width 21 height 5
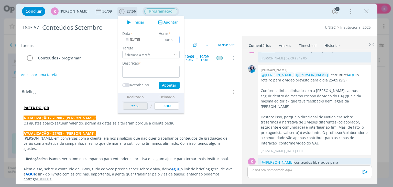
type input "00:30"
click at [156, 70] on textarea "dialog" at bounding box center [150, 72] width 57 height 12
type textarea "Troca San + Troca Diego + Pastas + Email + pauta"
click at [173, 87] on button "Apontar" at bounding box center [169, 85] width 21 height 7
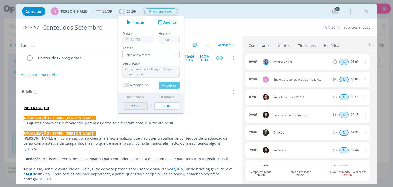
type input "28:26"
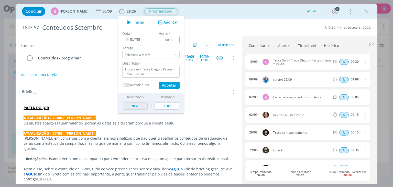
type input "00:00"
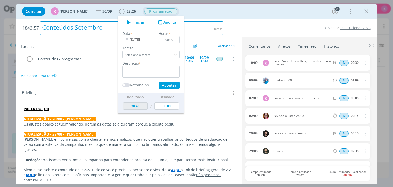
click at [222, 20] on h2 "1843.57 Conteúdos Setembro" at bounding box center [122, 28] width 201 height 18
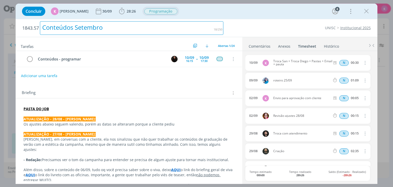
click at [363, 63] on icon "dialog" at bounding box center [365, 63] width 6 height 6
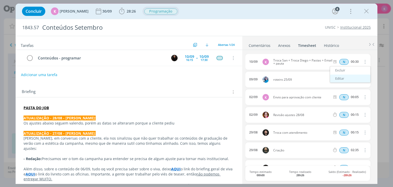
drag, startPoint x: 349, startPoint y: 76, endPoint x: 345, endPoint y: 74, distance: 4.0
click at [349, 76] on link "Editar" at bounding box center [350, 79] width 40 height 8
click at [357, 60] on input "00:30" at bounding box center [354, 62] width 11 height 6
type input "00:35"
click at [350, 41] on ul "Comentários Anexos 0 Timesheet Histórico" at bounding box center [310, 43] width 135 height 14
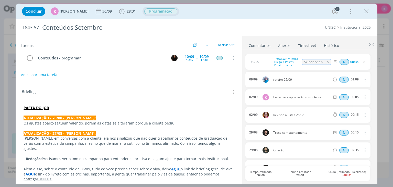
click at [250, 26] on div "UNISC Institucional 2025" at bounding box center [299, 27] width 147 height 5
drag, startPoint x: 364, startPoint y: 62, endPoint x: 373, endPoint y: 29, distance: 34.3
click at [364, 62] on icon "dialog" at bounding box center [365, 62] width 4 height 4
click at [367, 14] on icon "dialog" at bounding box center [367, 11] width 8 height 8
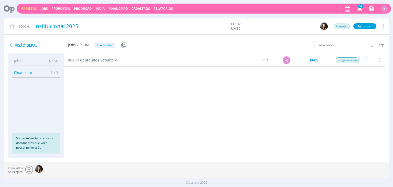
click at [101, 61] on span "Conteúdos Setembro" at bounding box center [98, 60] width 37 height 5
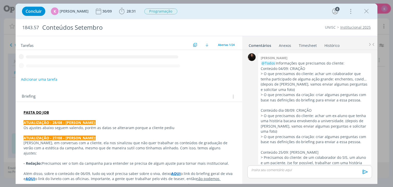
scroll to position [995, 0]
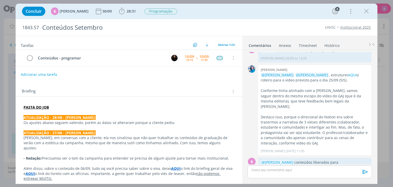
click at [31, 75] on button "Adicionar uma tarefa" at bounding box center [39, 74] width 36 height 9
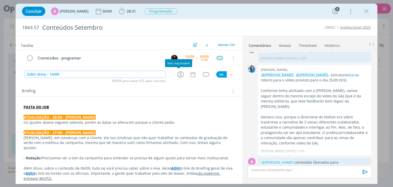
click at [177, 77] on icon "dialog" at bounding box center [181, 74] width 8 height 8
type input "Subir story - 14/09"
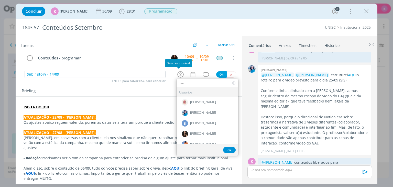
type input "san"
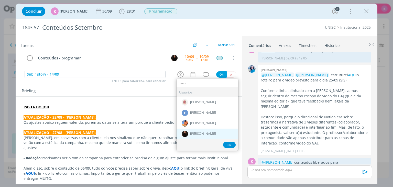
click at [194, 133] on span "[PERSON_NAME]" at bounding box center [203, 134] width 26 height 4
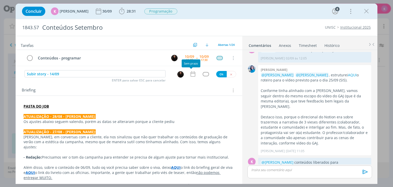
click at [191, 76] on icon "dialog" at bounding box center [193, 74] width 7 height 7
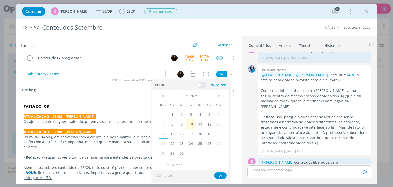
click at [167, 134] on span "14" at bounding box center [163, 134] width 9 height 10
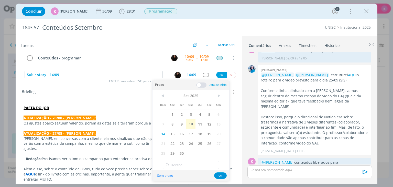
click at [202, 83] on span at bounding box center [201, 84] width 10 height 5
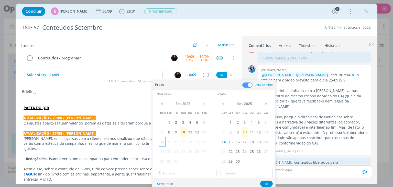
click at [161, 144] on span "14" at bounding box center [162, 142] width 7 height 10
click at [175, 173] on input "17:00" at bounding box center [183, 173] width 56 height 8
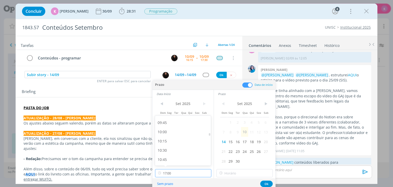
scroll to position [306, 0]
drag, startPoint x: 179, startPoint y: 146, endPoint x: 192, endPoint y: 151, distance: 14.0
click at [179, 145] on div "09:00" at bounding box center [183, 145] width 57 height 9
type input "09:00"
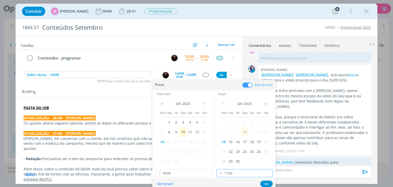
click at [239, 172] on input "17:00" at bounding box center [245, 173] width 56 height 8
drag, startPoint x: 233, startPoint y: 154, endPoint x: 236, endPoint y: 158, distance: 5.1
click at [233, 154] on div "10:00" at bounding box center [245, 157] width 57 height 9
type input "10:00"
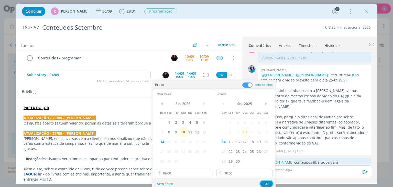
click at [266, 183] on button "Ok" at bounding box center [266, 184] width 13 height 6
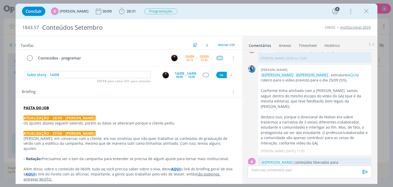
click at [205, 75] on div "dialog" at bounding box center [206, 75] width 6 height 4
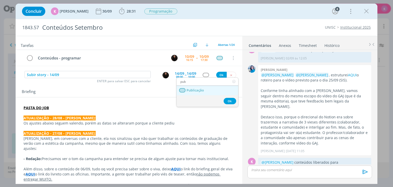
type input "pub"
click at [202, 87] on link "Publicação" at bounding box center [208, 90] width 62 height 9
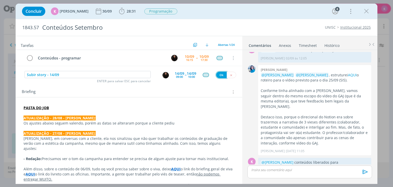
click at [219, 73] on button "Ok" at bounding box center [221, 75] width 10 height 6
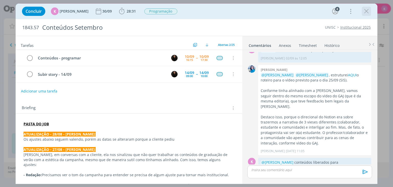
click at [367, 10] on icon "dialog" at bounding box center [367, 11] width 8 height 8
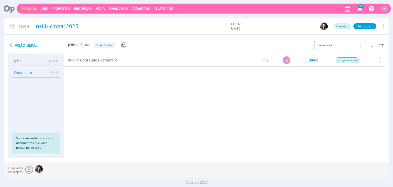
click at [332, 42] on input "setembro" at bounding box center [339, 45] width 51 height 8
type input "criativos"
click at [87, 59] on span "Criativos" at bounding box center [87, 60] width 15 height 5
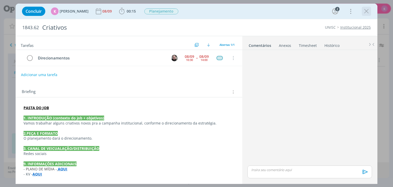
click at [365, 9] on icon "dialog" at bounding box center [367, 11] width 8 height 8
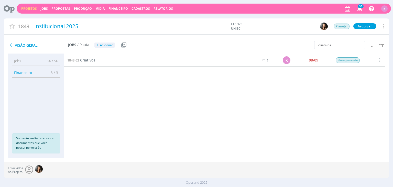
click at [27, 9] on link "Projetos" at bounding box center [29, 8] width 16 height 4
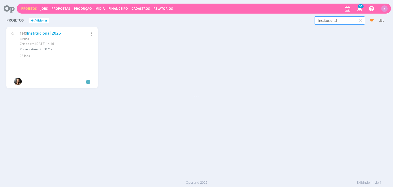
click at [336, 21] on input "institucional" at bounding box center [339, 20] width 51 height 8
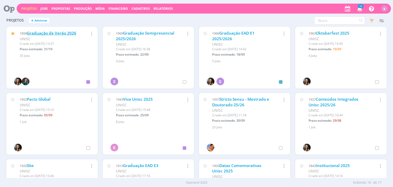
click at [55, 35] on link "Graduação de Verão 2026" at bounding box center [51, 32] width 49 height 5
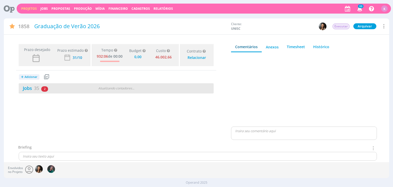
type input "0,00"
click at [33, 86] on link "Jobs 35" at bounding box center [29, 88] width 20 height 6
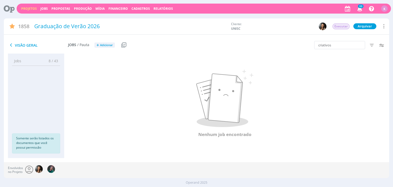
click at [333, 40] on div "criativos Filtros Filtrar Limpar criativos Data Personalizado a Responsável Sit…" at bounding box center [325, 45] width 129 height 13
click at [331, 44] on input "criativos" at bounding box center [339, 45] width 51 height 8
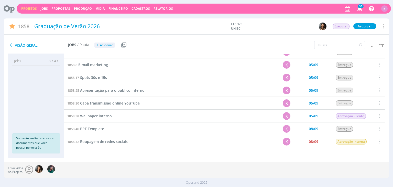
scroll to position [213, 0]
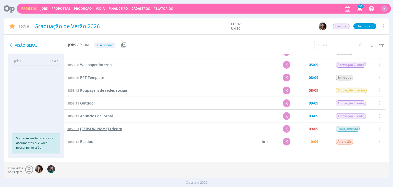
click at [101, 130] on span "Lonas triedro" at bounding box center [101, 128] width 42 height 5
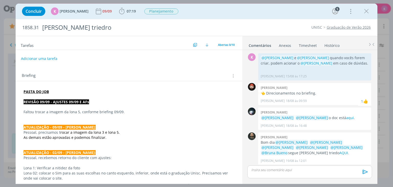
scroll to position [256, 0]
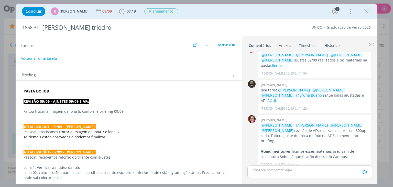
click at [46, 59] on button "Adicionar uma tarefa" at bounding box center [39, 58] width 36 height 9
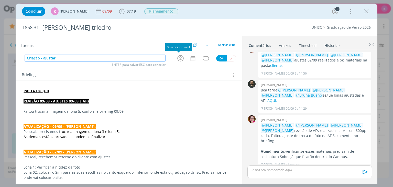
click at [178, 59] on icon "dialog" at bounding box center [180, 58] width 6 height 6
type input "Criação - ajustar"
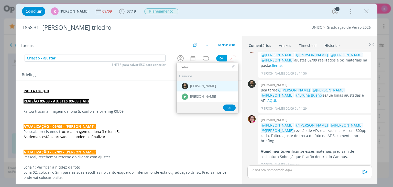
type input "patric"
click at [203, 83] on div "[PERSON_NAME]" at bounding box center [208, 86] width 62 height 10
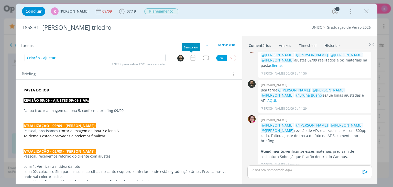
click at [192, 59] on icon "dialog" at bounding box center [193, 58] width 7 height 7
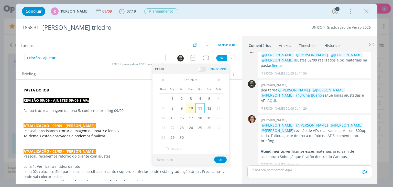
click at [197, 109] on span "11" at bounding box center [200, 108] width 9 height 10
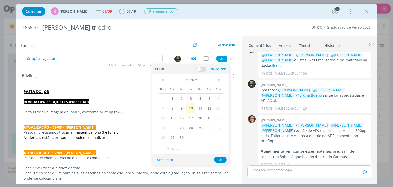
click at [200, 67] on span at bounding box center [201, 69] width 10 height 5
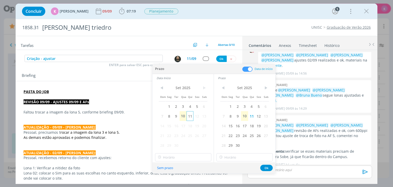
click at [191, 115] on span "11" at bounding box center [190, 116] width 7 height 10
click at [184, 155] on input "18:00" at bounding box center [183, 157] width 56 height 8
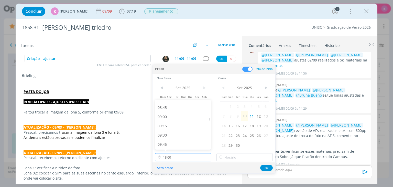
scroll to position [318, 0]
click at [175, 119] on div "09:00" at bounding box center [183, 118] width 57 height 9
type input "09:00"
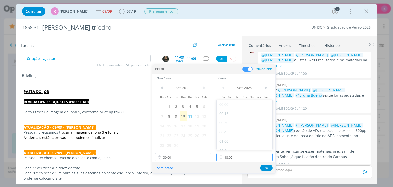
click at [230, 156] on input "18:00" at bounding box center [245, 157] width 56 height 8
click at [228, 138] on div "09:30" at bounding box center [245, 137] width 57 height 9
type input "09:30"
click at [266, 167] on button "Ok" at bounding box center [266, 168] width 13 height 6
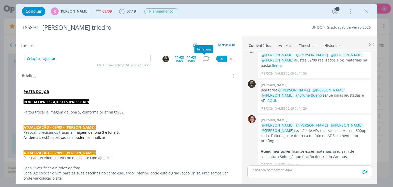
click at [203, 58] on div "dialog" at bounding box center [206, 58] width 6 height 4
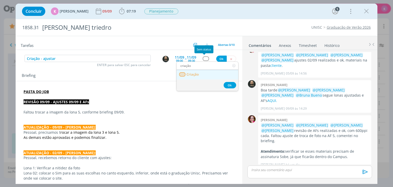
type input "criação"
click at [198, 75] on span "Criação" at bounding box center [193, 74] width 12 height 4
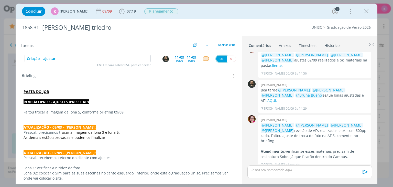
click at [219, 60] on button "Ok" at bounding box center [221, 59] width 10 height 6
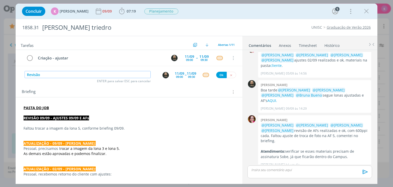
type input "Revisão"
click at [178, 72] on div "11/09" at bounding box center [179, 74] width 9 height 4
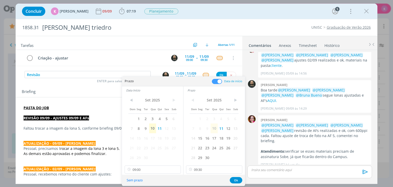
click at [165, 74] on img "dialog" at bounding box center [166, 75] width 6 height 6
click at [151, 30] on div "Lonas triedro" at bounding box center [132, 27] width 184 height 13
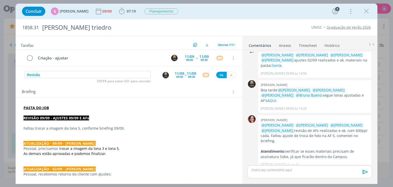
click at [163, 73] on img "dialog" at bounding box center [166, 75] width 6 height 6
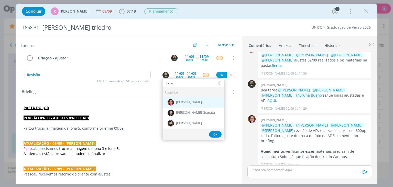
type input "brun"
click at [186, 102] on span "Bruna Bueno" at bounding box center [189, 102] width 26 height 4
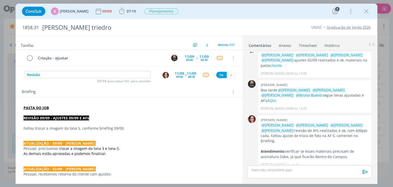
click at [89, 91] on div "Briefing Briefings Predefinidos Versões do Briefing Ver Briefing do Projeto" at bounding box center [130, 92] width 216 height 7
click at [176, 75] on div "09:00" at bounding box center [179, 76] width 7 height 3
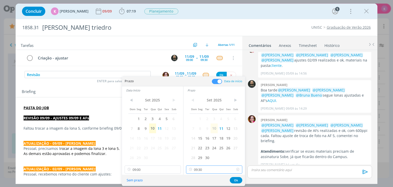
click at [194, 170] on input "09:30" at bounding box center [214, 169] width 56 height 8
click at [210, 145] on div "15:30" at bounding box center [214, 146] width 57 height 9
type input "15:30"
click at [161, 169] on input "09:00" at bounding box center [153, 169] width 56 height 8
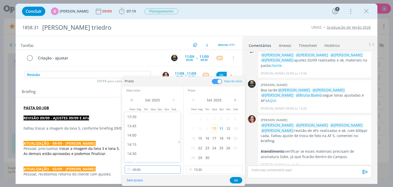
scroll to position [523, 0]
click at [154, 138] on div "14:45" at bounding box center [153, 137] width 57 height 9
type input "14:45"
click at [231, 180] on button "Ok" at bounding box center [236, 180] width 13 height 6
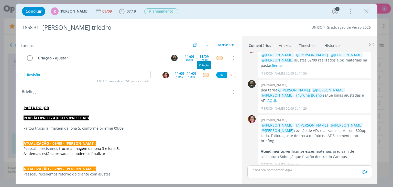
click at [205, 75] on div "dialog" at bounding box center [206, 75] width 6 height 4
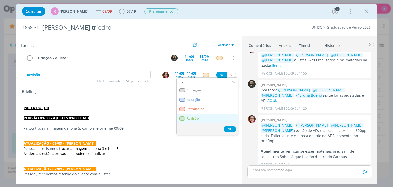
type input "re"
click at [197, 120] on link "Revisão" at bounding box center [208, 118] width 62 height 9
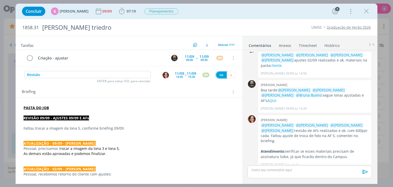
click at [218, 75] on button "Ok" at bounding box center [221, 75] width 10 height 6
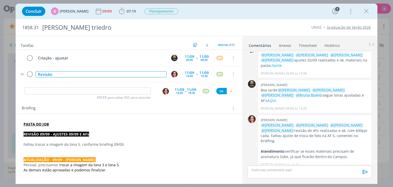
click at [103, 74] on div "Revisão" at bounding box center [101, 74] width 131 height 6
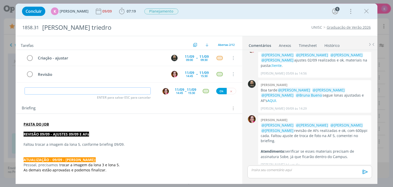
click at [121, 89] on input "dialog" at bounding box center [88, 90] width 126 height 7
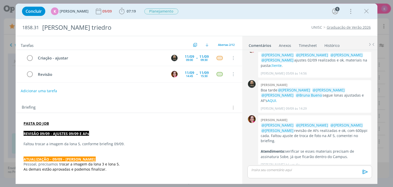
click at [54, 89] on button "Adicionar uma tarefa" at bounding box center [39, 91] width 36 height 9
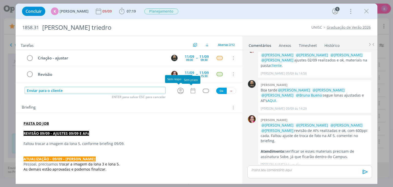
click at [181, 92] on icon "dialog" at bounding box center [180, 91] width 6 height 6
type input "Enviar para o cliente"
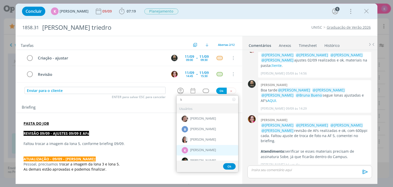
type input "k"
drag, startPoint x: 195, startPoint y: 148, endPoint x: 199, endPoint y: 127, distance: 21.5
click at [195, 148] on span "[PERSON_NAME]" at bounding box center [203, 150] width 26 height 4
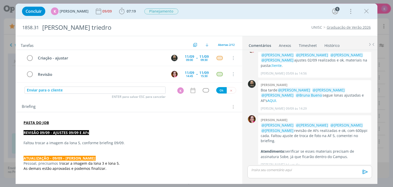
click at [194, 89] on icon "dialog" at bounding box center [193, 90] width 7 height 7
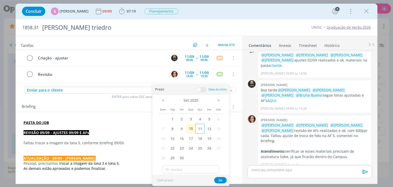
click at [200, 128] on span "11" at bounding box center [200, 129] width 9 height 10
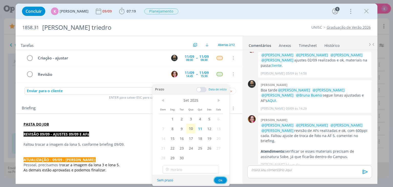
click at [219, 179] on button "Ok" at bounding box center [220, 180] width 13 height 6
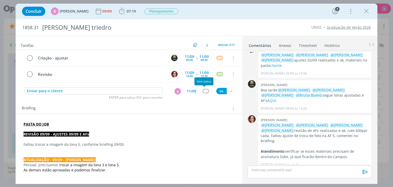
click at [205, 91] on div "dialog" at bounding box center [206, 91] width 6 height 4
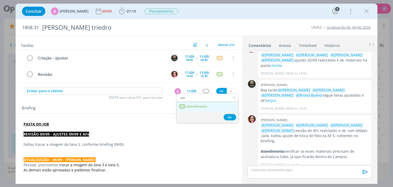
type input "ate"
click at [200, 103] on link "Atendimento" at bounding box center [208, 106] width 62 height 9
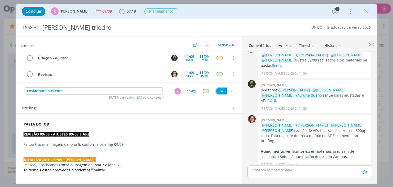
drag, startPoint x: 218, startPoint y: 93, endPoint x: 255, endPoint y: 149, distance: 66.8
click at [218, 92] on button "Ok" at bounding box center [221, 91] width 10 height 6
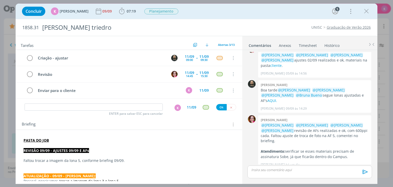
click at [114, 108] on input "dialog" at bounding box center [94, 106] width 138 height 7
click at [154, 15] on span "Planejamento" at bounding box center [162, 11] width 38 height 9
click at [154, 13] on span "Planejamento" at bounding box center [161, 11] width 34 height 6
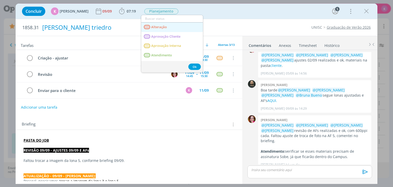
drag, startPoint x: 164, startPoint y: 26, endPoint x: 148, endPoint y: 25, distance: 16.4
click at [164, 26] on span "Alteração" at bounding box center [160, 27] width 16 height 4
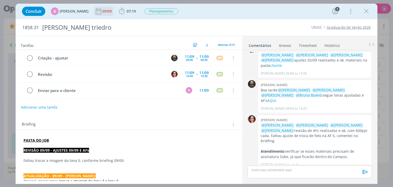
click at [102, 9] on div "09/09" at bounding box center [107, 11] width 10 height 4
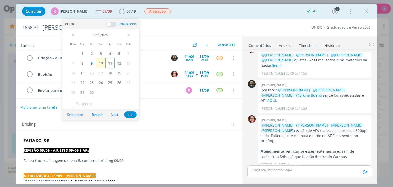
click at [107, 62] on span "11" at bounding box center [110, 63] width 9 height 10
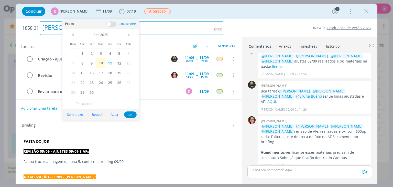
click at [180, 33] on div "Lonas triedro" at bounding box center [132, 28] width 184 height 14
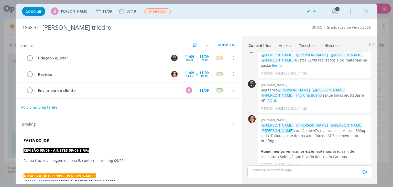
click at [264, 24] on div "1858.31 Lonas triedro UNISC Graduação de Verão 2026" at bounding box center [197, 27] width 362 height 17
click at [335, 26] on link "Graduação de Verão 2026" at bounding box center [349, 27] width 44 height 5
click at [368, 12] on icon "dialog" at bounding box center [367, 11] width 8 height 8
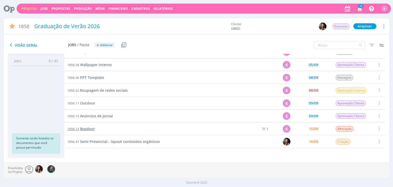
click at [87, 128] on span "Busdoor" at bounding box center [87, 128] width 15 height 5
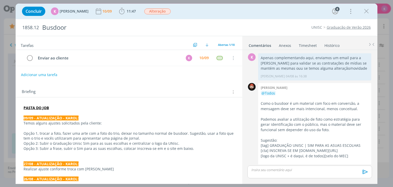
scroll to position [388, 0]
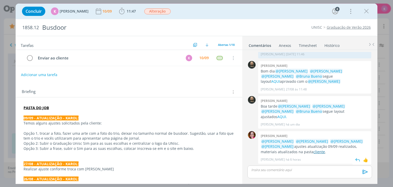
click at [314, 149] on link "cliente" at bounding box center [320, 151] width 12 height 5
click at [364, 14] on icon "dialog" at bounding box center [367, 11] width 8 height 8
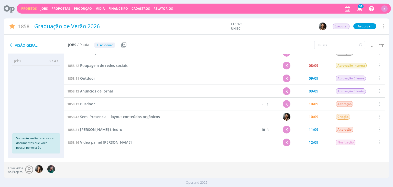
scroll to position [264, 0]
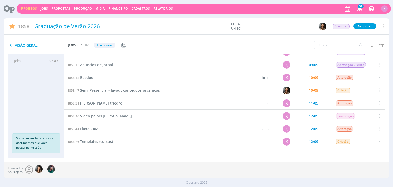
click at [91, 103] on span "Lonas triedro" at bounding box center [101, 103] width 42 height 5
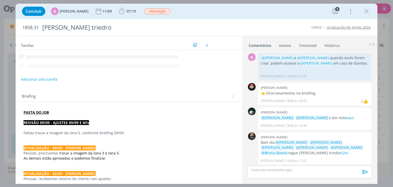
scroll to position [256, 0]
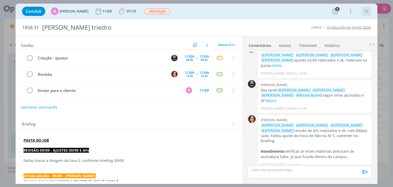
click at [363, 11] on icon "dialog" at bounding box center [367, 11] width 8 height 8
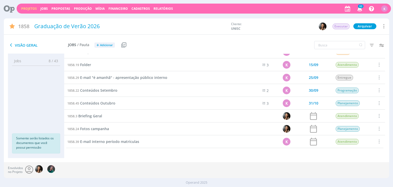
scroll to position [326, 0]
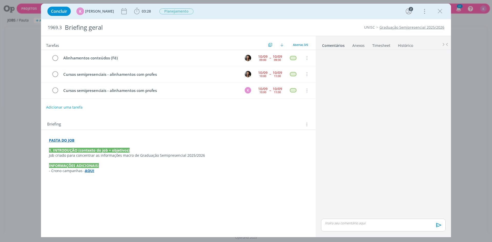
click at [387, 44] on link "Timesheet" at bounding box center [381, 44] width 18 height 7
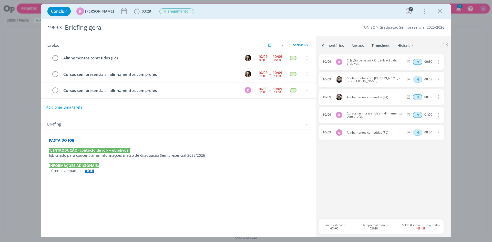
drag, startPoint x: 443, startPoint y: 10, endPoint x: 42, endPoint y: 8, distance: 400.8
click at [443, 10] on icon "dialog" at bounding box center [440, 11] width 8 height 8
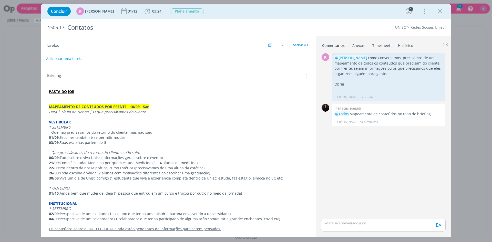
click at [70, 137] on p "01/09: Escolher também é se permitir mudar" at bounding box center [178, 137] width 259 height 5
click at [70, 137] on p "01/09: Escolher também é se permitir mudar" at bounding box center [178, 137] width 258 height 5
click at [104, 134] on u "- Que não precisávamos do retorno do cliente, mas não saiu:" at bounding box center [101, 132] width 104 height 5
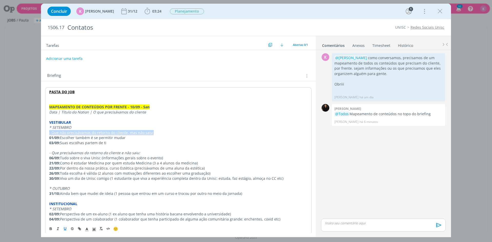
click at [104, 134] on u "- Que não precisávamos do retorno do cliente, mas não saiu:" at bounding box center [101, 132] width 104 height 5
click at [91, 139] on p "01/09: Escolher também é se permitir mudar" at bounding box center [178, 137] width 258 height 5
click at [71, 147] on p "dialog" at bounding box center [178, 147] width 258 height 5
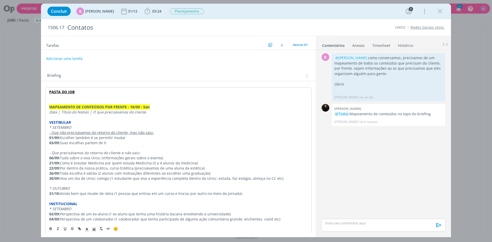
click at [164, 106] on p "MAPEAMENTO DE CONTEÚDOS POR FRENTE - 10/09 - San" at bounding box center [178, 106] width 258 height 5
click at [64, 159] on p "06/09: Tudo sobre o viva Unisc (informações gerais sobre o evento)" at bounding box center [178, 157] width 258 height 5
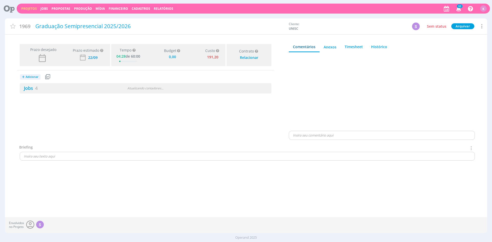
type input "0,00"
click at [33, 89] on link "Jobs 4" at bounding box center [29, 88] width 18 height 6
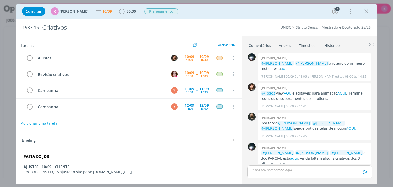
scroll to position [112, 0]
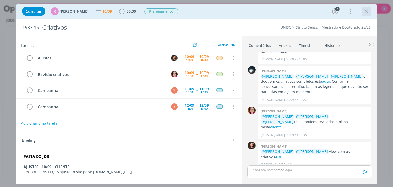
click at [368, 14] on icon "dialog" at bounding box center [367, 11] width 8 height 8
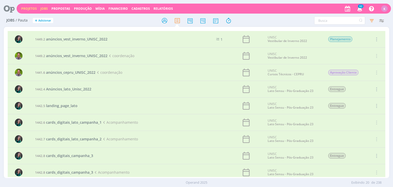
click at [31, 10] on link "Projetos" at bounding box center [29, 8] width 16 height 4
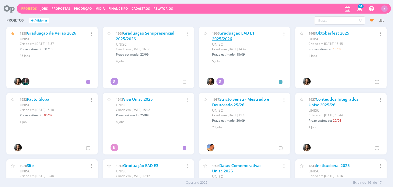
click at [246, 32] on link "Graduação EAD E1 2025/2026" at bounding box center [233, 35] width 43 height 11
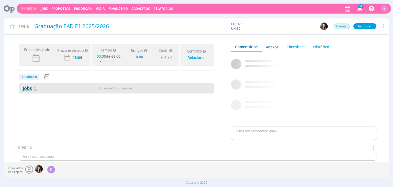
type input "0,00"
click at [27, 87] on link "Jobs 5" at bounding box center [28, 88] width 18 height 6
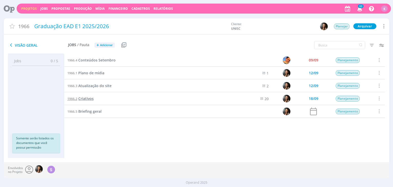
click at [87, 100] on span "Criativos" at bounding box center [85, 98] width 15 height 5
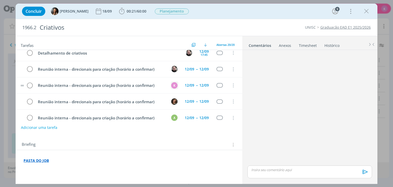
scroll to position [26, 0]
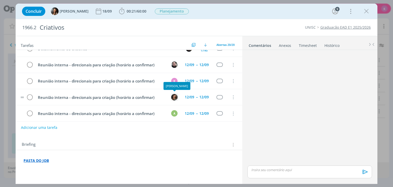
click at [173, 97] on img "dialog" at bounding box center [174, 97] width 6 height 6
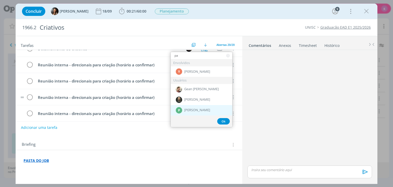
type input "pa"
click at [199, 107] on div "P [PERSON_NAME]" at bounding box center [202, 110] width 62 height 10
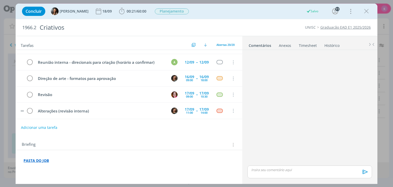
scroll to position [51, 0]
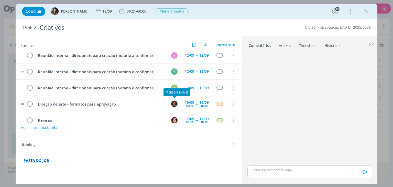
click at [176, 103] on img "dialog" at bounding box center [174, 104] width 6 height 6
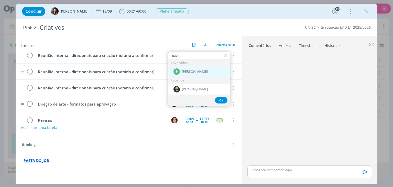
type input "patr"
click at [177, 72] on div "P" at bounding box center [177, 71] width 6 height 6
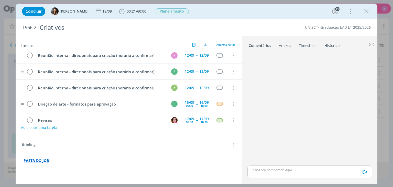
scroll to position [77, 0]
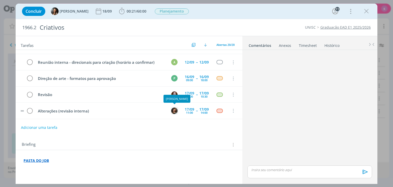
click at [175, 110] on img "dialog" at bounding box center [174, 111] width 6 height 6
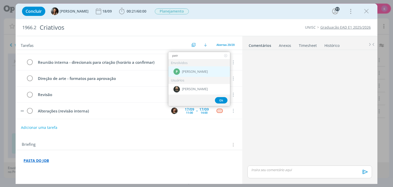
type input "patr"
click at [196, 69] on div "P [PERSON_NAME]" at bounding box center [200, 71] width 62 height 10
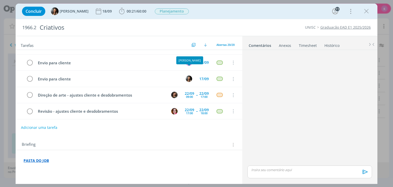
scroll to position [179, 0]
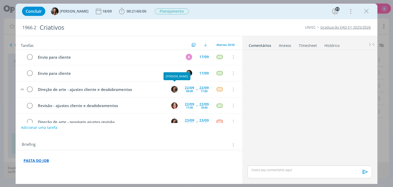
click at [174, 86] on img "dialog" at bounding box center [174, 89] width 6 height 6
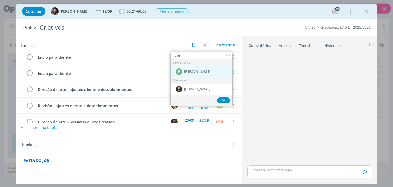
type input "patr"
click at [181, 70] on div "P" at bounding box center [179, 71] width 6 height 6
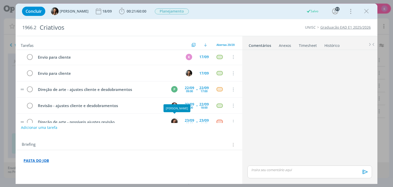
click at [176, 119] on img "dialog" at bounding box center [174, 122] width 6 height 6
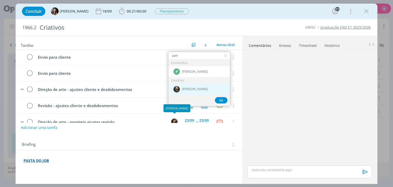
type input "patr"
click at [186, 90] on span "[PERSON_NAME]" at bounding box center [195, 89] width 26 height 4
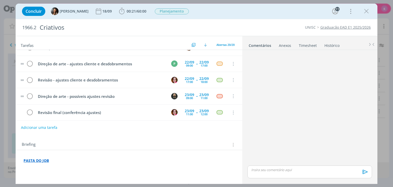
scroll to position [230, 0]
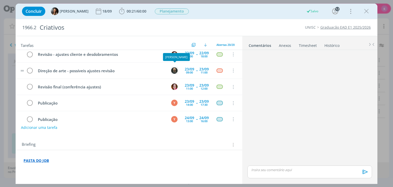
click at [176, 67] on img "dialog" at bounding box center [174, 70] width 6 height 6
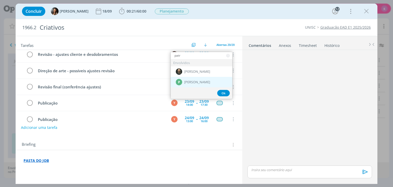
type input "patr"
click at [180, 82] on div "P" at bounding box center [179, 82] width 6 height 6
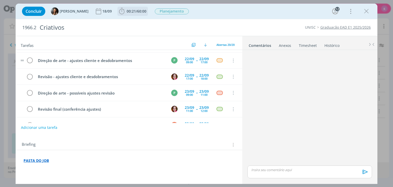
scroll to position [205, 0]
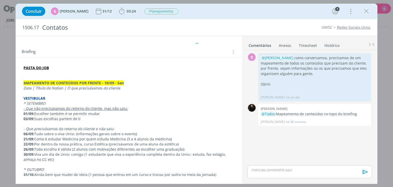
scroll to position [26, 0]
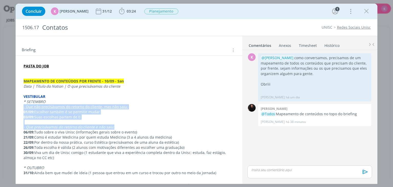
drag, startPoint x: 23, startPoint y: 132, endPoint x: 18, endPoint y: 107, distance: 26.1
click at [18, 107] on div "PASTA DO JOB MAPEAMENTO DE CONTEÚDOS POR FRENTE - 10/09 - San Data | Título do …" at bounding box center [129, 174] width 227 height 236
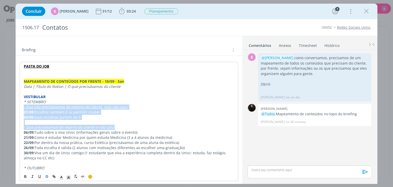
click at [47, 175] on icon "dialog" at bounding box center [47, 176] width 4 height 4
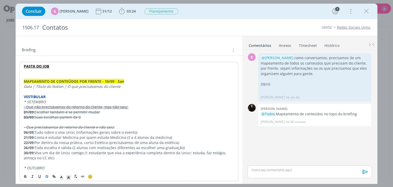
click at [140, 131] on p "06/09: Tudo sobre o viva Unisc (informações gerais sobre o evento)" at bounding box center [129, 132] width 210 height 5
click at [26, 131] on strong "06/09:" at bounding box center [29, 132] width 11 height 5
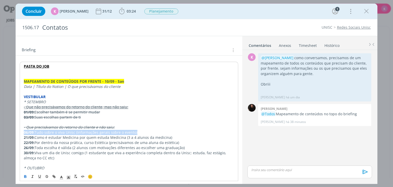
click at [26, 131] on strong "06/09:" at bounding box center [29, 132] width 11 height 5
click at [47, 176] on icon "dialog" at bounding box center [47, 176] width 4 height 4
click at [58, 156] on p "30/09: Viva um dia de Unisc comigo (1 estudante que viva a experiência completa…" at bounding box center [129, 155] width 210 height 10
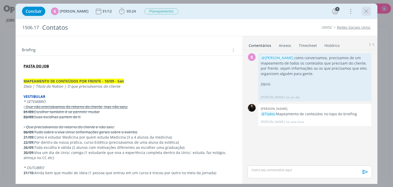
click at [367, 13] on icon "dialog" at bounding box center [367, 11] width 8 height 8
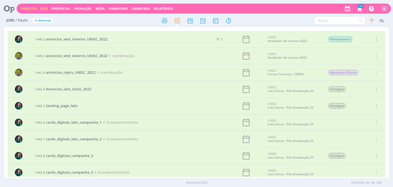
click at [27, 9] on link "Projetos" at bounding box center [29, 8] width 16 height 4
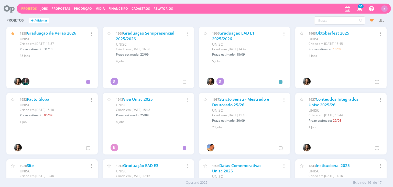
click at [59, 34] on link "Graduação de Verão 2026" at bounding box center [51, 32] width 49 height 5
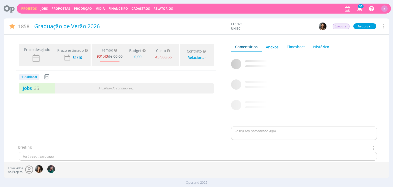
type input "0,00"
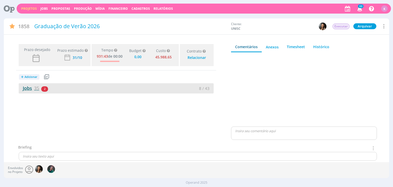
click at [30, 90] on link "Jobs 35" at bounding box center [29, 88] width 20 height 6
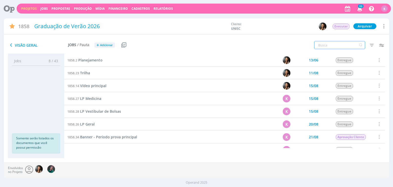
click at [347, 46] on input "text" at bounding box center [339, 45] width 51 height 8
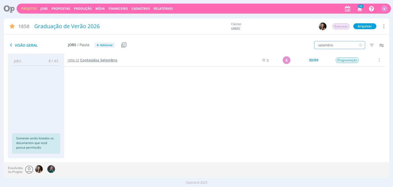
type input "setembro"
click at [102, 59] on span "Conteúdos Setembro" at bounding box center [98, 60] width 37 height 5
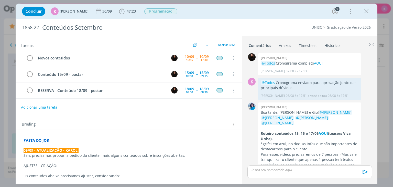
scroll to position [805, 0]
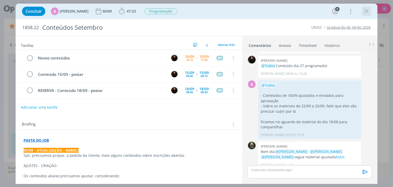
click at [363, 14] on icon "dialog" at bounding box center [367, 11] width 8 height 8
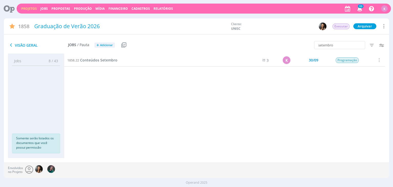
click at [33, 10] on div "Projetos Jobs Propostas Produção Mídia Financeiro Cadastros Relatórios 33 Notif…" at bounding box center [204, 9] width 375 height 10
click at [31, 7] on link "Projetos" at bounding box center [29, 8] width 16 height 4
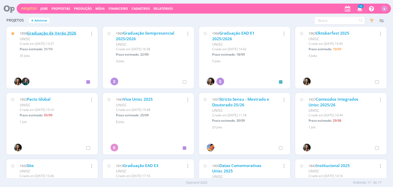
click at [49, 31] on link "Graduação de Verão 2026" at bounding box center [51, 32] width 49 height 5
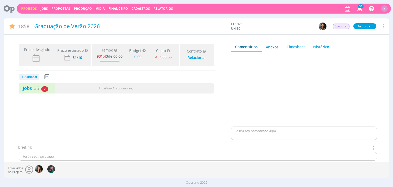
type input "0,00"
click at [39, 89] on span "35" at bounding box center [36, 88] width 5 height 6
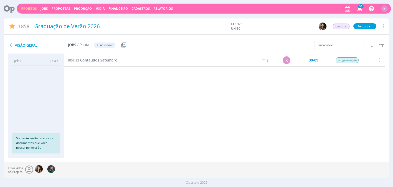
click at [94, 61] on span "Conteúdos Setembro" at bounding box center [98, 60] width 37 height 5
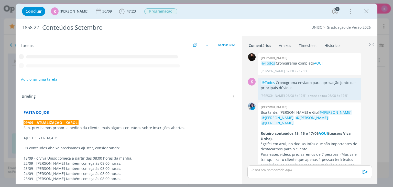
scroll to position [805, 0]
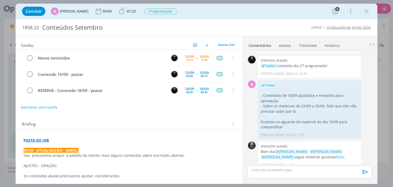
click at [35, 139] on strong "PASTA DO JOB" at bounding box center [36, 140] width 25 height 5
click at [45, 149] on link "https://sobeae.sharepoint.com/:f:/s/SOBEAE/EhGtXSRUBuxFmZxusxzpUYgBdwX0TCf8z8Ex…" at bounding box center [57, 150] width 39 height 7
click at [366, 13] on icon "dialog" at bounding box center [367, 11] width 8 height 8
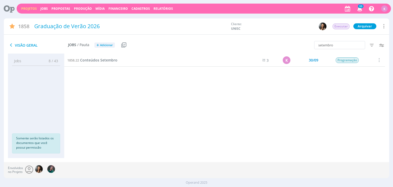
click at [29, 9] on link "Projetos" at bounding box center [29, 8] width 16 height 4
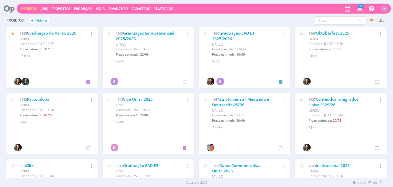
click at [39, 9] on button "Jobs" at bounding box center [44, 9] width 10 height 4
click at [43, 7] on link "Jobs" at bounding box center [43, 8] width 7 height 4
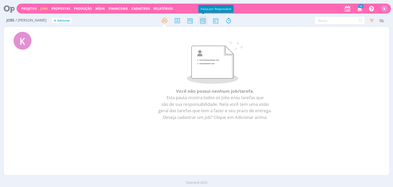
click at [201, 20] on icon at bounding box center [202, 21] width 9 height 10
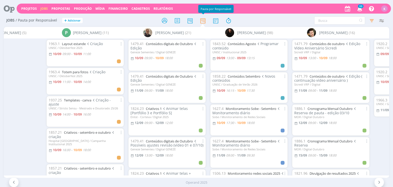
scroll to position [0, 1186]
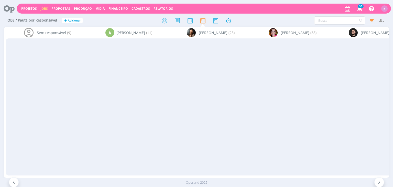
scroll to position [0, 1186]
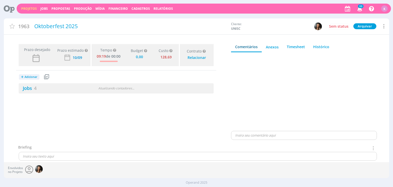
type input "0,00"
click at [31, 92] on div "Jobs 4 0 / 4" at bounding box center [116, 88] width 195 height 10
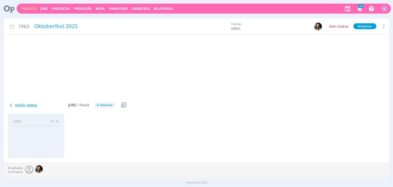
click at [31, 88] on link "Jobs 4" at bounding box center [28, 88] width 18 height 6
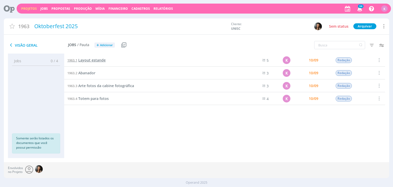
click at [88, 59] on span "Layout estande" at bounding box center [91, 60] width 27 height 5
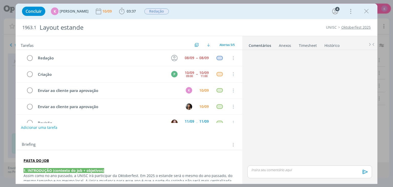
click at [286, 45] on div "Anexos 0" at bounding box center [285, 45] width 12 height 5
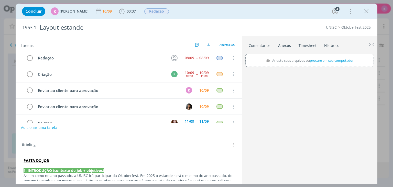
click at [307, 45] on link "Timesheet" at bounding box center [308, 44] width 18 height 7
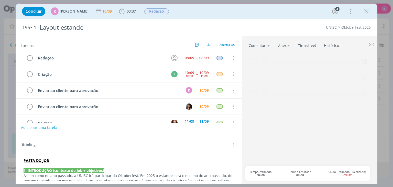
click at [259, 45] on link "Comentários" at bounding box center [260, 44] width 22 height 7
click at [366, 10] on icon "dialog" at bounding box center [367, 11] width 8 height 8
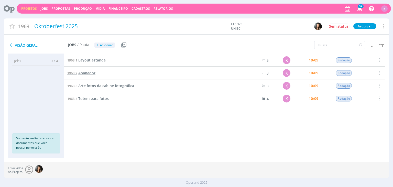
click at [93, 73] on span "Abanador" at bounding box center [86, 72] width 17 height 5
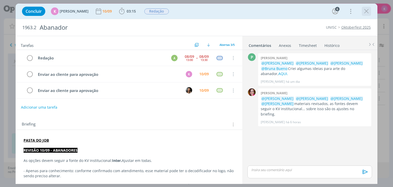
click at [369, 11] on icon "dialog" at bounding box center [367, 11] width 8 height 8
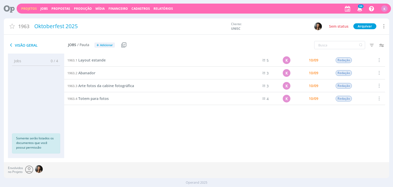
click at [94, 89] on div "1963.3 Arte fotos da cabine fotográfica" at bounding box center [151, 85] width 175 height 13
click at [95, 86] on span "Arte fotos da cabine fotográfica" at bounding box center [106, 85] width 56 height 5
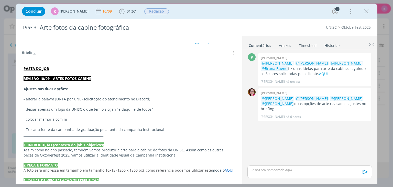
scroll to position [77, 0]
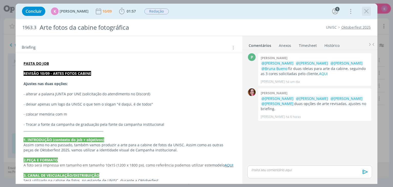
click at [367, 11] on icon "dialog" at bounding box center [367, 11] width 8 height 8
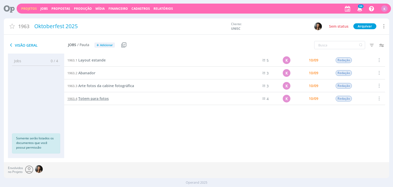
click at [98, 98] on span "Totem para fotos" at bounding box center [93, 98] width 30 height 5
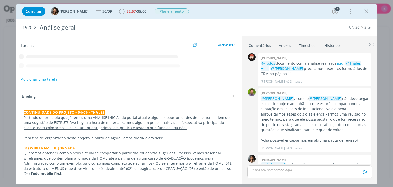
scroll to position [152, 0]
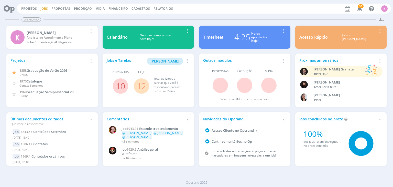
click at [40, 10] on link "Jobs" at bounding box center [43, 8] width 7 height 4
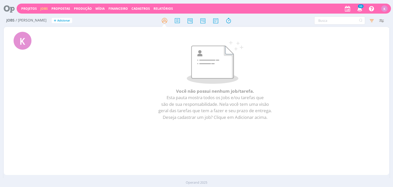
click at [22, 10] on div "Projetos Jobs Propostas Produção [GEOGRAPHIC_DATA] Financeiro Cadastros Relatór…" at bounding box center [204, 9] width 375 height 10
click at [25, 8] on link "Projetos" at bounding box center [29, 8] width 16 height 4
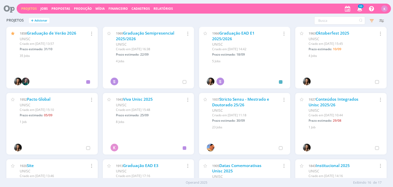
click at [6, 8] on icon at bounding box center [7, 9] width 10 height 10
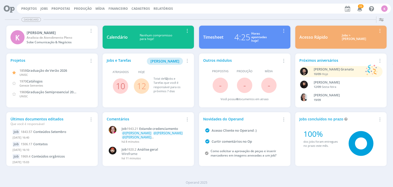
click at [244, 34] on div "4:25" at bounding box center [243, 37] width 16 height 12
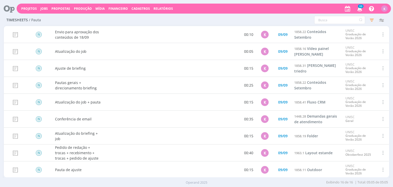
click at [10, 7] on icon at bounding box center [7, 9] width 10 height 10
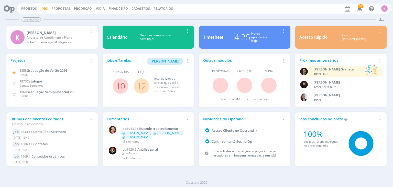
click at [47, 6] on link "Jobs" at bounding box center [43, 8] width 7 height 4
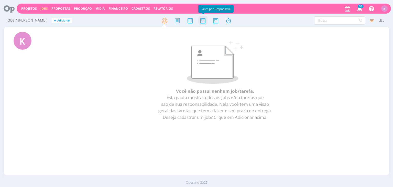
click at [201, 22] on icon at bounding box center [202, 21] width 9 height 10
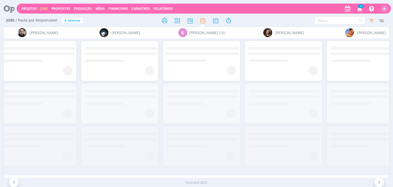
scroll to position [0, 783]
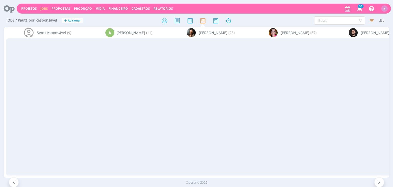
scroll to position [0, 865]
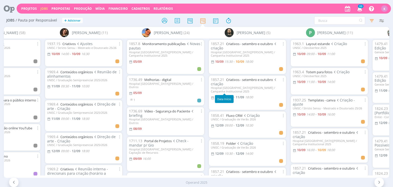
click at [232, 95] on span "09:00" at bounding box center [229, 97] width 8 height 4
type input "18:00"
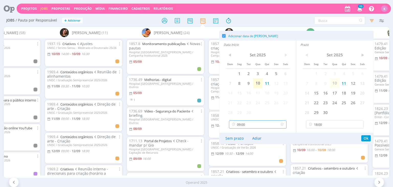
click at [258, 122] on input "09:00" at bounding box center [258, 124] width 58 height 8
drag, startPoint x: 247, startPoint y: 166, endPoint x: 251, endPoint y: 165, distance: 5.1
click at [246, 166] on div "09:30" at bounding box center [258, 168] width 59 height 9
type input "09:30"
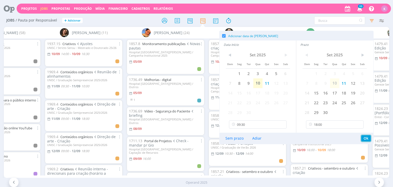
click at [366, 138] on button "Ok" at bounding box center [366, 138] width 9 height 6
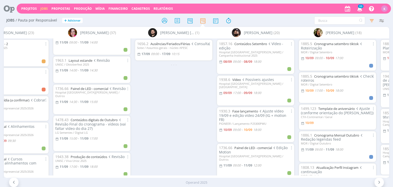
scroll to position [77, 0]
click at [100, 90] on link "Painel de LED - comercial" at bounding box center [90, 88] width 38 height 5
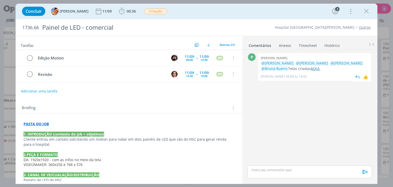
click at [311, 68] on link "AQUI." at bounding box center [316, 68] width 10 height 5
click at [107, 110] on div "Briefing Briefings Predefinidos Versões do Briefing Ver Briefing do Projeto" at bounding box center [130, 108] width 216 height 7
click at [366, 9] on icon "dialog" at bounding box center [367, 11] width 8 height 8
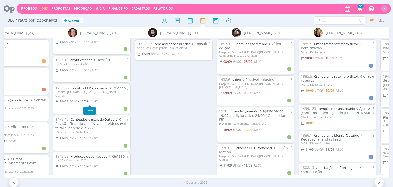
click at [97, 103] on span "15:00" at bounding box center [94, 101] width 8 height 4
type input "15:00"
type input "14:30"
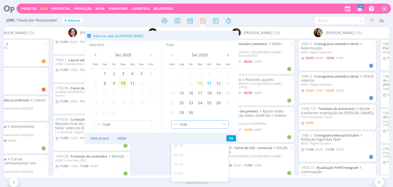
click at [183, 125] on input "15:00" at bounding box center [200, 124] width 58 height 8
click at [180, 168] on div "14:45" at bounding box center [201, 166] width 59 height 9
type input "14:45"
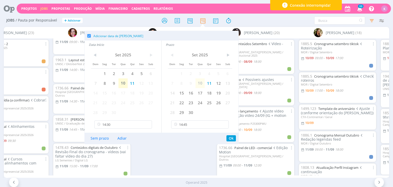
click at [156, 156] on div "1656.2 Ausências/Feriados/Férias Consulta Sobe / Assuntos gerais - núcleo APESC…" at bounding box center [174, 106] width 82 height 137
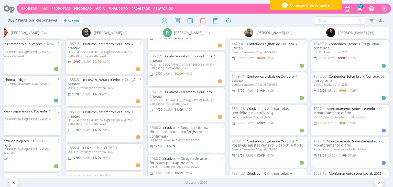
scroll to position [77, 0]
click at [184, 89] on link "Criativos - setembro e outubro" at bounding box center [188, 91] width 47 height 5
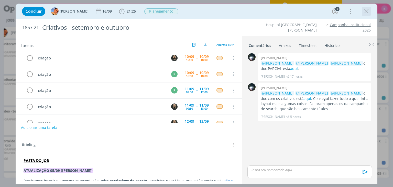
click at [367, 9] on icon "dialog" at bounding box center [367, 11] width 8 height 8
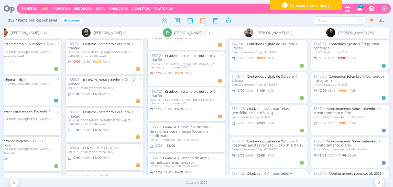
click at [171, 89] on link "Criativos - setembro e outubro" at bounding box center [188, 91] width 47 height 5
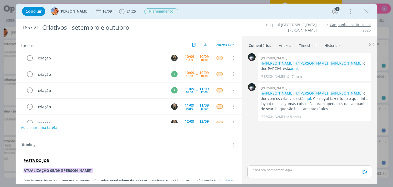
click at [40, 143] on div "Briefing Briefings Predefinidos Versões do Briefing Ver Briefing do Projeto" at bounding box center [130, 144] width 216 height 7
click at [365, 14] on icon "dialog" at bounding box center [367, 11] width 8 height 8
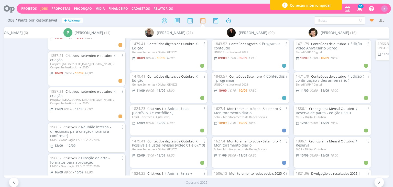
scroll to position [0, 1222]
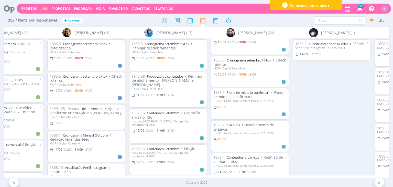
scroll to position [154, 0]
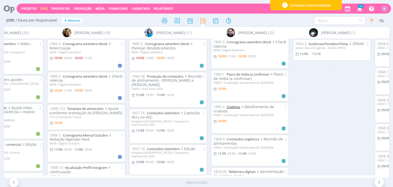
click at [236, 107] on link "Criativos" at bounding box center [233, 106] width 13 height 5
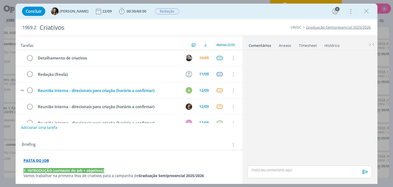
scroll to position [26, 0]
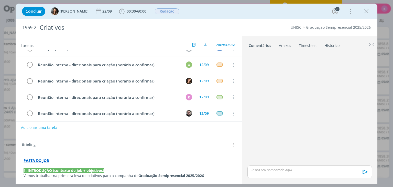
click at [338, 29] on link "Graduação Semipresencial 2025/2026" at bounding box center [338, 27] width 65 height 5
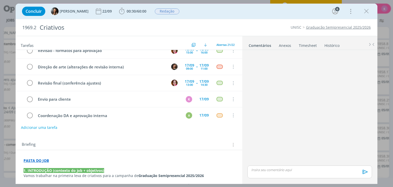
scroll to position [128, 0]
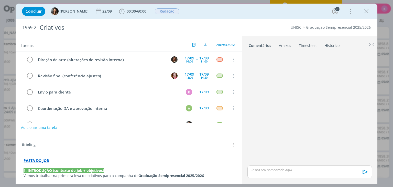
click at [329, 102] on div "dialog" at bounding box center [310, 108] width 129 height 112
drag, startPoint x: 363, startPoint y: 78, endPoint x: 357, endPoint y: 74, distance: 7.5
click at [363, 78] on div "dialog" at bounding box center [310, 108] width 129 height 112
drag, startPoint x: 328, startPoint y: 144, endPoint x: 321, endPoint y: 150, distance: 9.1
click at [328, 144] on div "dialog" at bounding box center [310, 108] width 129 height 112
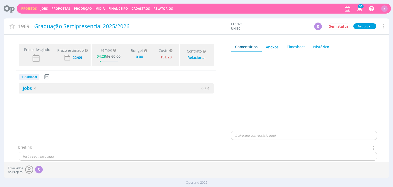
type input "0,00"
drag, startPoint x: 25, startPoint y: 89, endPoint x: 32, endPoint y: 89, distance: 7.4
click at [25, 89] on link "Jobs 4" at bounding box center [28, 88] width 18 height 6
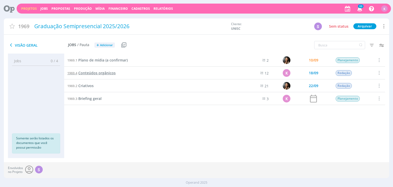
click at [96, 74] on span "Conteúdos orgânicos" at bounding box center [96, 72] width 37 height 5
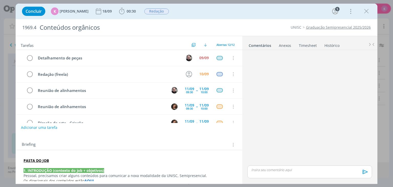
click at [369, 10] on icon "dialog" at bounding box center [367, 11] width 8 height 8
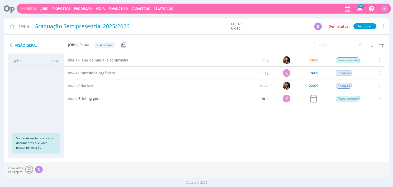
drag, startPoint x: 42, startPoint y: 13, endPoint x: 45, endPoint y: 5, distance: 8.4
click at [43, 11] on div "Projetos Jobs Propostas Produção [GEOGRAPHIC_DATA] Financeiro Cadastros Relatór…" at bounding box center [204, 9] width 375 height 10
click at [45, 5] on div "Projetos Jobs Propostas Produção [GEOGRAPHIC_DATA] Financeiro Cadastros Relatór…" at bounding box center [204, 9] width 375 height 10
click at [44, 8] on link "Jobs" at bounding box center [43, 8] width 7 height 4
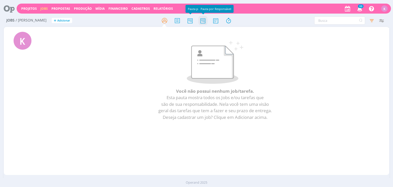
click at [201, 20] on icon at bounding box center [202, 21] width 9 height 10
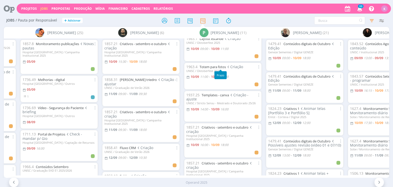
scroll to position [5, 0]
click at [218, 96] on link "Templates - canva" at bounding box center [215, 95] width 27 height 5
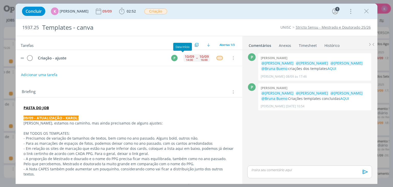
click at [186, 56] on div "10/09" at bounding box center [189, 57] width 9 height 4
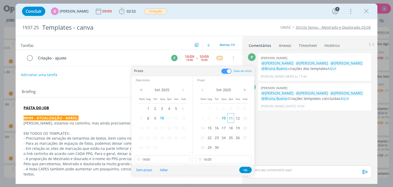
click at [230, 121] on span "11" at bounding box center [230, 118] width 7 height 10
click at [165, 118] on span "10" at bounding box center [162, 118] width 7 height 10
click at [168, 118] on span "11" at bounding box center [169, 118] width 7 height 10
click at [248, 170] on button "Ok" at bounding box center [245, 170] width 13 height 6
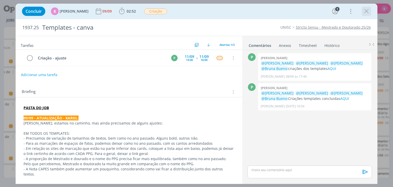
click at [367, 13] on icon "dialog" at bounding box center [367, 11] width 8 height 8
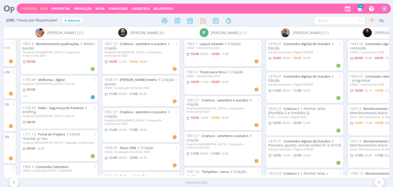
click at [30, 7] on link "Projetos" at bounding box center [29, 8] width 16 height 4
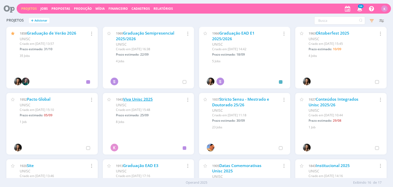
click at [141, 98] on link "Viva Unisc 2025" at bounding box center [138, 99] width 30 height 5
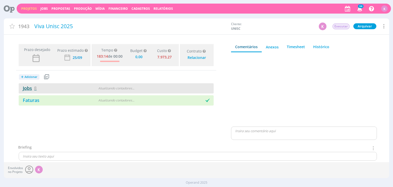
type input "0,00"
click at [34, 89] on link "Jobs 8" at bounding box center [28, 88] width 18 height 6
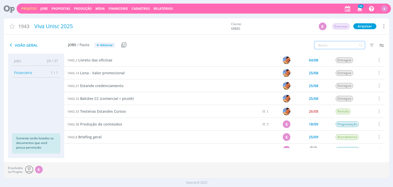
click at [342, 44] on input "text" at bounding box center [339, 45] width 51 height 8
type input "testeira"
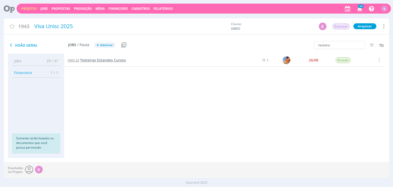
click at [105, 60] on span "Testeiras Estandes Cursos" at bounding box center [103, 60] width 46 height 5
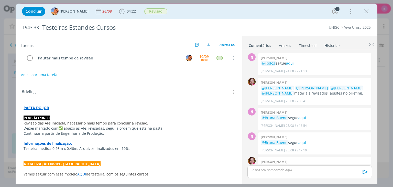
scroll to position [105, 0]
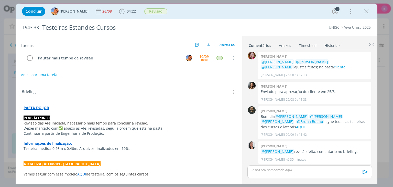
click at [46, 94] on div "Briefing Briefings Predefinidos Versões do Briefing Ver Briefing do Projeto" at bounding box center [130, 92] width 216 height 7
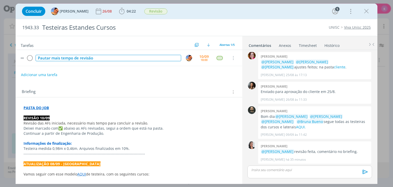
click at [82, 59] on div "Pautar mais tempo de revisão" at bounding box center [108, 58] width 145 height 6
click at [186, 57] on img "dialog" at bounding box center [189, 58] width 6 height 6
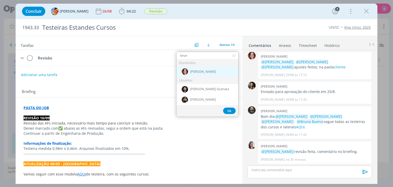
type input "brun"
click at [193, 75] on div "[PERSON_NAME]" at bounding box center [208, 71] width 62 height 10
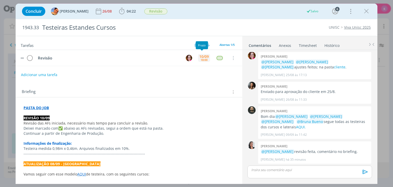
click at [202, 60] on div "18:00" at bounding box center [204, 59] width 7 height 3
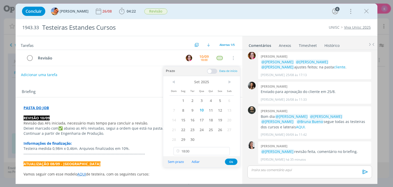
click at [212, 72] on span at bounding box center [212, 71] width 10 height 5
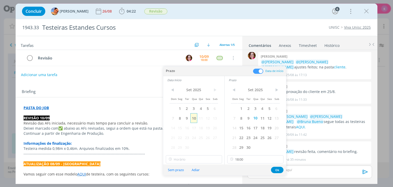
click at [196, 117] on span "10" at bounding box center [194, 118] width 7 height 10
click at [258, 117] on span "10" at bounding box center [255, 118] width 7 height 10
click at [194, 159] on input "18:00" at bounding box center [194, 159] width 56 height 8
click at [190, 136] on div "17:45" at bounding box center [194, 136] width 57 height 9
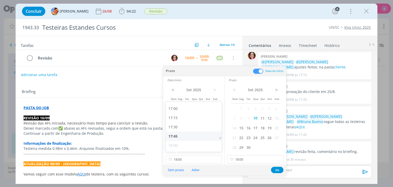
type input "17:45"
click at [281, 168] on button "Ok" at bounding box center [277, 170] width 13 height 6
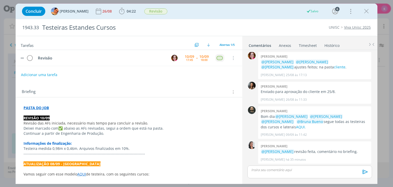
click at [217, 59] on div "dialog" at bounding box center [220, 58] width 6 height 4
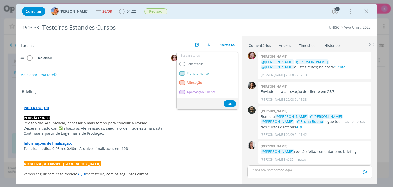
type input "e"
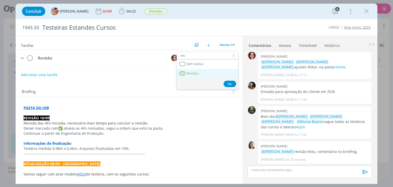
type input "rev"
click at [214, 71] on link "Revisão" at bounding box center [208, 73] width 62 height 9
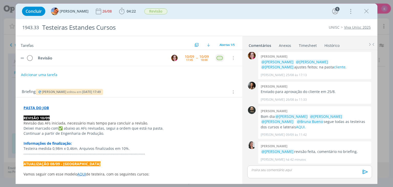
click at [99, 111] on p "dialog" at bounding box center [129, 112] width 211 height 5
drag, startPoint x: 36, startPoint y: 126, endPoint x: 50, endPoint y: 109, distance: 22.5
click at [36, 126] on p "Deixei marcado com ✅ abaixo as AFs revisadas, segui a ordem que está na pasta." at bounding box center [129, 128] width 210 height 5
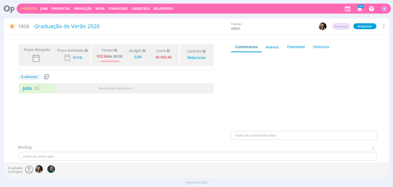
type input "0,00"
click at [36, 86] on span "35" at bounding box center [36, 88] width 5 height 6
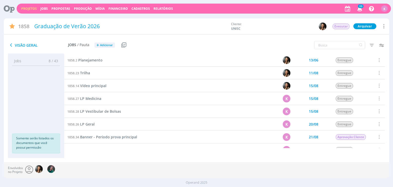
click at [37, 108] on ul "Jobs 8 / 43 Propostas 0 / 0 Produção 0 / 0 Mídia 0 / 0 Financeiro 0 / 0 Somente…" at bounding box center [36, 105] width 56 height 99
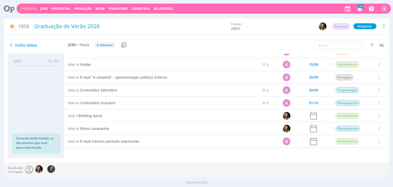
scroll to position [354, 0]
drag, startPoint x: 355, startPoint y: 157, endPoint x: 189, endPoint y: 152, distance: 166.3
click at [192, 152] on div "1858.32 Painel Shopping K 25/08 Entregue Selecionar Concluir Cancelar Iniciar t…" at bounding box center [224, 106] width 321 height 104
click at [189, 152] on div "1858.32 Painel Shopping K 25/08 Entregue Selecionar Concluir Cancelar Iniciar t…" at bounding box center [224, 106] width 321 height 104
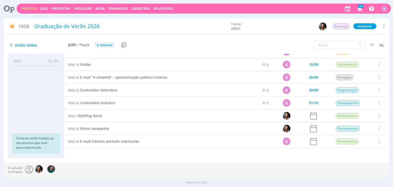
drag, startPoint x: 189, startPoint y: 151, endPoint x: 176, endPoint y: 151, distance: 13.1
click at [176, 151] on div "1858.32 Painel Shopping K 25/08 Entregue Selecionar Concluir Cancelar Iniciar t…" at bounding box center [224, 106] width 321 height 104
click at [172, 145] on div "1858.39 E-mail interno período matrículas" at bounding box center [151, 141] width 175 height 13
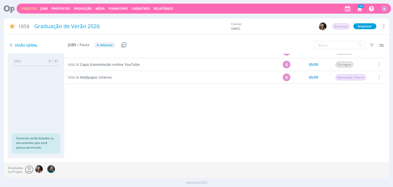
scroll to position [0, 0]
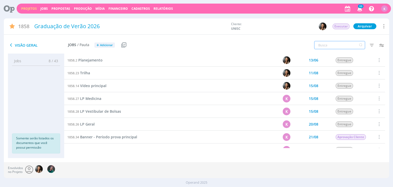
click at [342, 45] on input "text" at bounding box center [339, 45] width 51 height 8
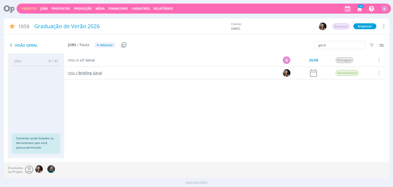
click at [90, 74] on span "Briefing Geral" at bounding box center [90, 72] width 24 height 5
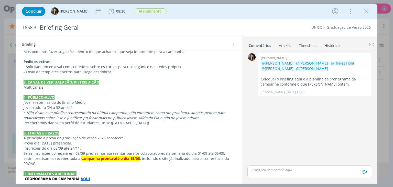
scroll to position [303, 0]
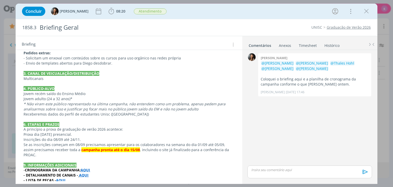
click at [62, 178] on strong "AQUI" at bounding box center [60, 180] width 9 height 5
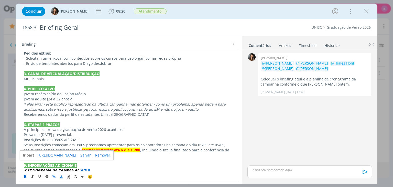
click at [66, 155] on link "[URL][DOMAIN_NAME]" at bounding box center [57, 155] width 39 height 7
click at [67, 142] on p "Se as inscrições começam em 08/09 precisamos apresentar para os colaboradores n…" at bounding box center [129, 149] width 210 height 15
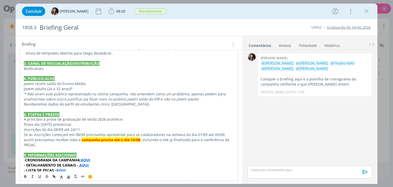
click at [97, 178] on strong "AQUI" at bounding box center [96, 180] width 9 height 5
click at [98, 155] on link "[URL][DOMAIN_NAME]" at bounding box center [81, 155] width 39 height 7
click at [367, 11] on icon "dialog" at bounding box center [367, 11] width 8 height 8
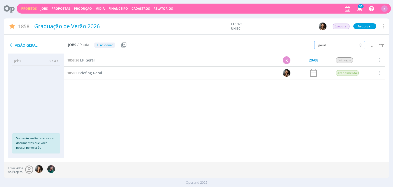
click at [330, 45] on input "geral" at bounding box center [339, 45] width 51 height 8
type input "Apresentação"
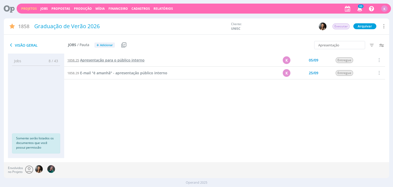
click at [137, 62] on span "Apresentação para o público interno" at bounding box center [112, 60] width 65 height 5
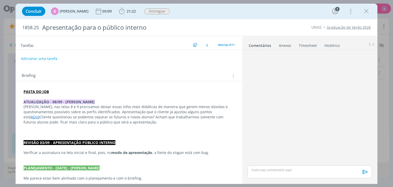
scroll to position [271, 0]
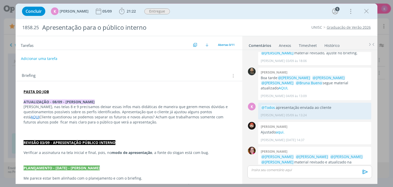
click at [270, 165] on link "cliente" at bounding box center [276, 167] width 12 height 5
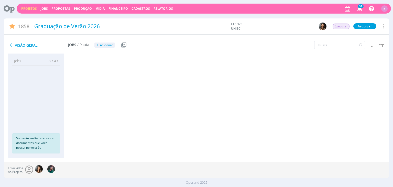
scroll to position [303, 0]
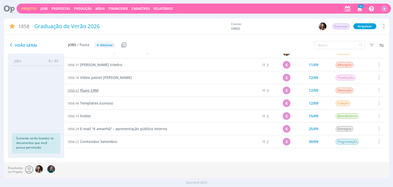
click at [85, 89] on span "Fluxo CRM" at bounding box center [89, 90] width 18 height 5
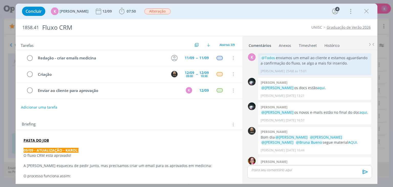
scroll to position [45, 0]
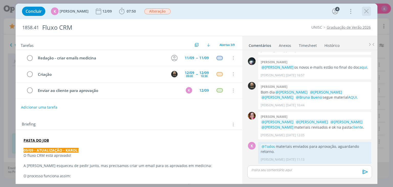
click at [369, 9] on icon "dialog" at bounding box center [367, 11] width 8 height 8
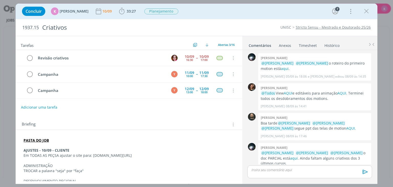
scroll to position [158, 0]
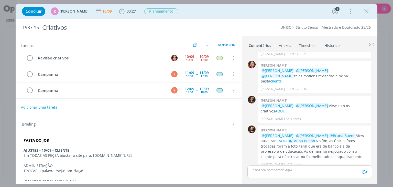
click at [48, 121] on div "Briefing Briefings Predefinidos Versões do Briefing Ver Briefing do Projeto" at bounding box center [130, 124] width 216 height 7
click at [199, 56] on div "10/09" at bounding box center [203, 57] width 9 height 4
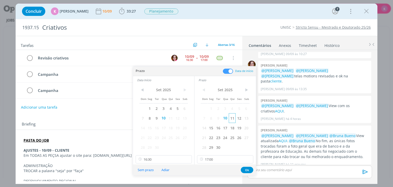
click at [231, 118] on span "11" at bounding box center [232, 118] width 7 height 10
click at [173, 118] on span "11" at bounding box center [170, 118] width 7 height 10
click at [159, 155] on input "16:30" at bounding box center [164, 159] width 56 height 8
click at [150, 140] on div "08:00" at bounding box center [164, 139] width 57 height 9
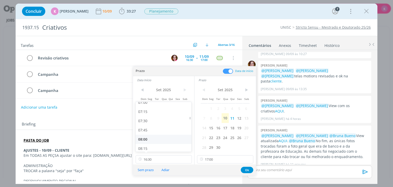
type input "08:00"
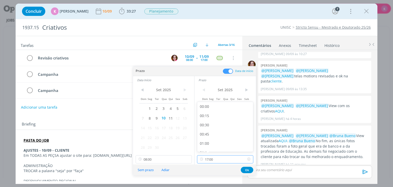
click at [219, 162] on input "17:00" at bounding box center [225, 159] width 56 height 8
click at [213, 133] on div "09:00" at bounding box center [225, 132] width 57 height 9
type input "09:00"
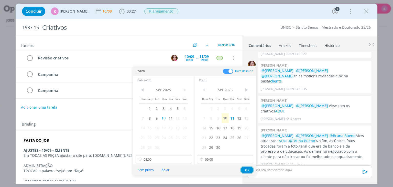
click at [243, 169] on button "Ok" at bounding box center [247, 170] width 13 height 6
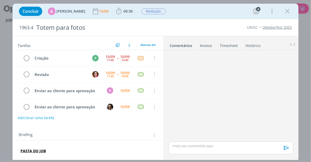
click at [309, 105] on div "Concluir K [PERSON_NAME] [DATE] 00:30 Apontar Data * [DATE] Horas * 00:00 Taref…" at bounding box center [155, 81] width 311 height 162
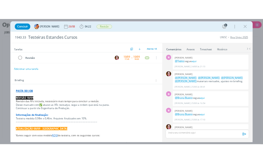
scroll to position [105, 0]
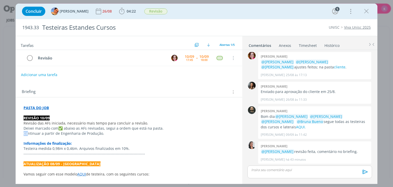
drag, startPoint x: 23, startPoint y: 134, endPoint x: 27, endPoint y: 134, distance: 4.9
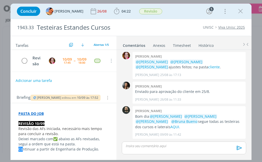
scroll to position [130, 0]
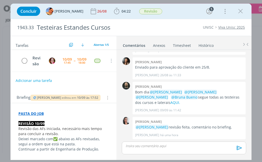
click at [48, 159] on div "Tarefas Usar Job de template Criar template a partir deste job Visualizar Templ…" at bounding box center [130, 98] width 241 height 124
click at [50, 159] on div "Tarefas Usar Job de template Criar template a partir deste job Visualizar Templ…" at bounding box center [130, 98] width 241 height 124
click at [21, 124] on strong "REVISÃO 10/09" at bounding box center [31, 123] width 26 height 5
drag, startPoint x: 21, startPoint y: 124, endPoint x: 18, endPoint y: 137, distance: 13.4
drag, startPoint x: 18, startPoint y: 137, endPoint x: 17, endPoint y: 132, distance: 4.5
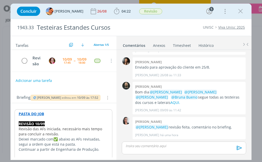
click at [26, 131] on span "Revisão das AFs iniciada, necessário mais tempo para concluir a revisão." at bounding box center [60, 131] width 85 height 10
drag, startPoint x: 31, startPoint y: 133, endPoint x: 29, endPoint y: 132, distance: 2.9
click at [31, 132] on span "Revisão das AFs iniciada, necessário mais tempo para concluir a revisão." at bounding box center [61, 132] width 85 height 10
click at [35, 134] on span "Revisão das AFs iniciada, necessário mais tempo para concluir a revisão." at bounding box center [60, 131] width 85 height 10
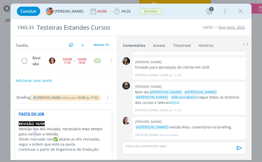
click at [35, 134] on span "Revisão das AFs iniciada, necessário mais tempo para concluir a revisão." at bounding box center [61, 132] width 85 height 10
drag, startPoint x: 27, startPoint y: 159, endPoint x: 45, endPoint y: 163, distance: 18.4
